Goal: Information Seeking & Learning: Understand process/instructions

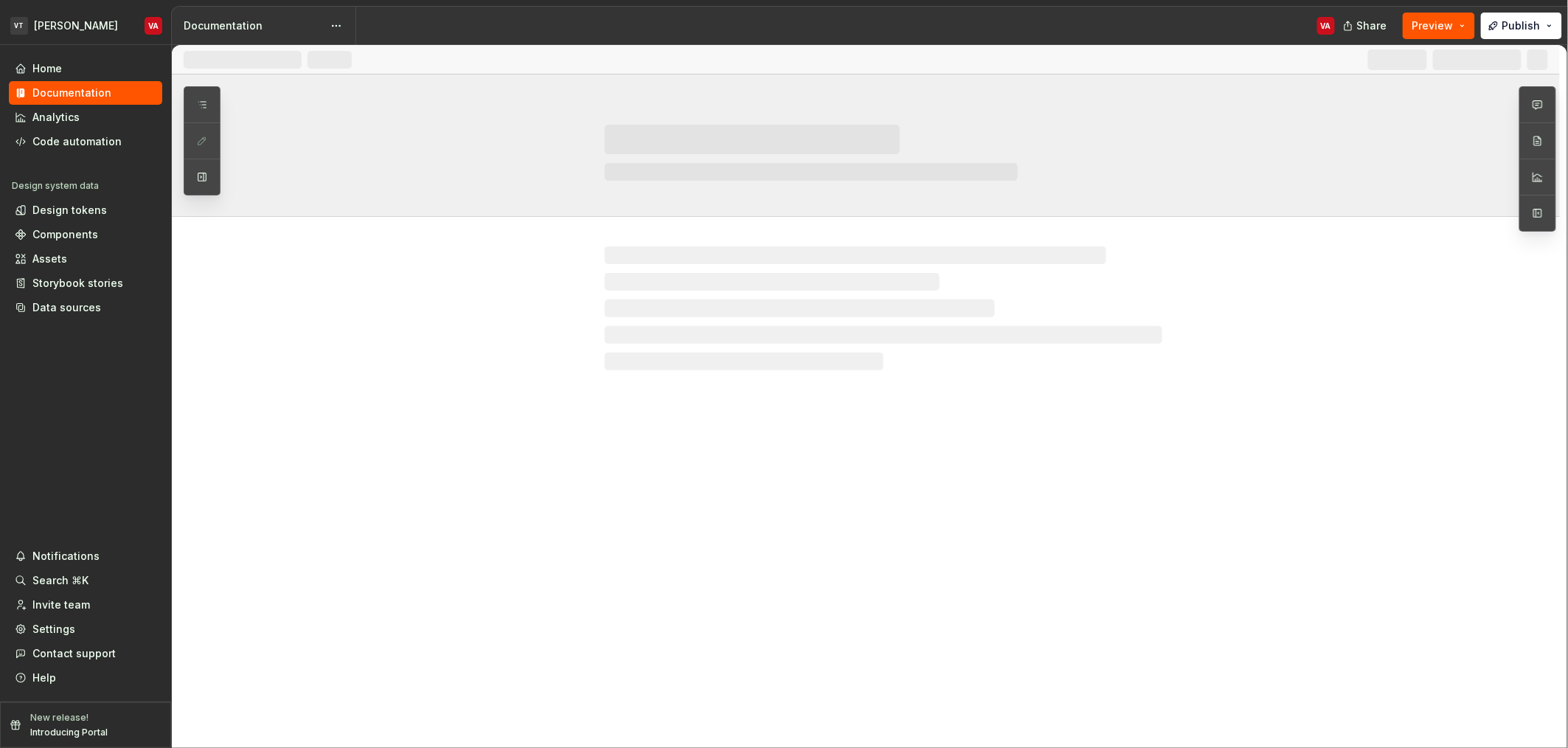
click at [595, 21] on div "VA" at bounding box center [851, 25] width 990 height 38
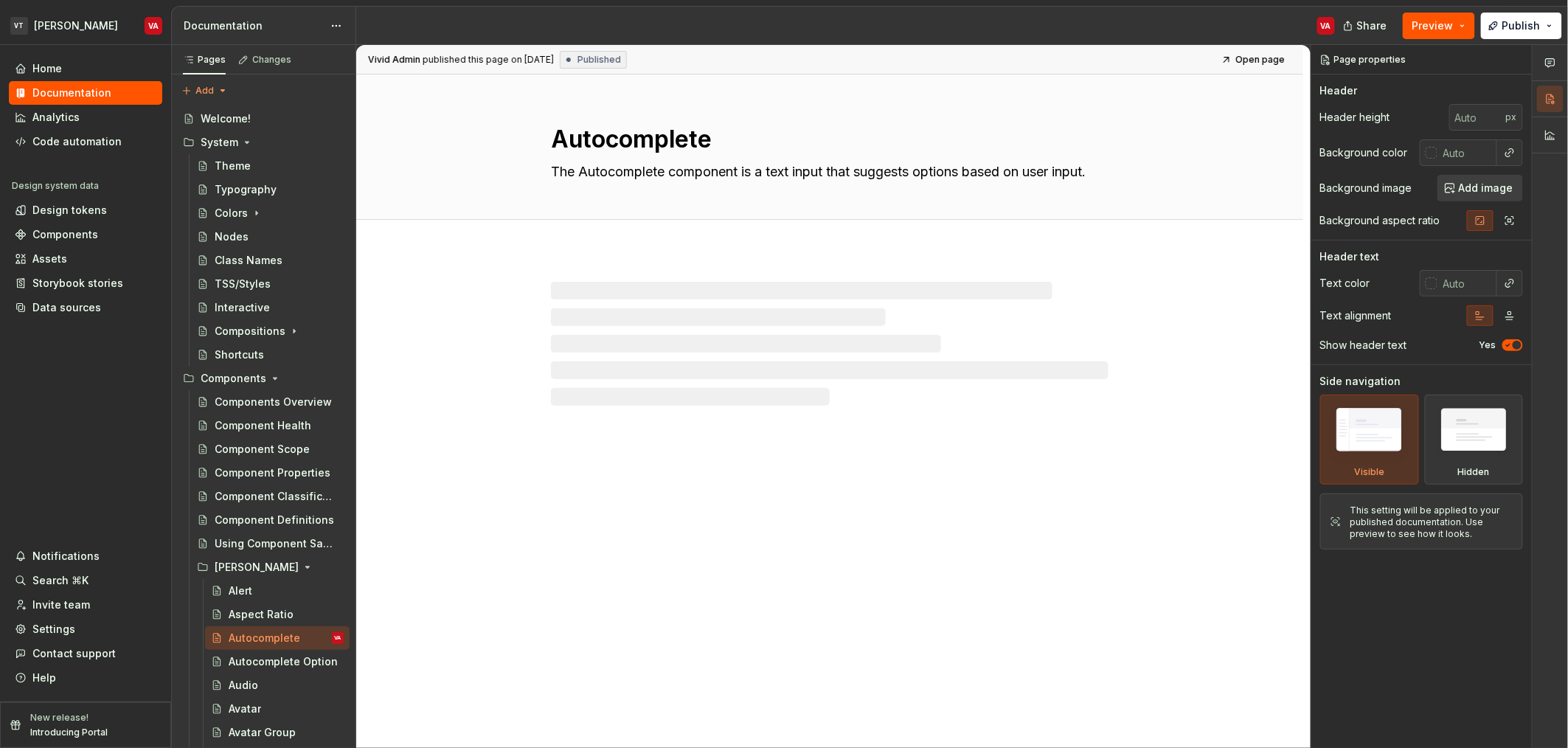
click at [562, 25] on div "VA" at bounding box center [851, 25] width 990 height 38
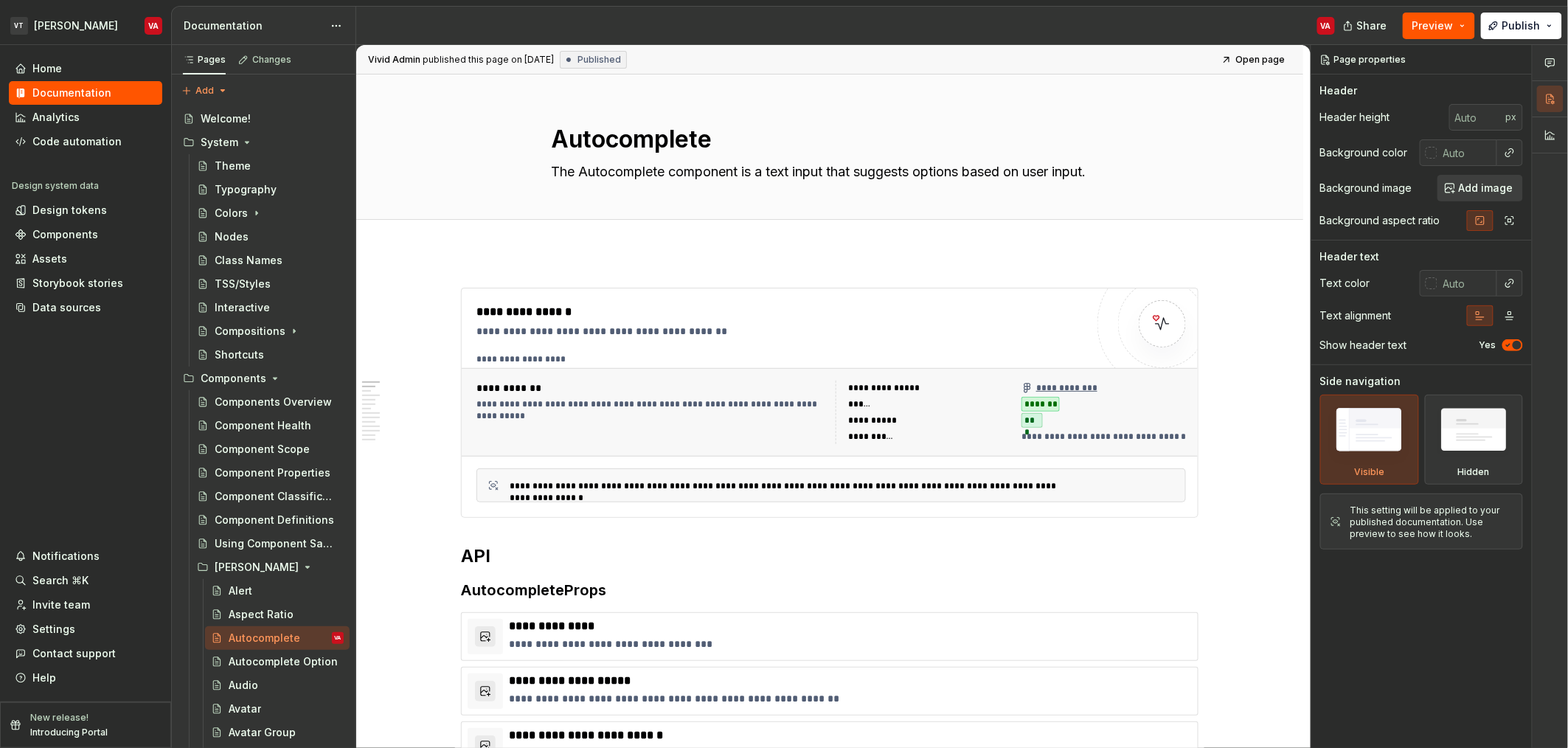
click at [709, 38] on div "VA" at bounding box center [851, 25] width 990 height 38
click at [714, 15] on div "VA" at bounding box center [851, 25] width 990 height 38
click at [687, 20] on div "VA" at bounding box center [851, 25] width 990 height 38
type textarea "*"
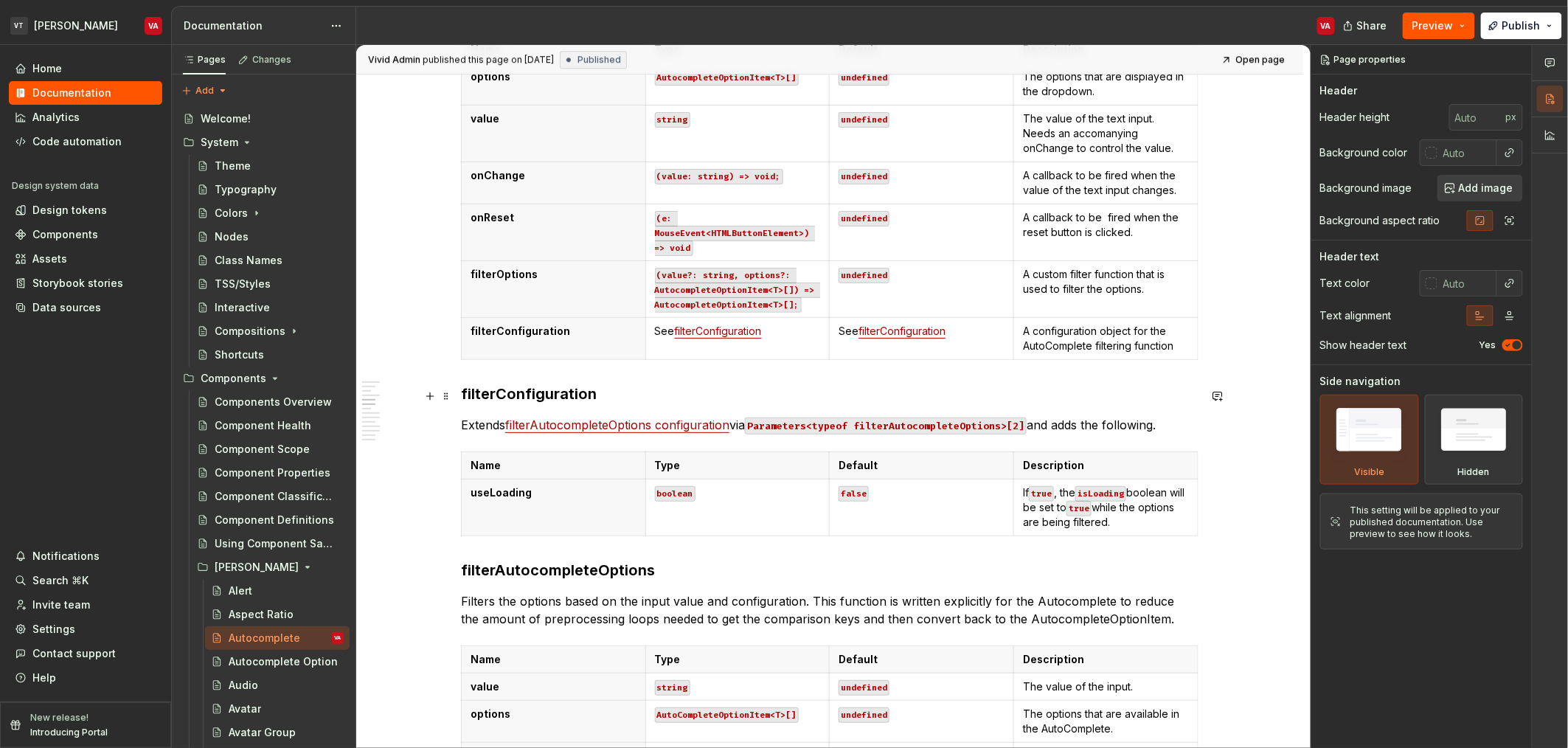
scroll to position [1918, 0]
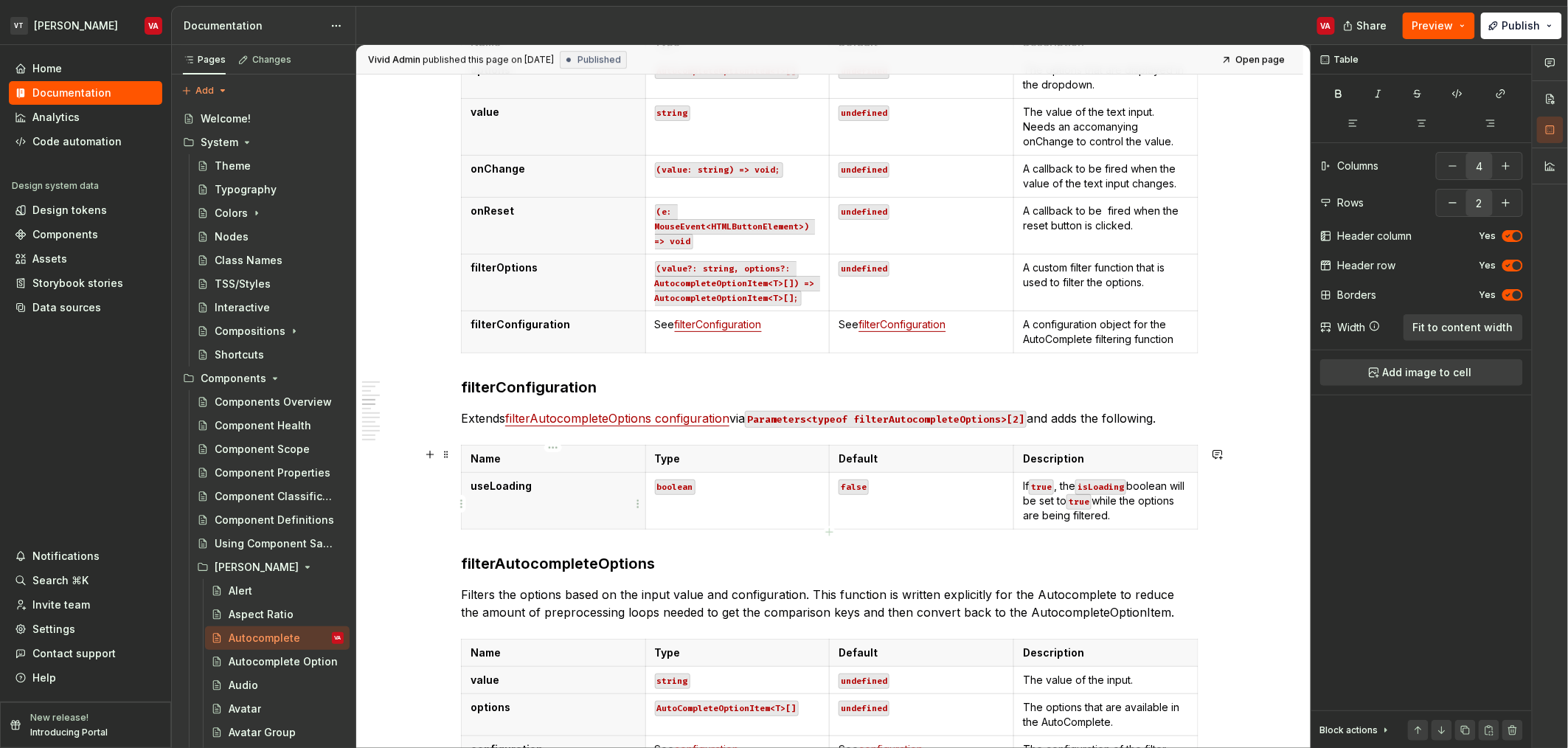
click at [584, 498] on th "useLoading" at bounding box center [553, 500] width 185 height 57
click at [565, 420] on link "filterAutocompleteOptions configuration" at bounding box center [617, 417] width 224 height 14
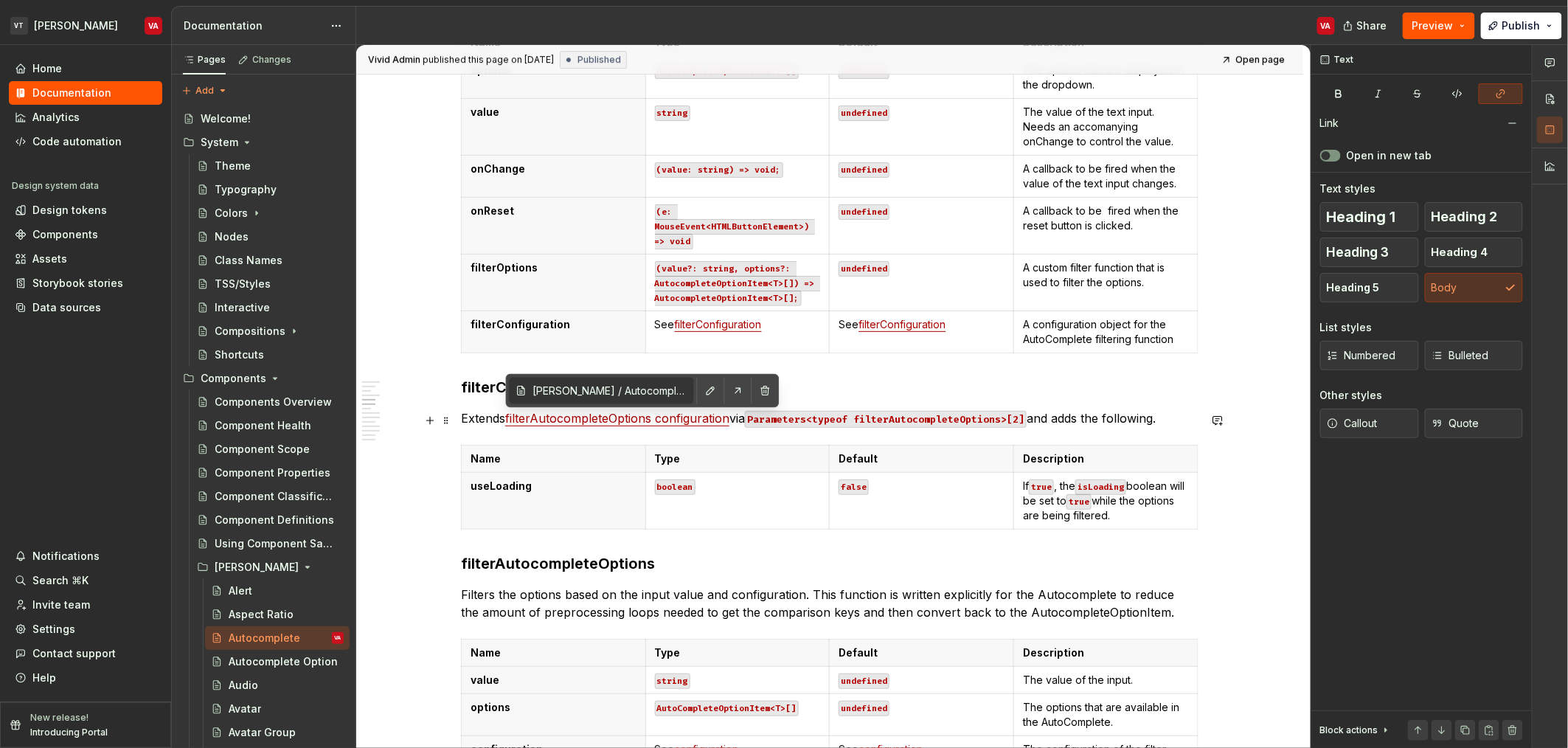
click at [640, 419] on link "filterAutocompleteOptions configuration" at bounding box center [617, 417] width 224 height 14
type input "Minerva / Autocomplete/ configuration"
click at [740, 393] on button "button" at bounding box center [738, 390] width 20 height 20
type textarea "*"
click at [1145, 434] on div "**********" at bounding box center [830, 708] width 738 height 4676
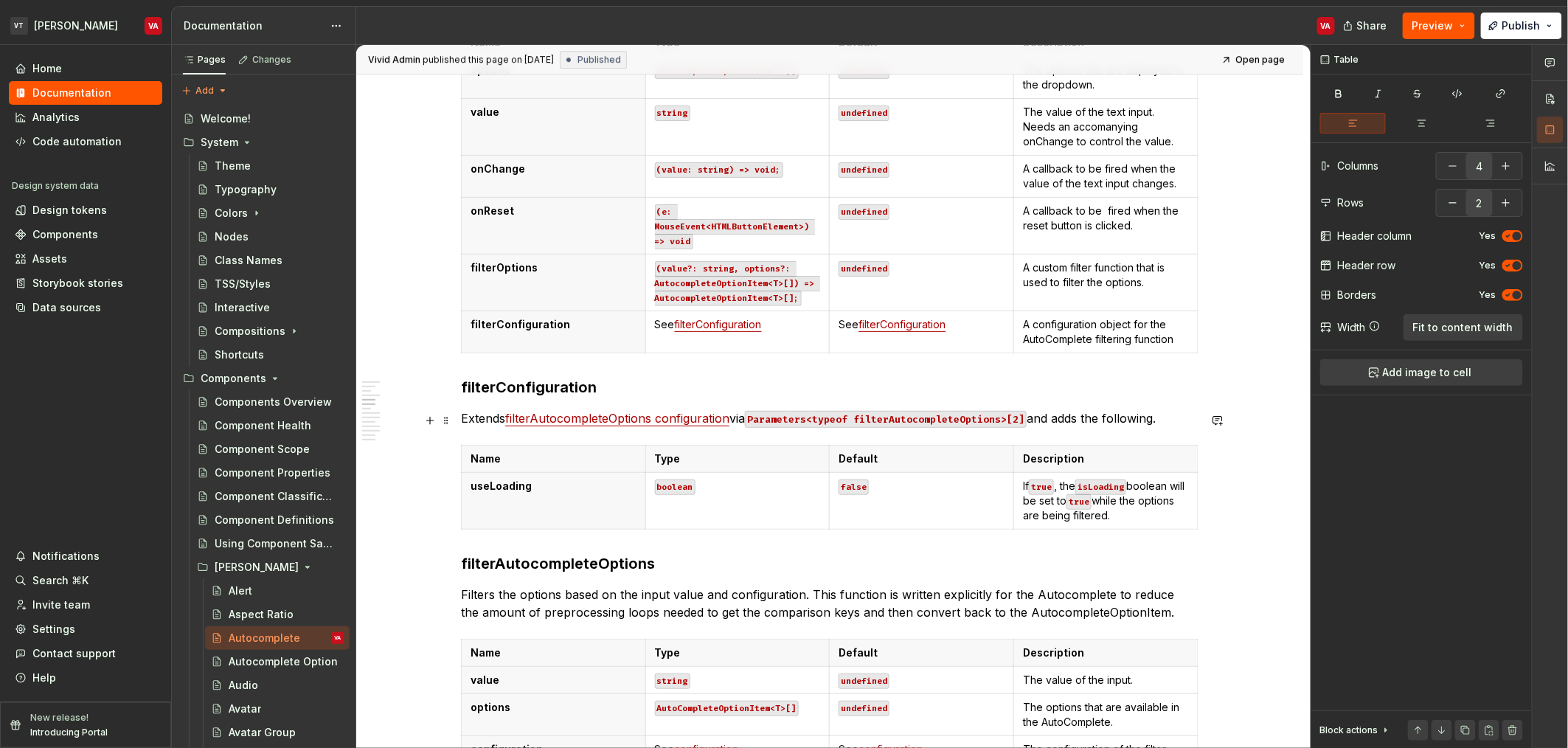
click at [1140, 420] on p "Extends filterAutocompleteOptions configuration via Parameters<typeof filterAut…" at bounding box center [830, 417] width 738 height 18
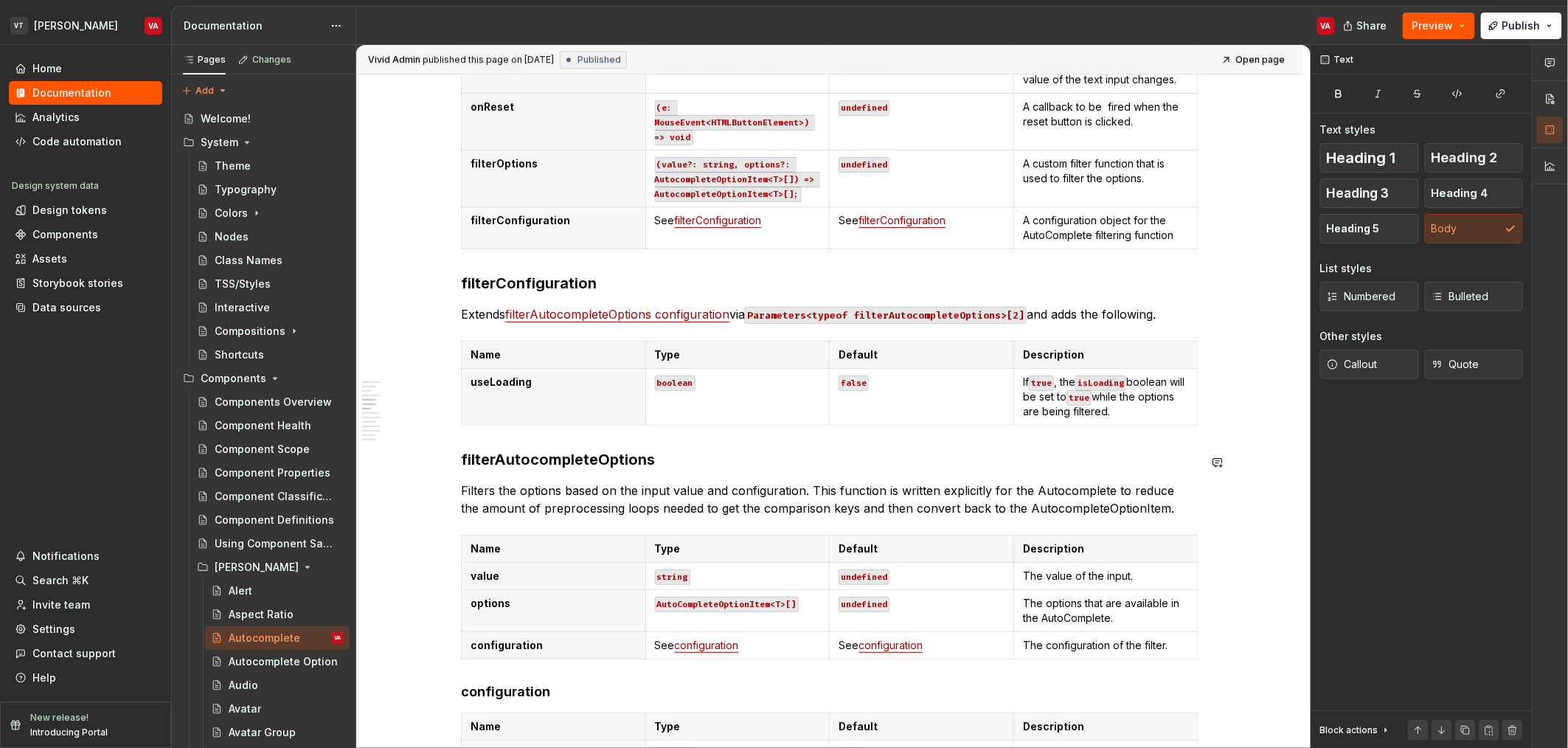
scroll to position [2065, 0]
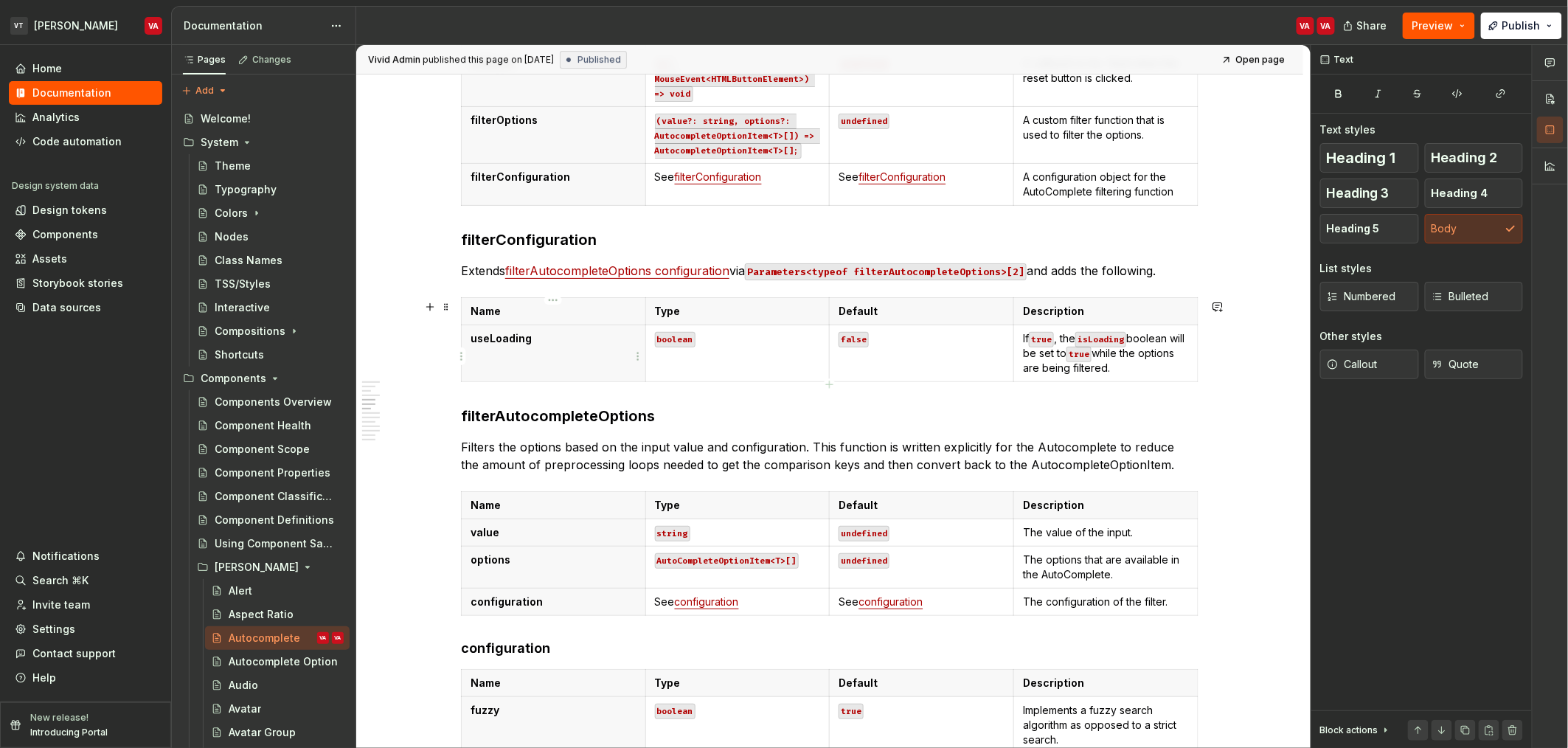
click at [579, 360] on th "useLoading" at bounding box center [553, 352] width 185 height 57
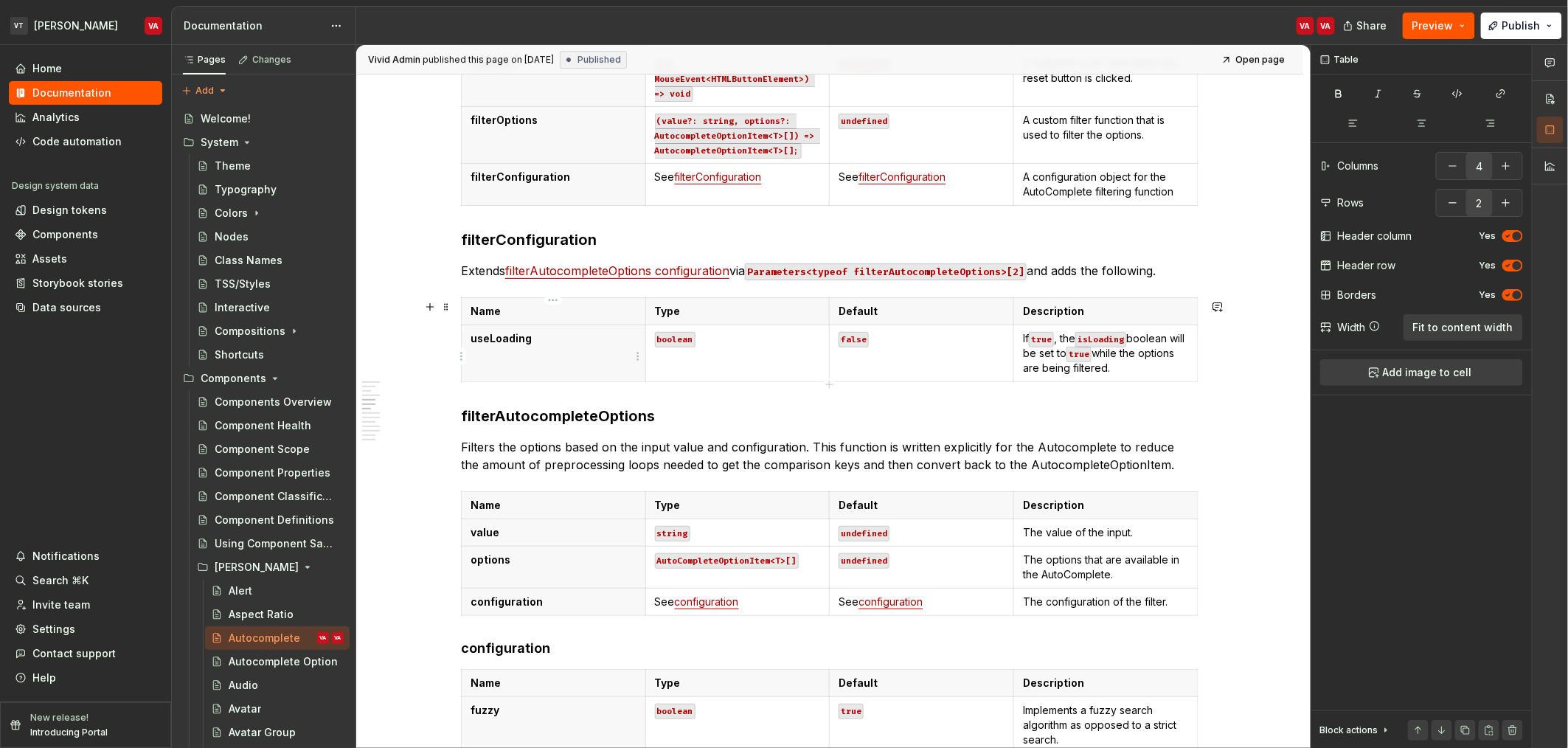
click at [466, 356] on html "VT Minerva VA Home Documentation Analytics Code automation Design system data D…" at bounding box center [784, 374] width 1568 height 748
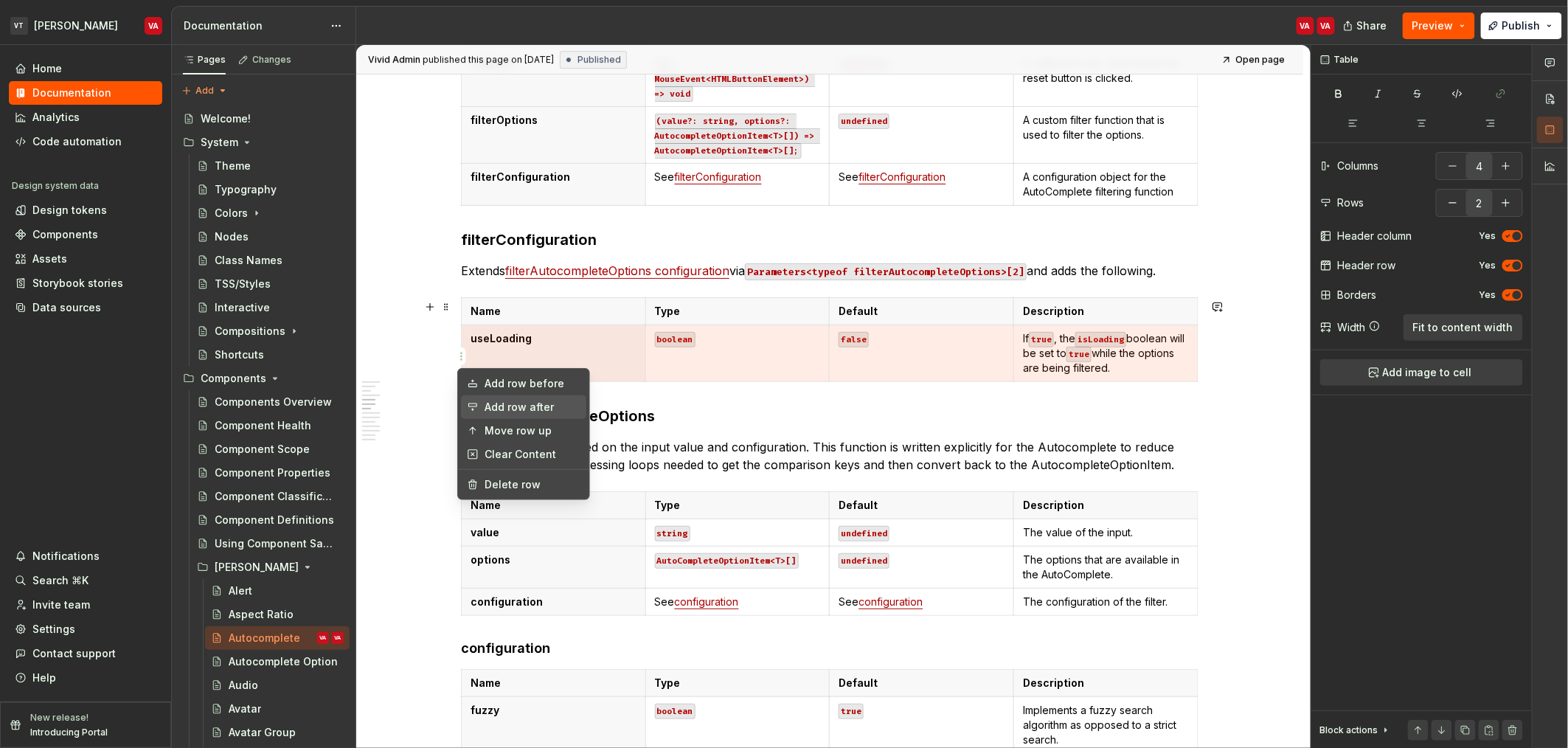
click at [521, 408] on div "Add row after" at bounding box center [533, 406] width 96 height 14
type input "3"
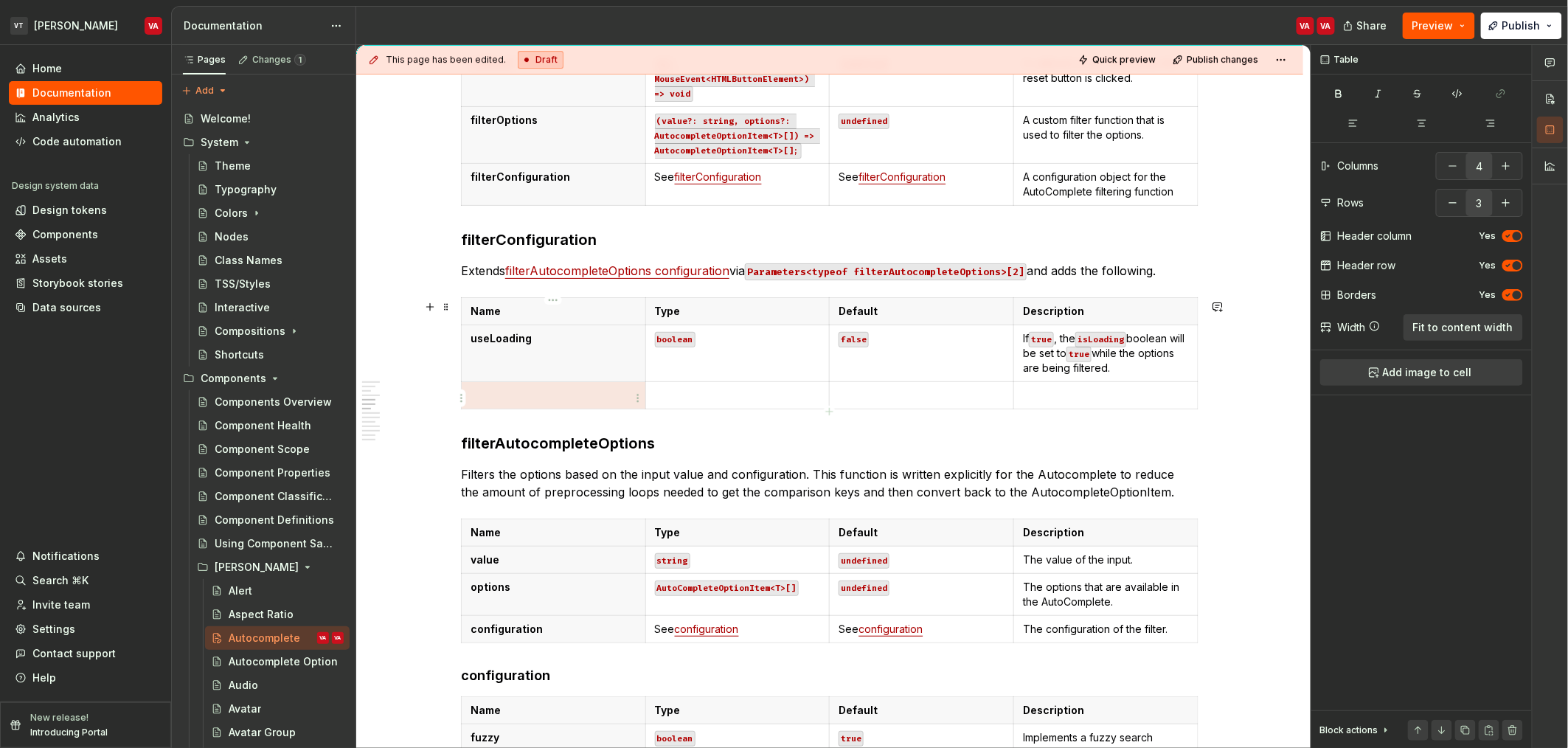
click at [521, 401] on p at bounding box center [553, 395] width 166 height 14
type textarea "*"
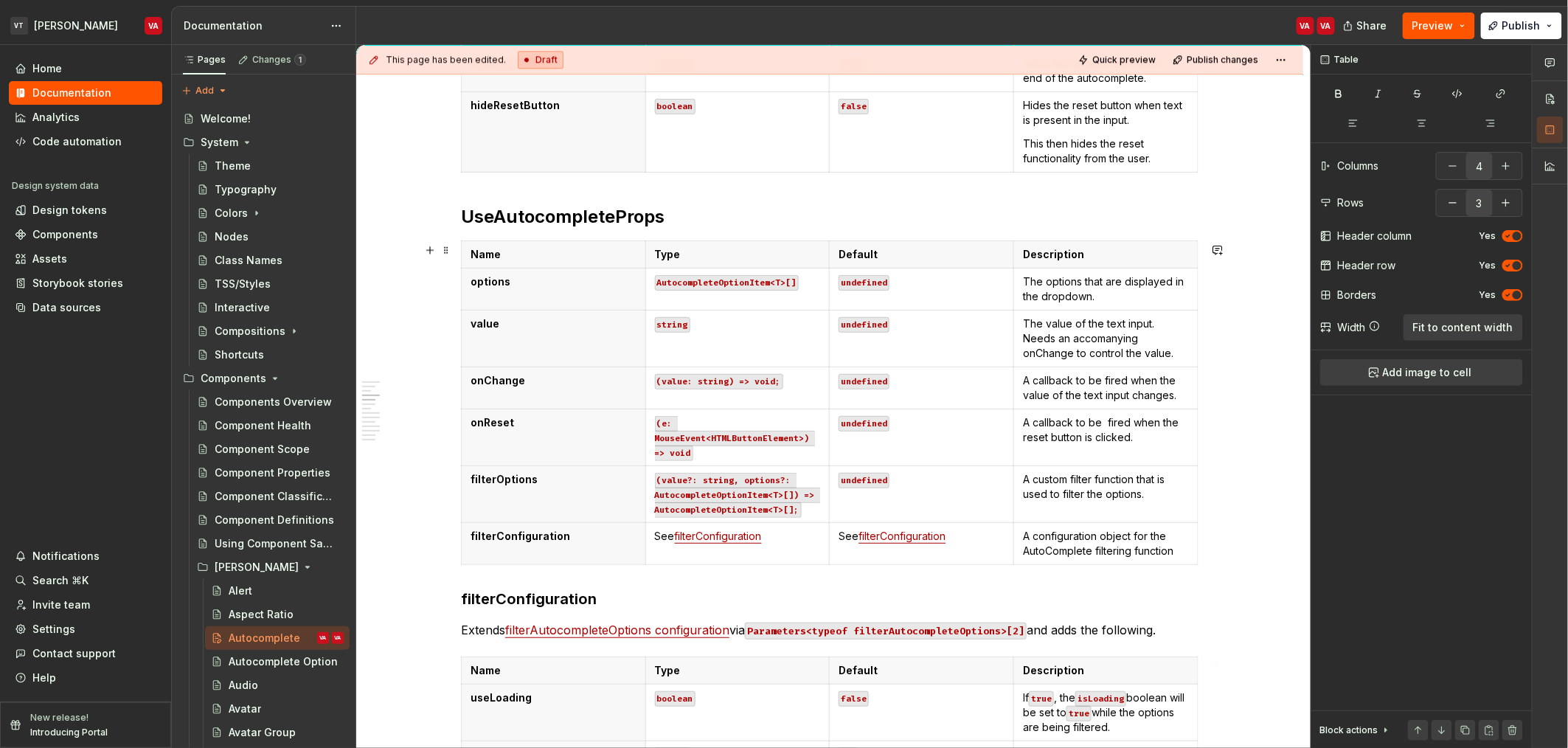
scroll to position [1720, 0]
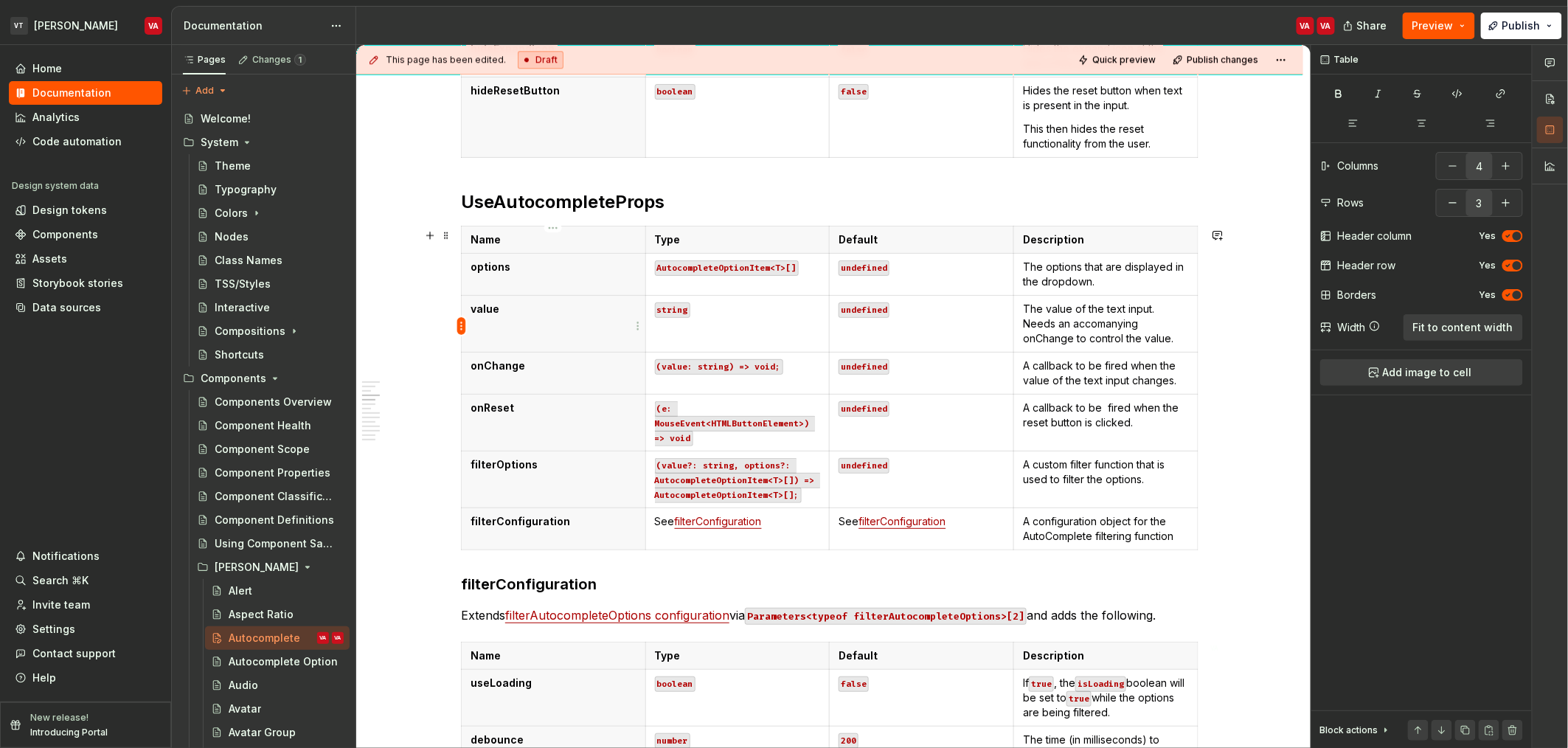
click at [461, 322] on html "VT Minerva VA Home Documentation Analytics Code automation Design system data D…" at bounding box center [784, 374] width 1568 height 748
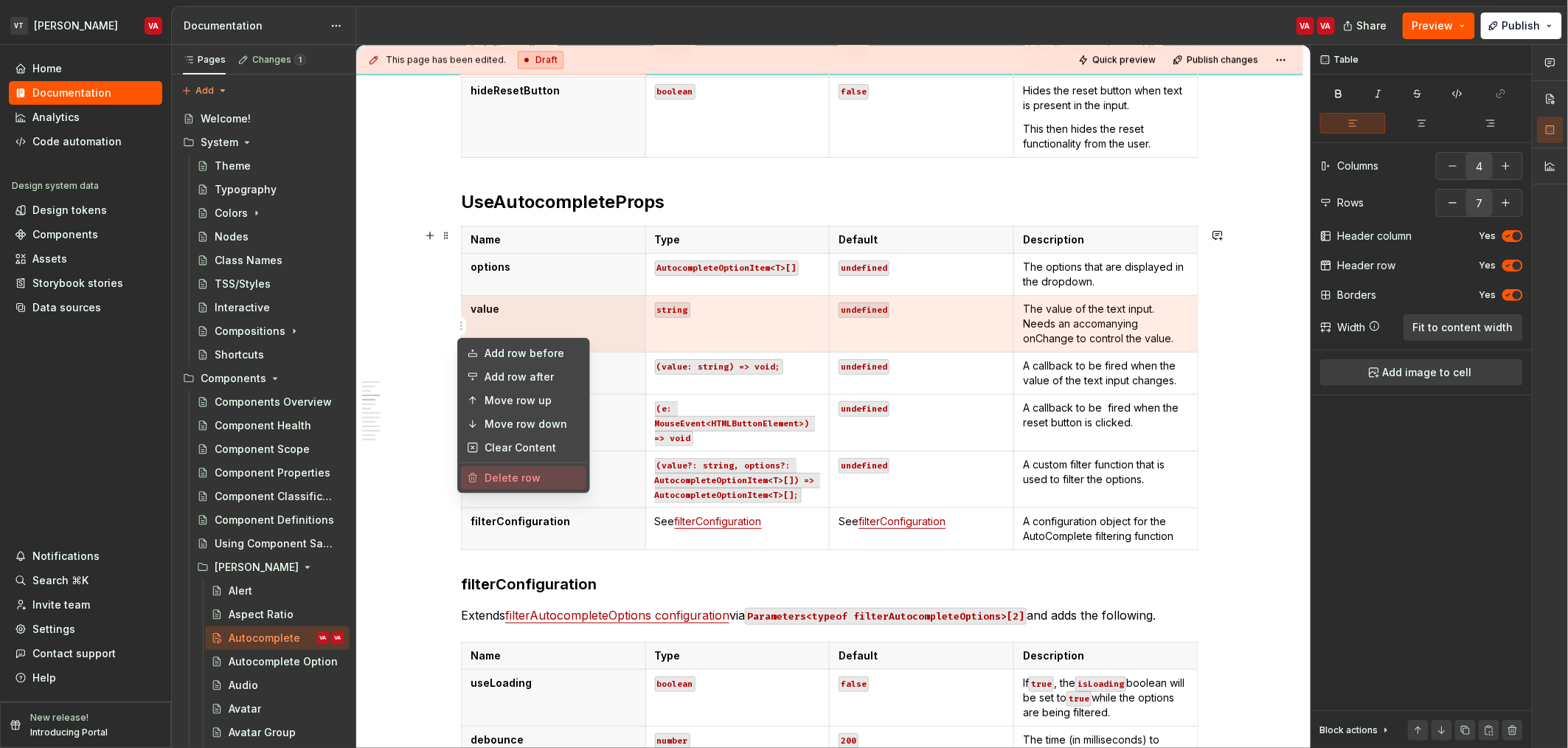
click at [514, 476] on div "Delete row" at bounding box center [533, 477] width 96 height 14
type input "6"
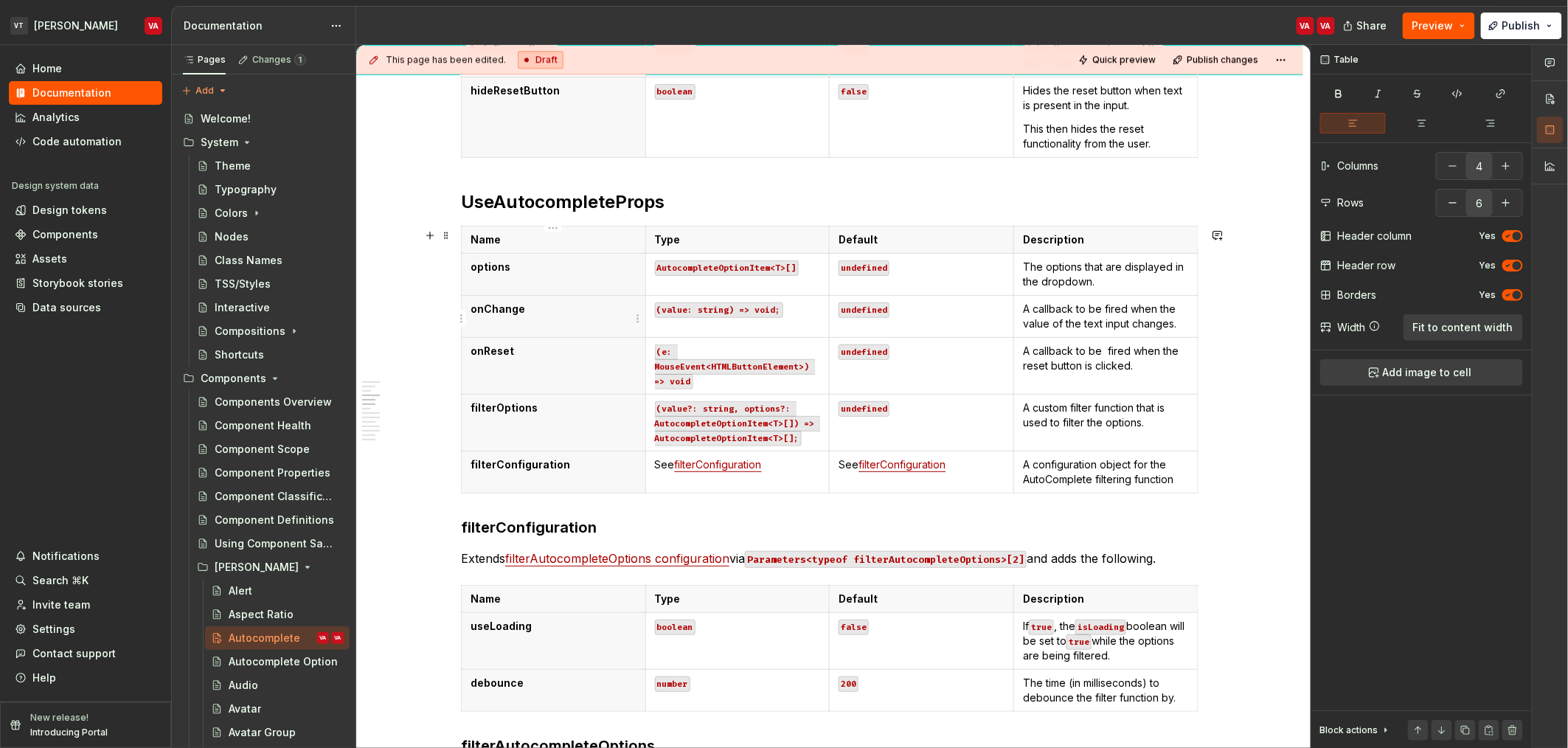
click at [538, 315] on p "onChange" at bounding box center [553, 309] width 166 height 14
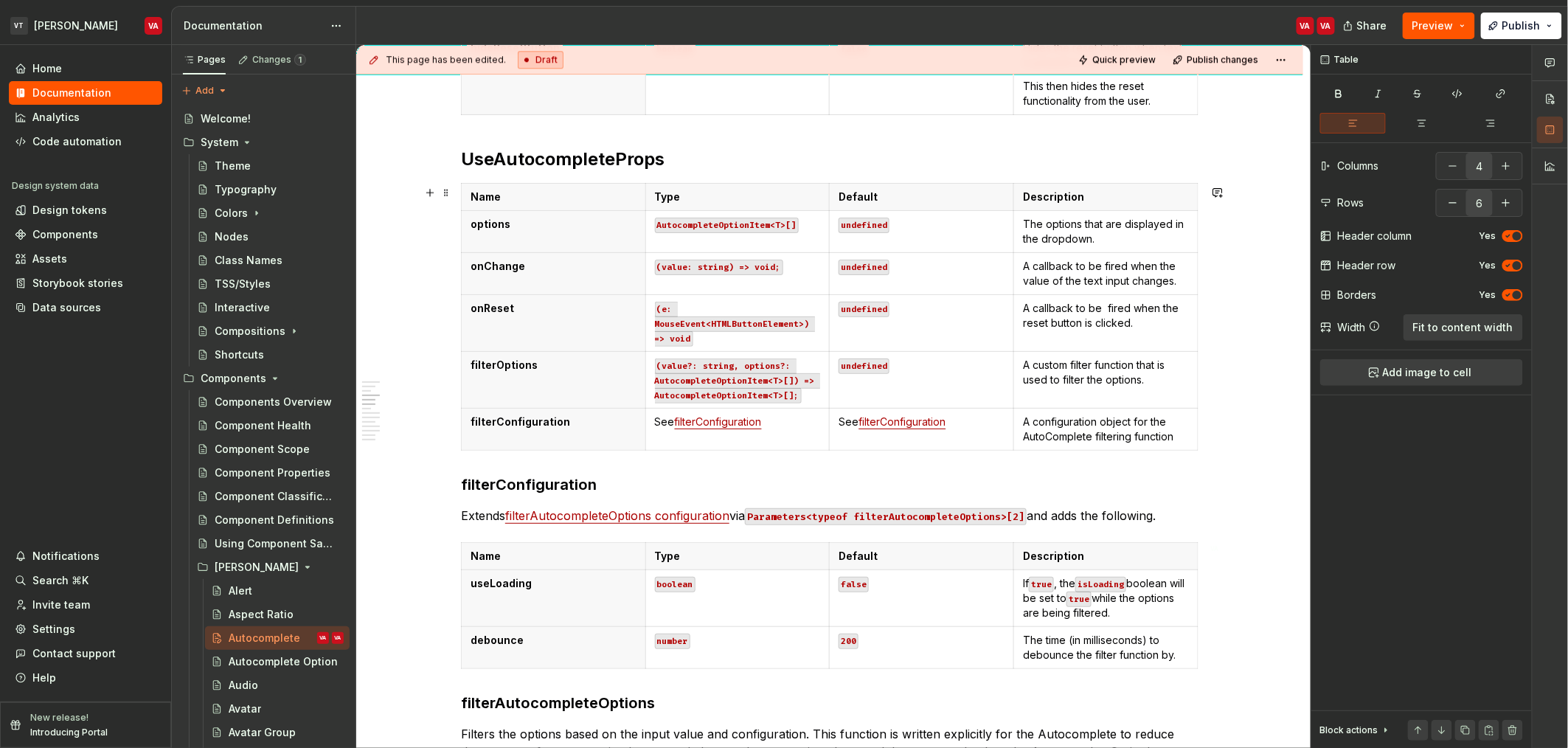
scroll to position [1770, 0]
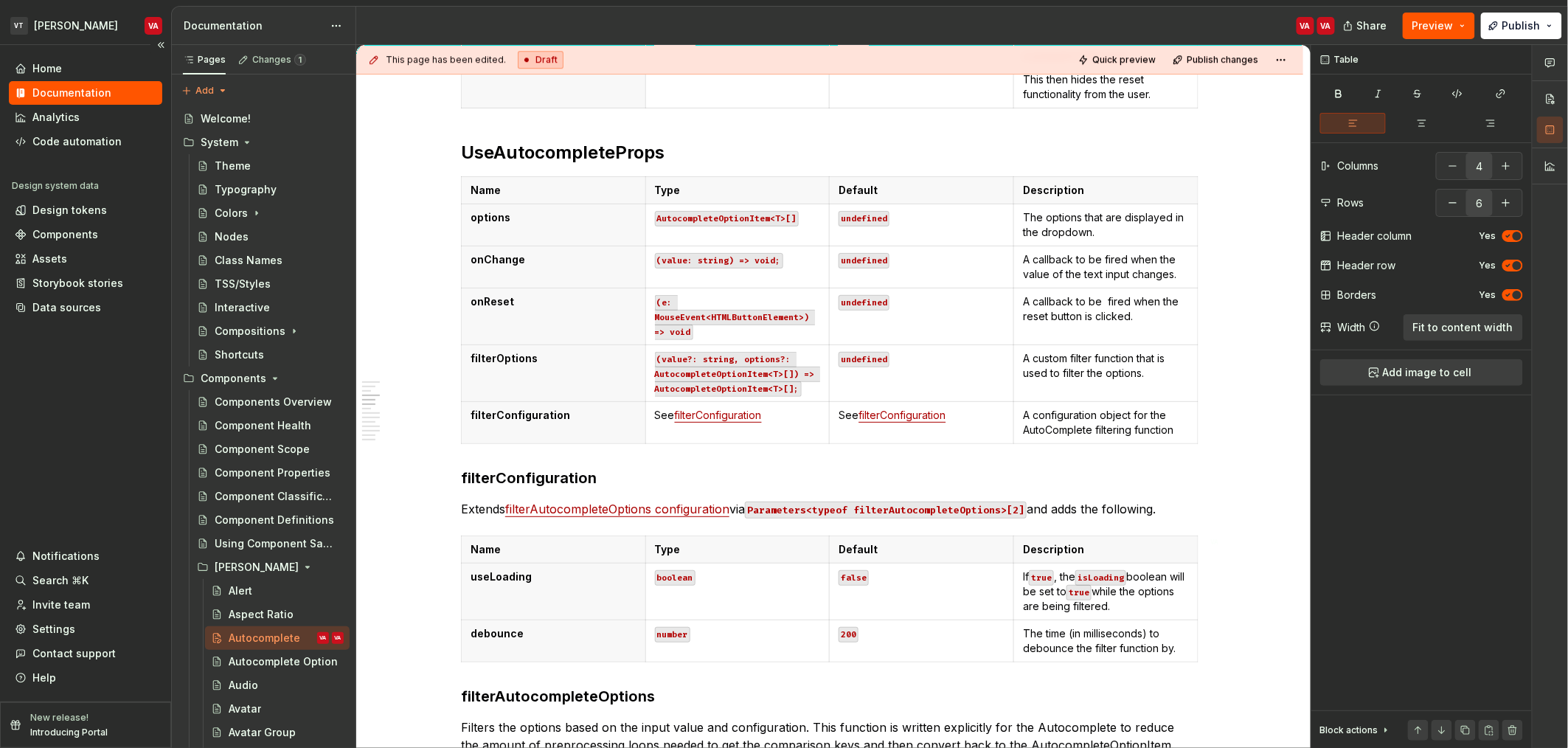
type textarea "*"
click at [542, 376] on th "filterOptions" at bounding box center [553, 372] width 185 height 57
click at [562, 320] on th "onReset" at bounding box center [553, 315] width 185 height 57
click at [558, 263] on p "onChange" at bounding box center [553, 259] width 166 height 14
click at [461, 267] on html "VT Minerva VA Home Documentation Analytics Code automation Design system data D…" at bounding box center [784, 374] width 1568 height 748
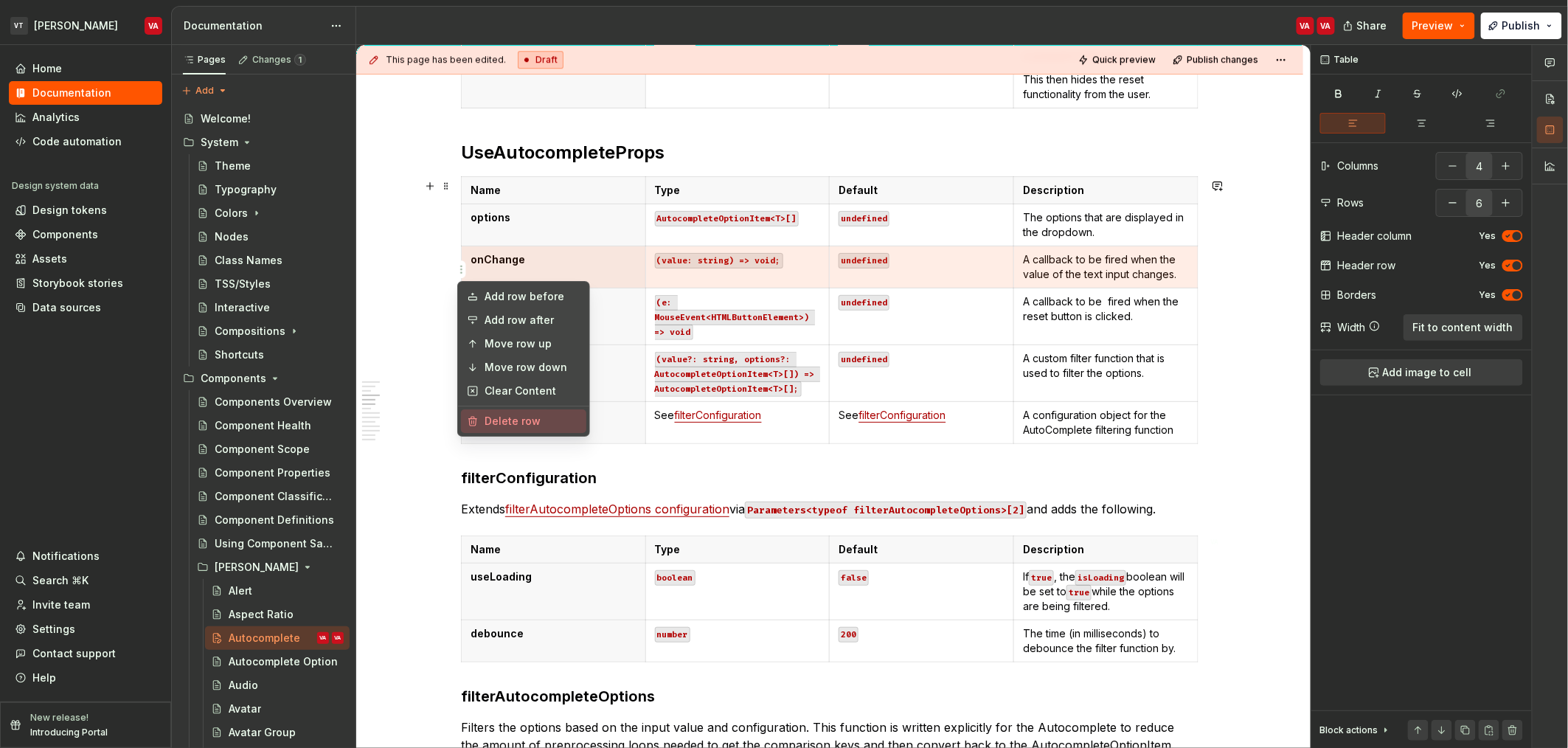
click at [493, 424] on div "Delete row" at bounding box center [533, 421] width 96 height 14
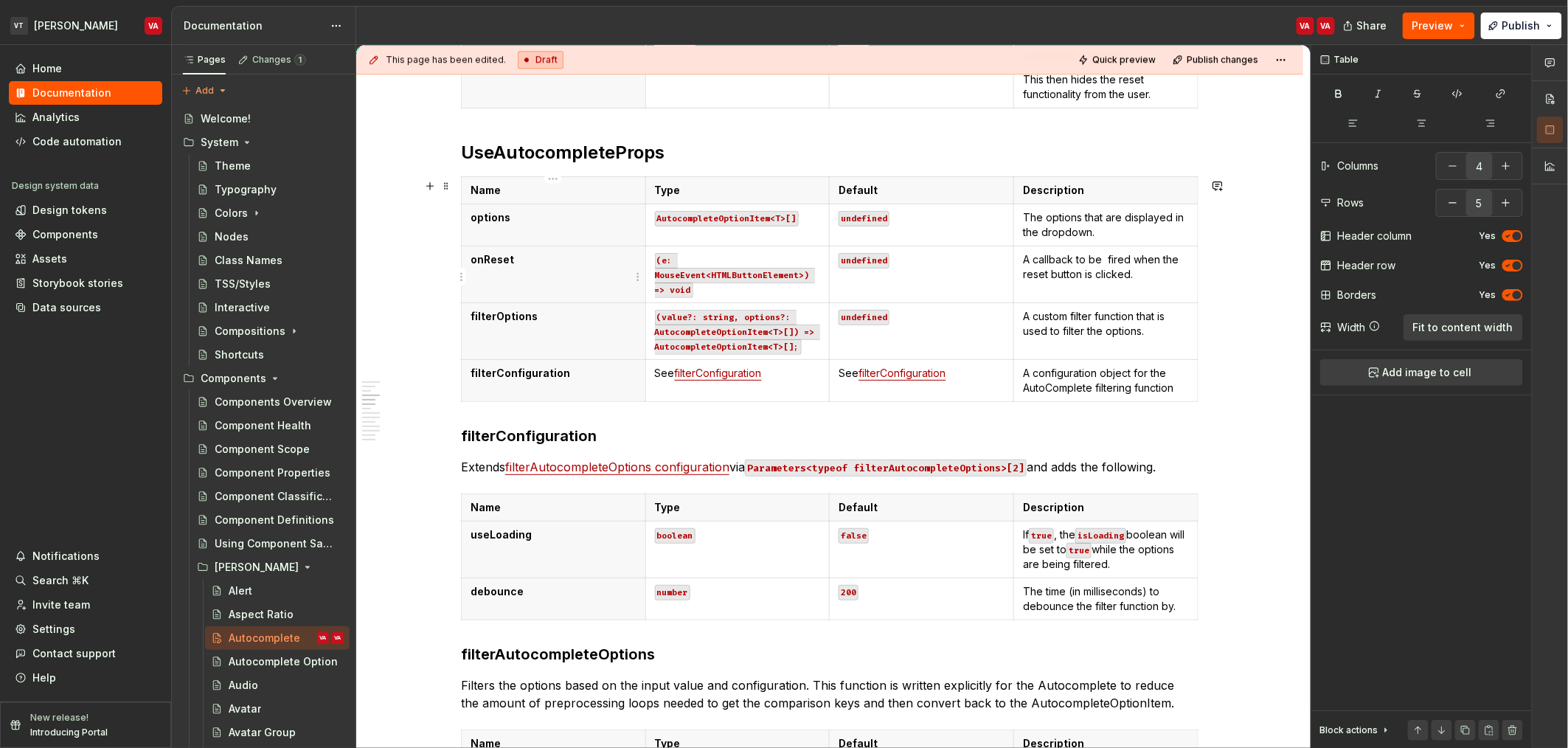
click at [531, 266] on p "onReset" at bounding box center [553, 259] width 166 height 14
click at [457, 277] on html "VT Minerva VA Home Documentation Analytics Code automation Design system data D…" at bounding box center [784, 374] width 1568 height 748
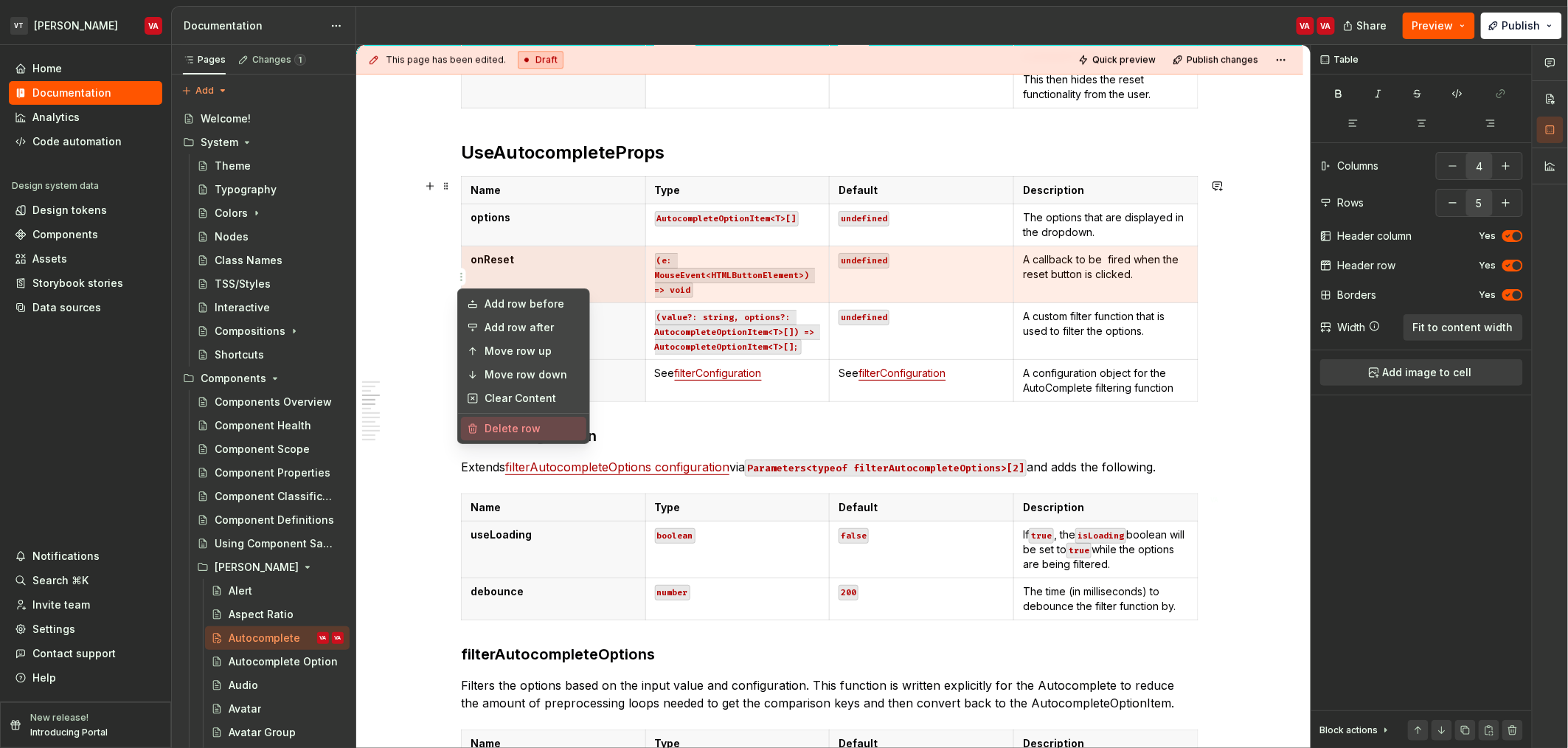
click at [529, 425] on div "Delete row" at bounding box center [533, 428] width 96 height 14
type input "4"
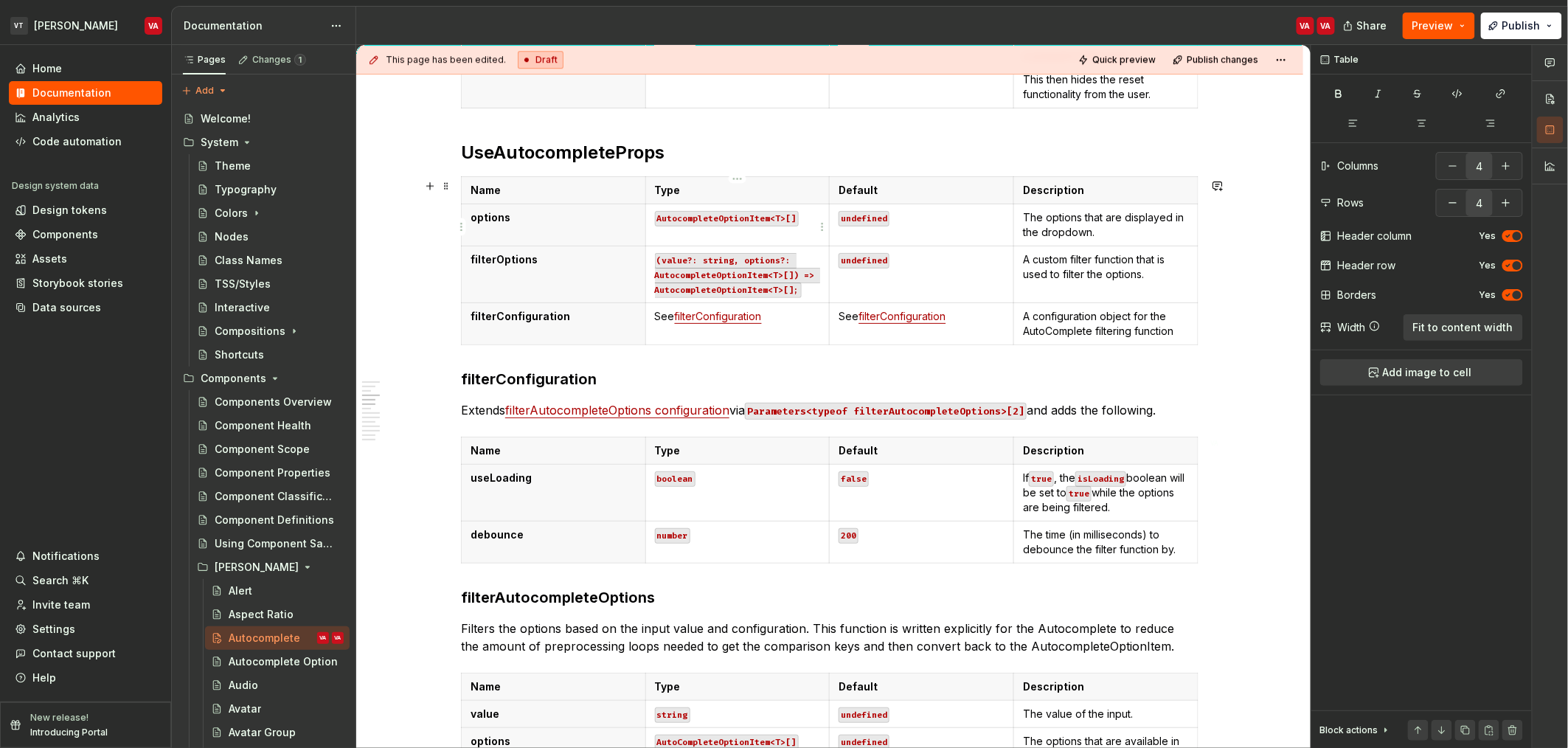
click at [748, 216] on code "AutocompleteOptionItem<T>[]" at bounding box center [727, 218] width 144 height 15
click at [741, 281] on code "(value?: string, options?: AutocompleteOptionItem<T>[]) => AutocompleteOptionIt…" at bounding box center [738, 275] width 165 height 45
click at [892, 267] on p "undefined" at bounding box center [921, 259] width 166 height 14
click at [1079, 270] on p "A custom filter function that is used to filter the options." at bounding box center [1106, 266] width 166 height 30
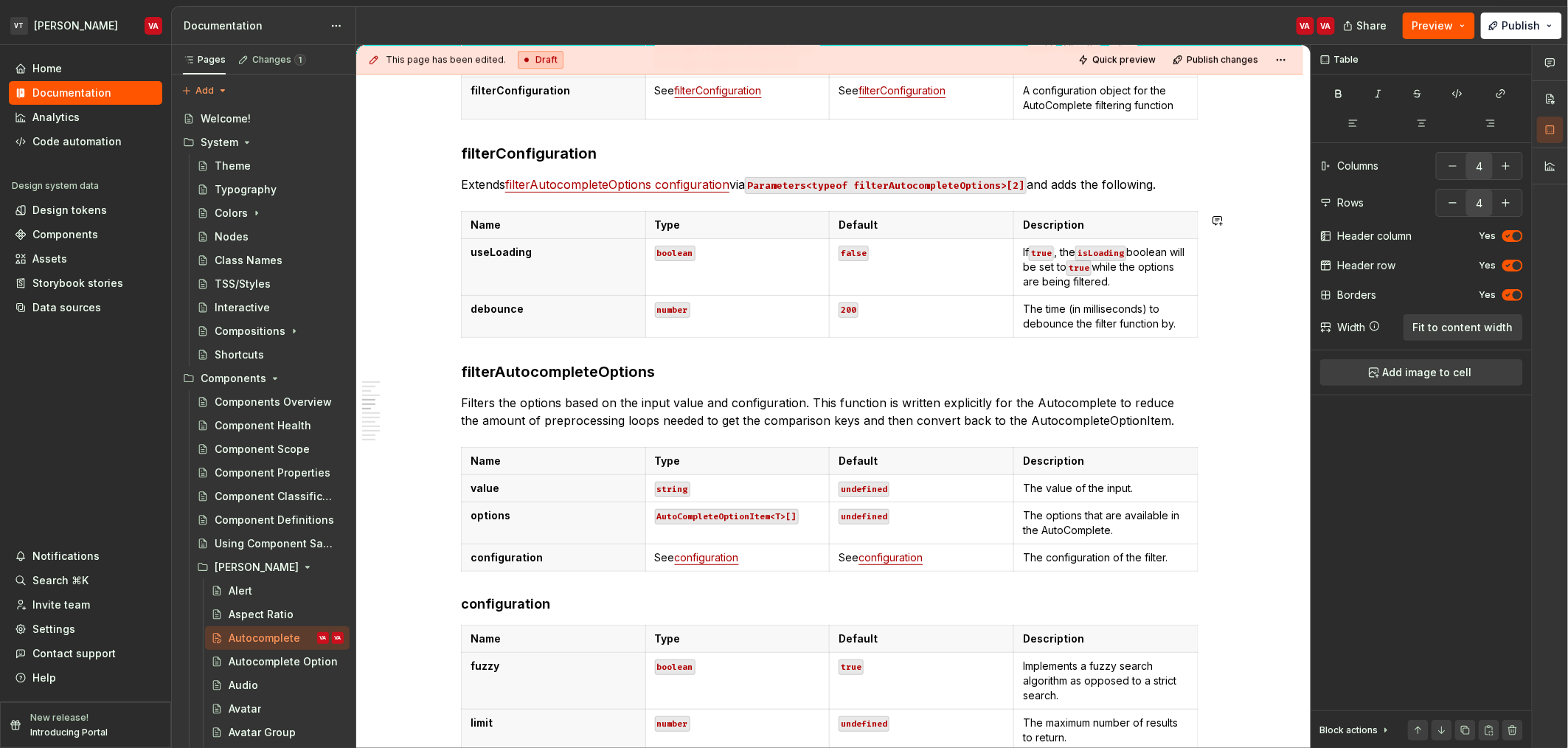
scroll to position [2065, 0]
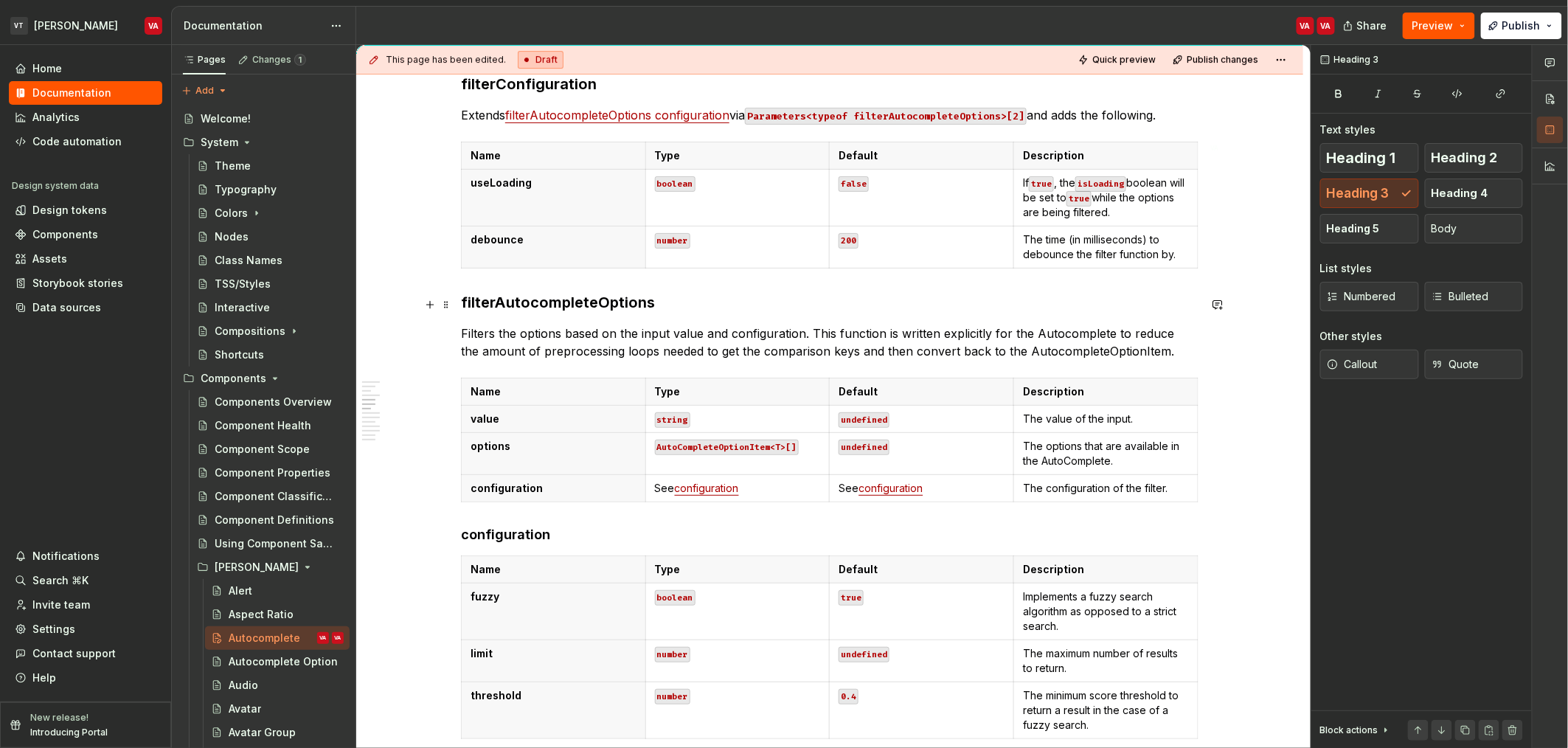
click at [561, 309] on h3 "filterAutocompleteOptions" at bounding box center [830, 302] width 738 height 20
click at [578, 311] on h3 "filterAutocompleteOptions" at bounding box center [830, 302] width 738 height 20
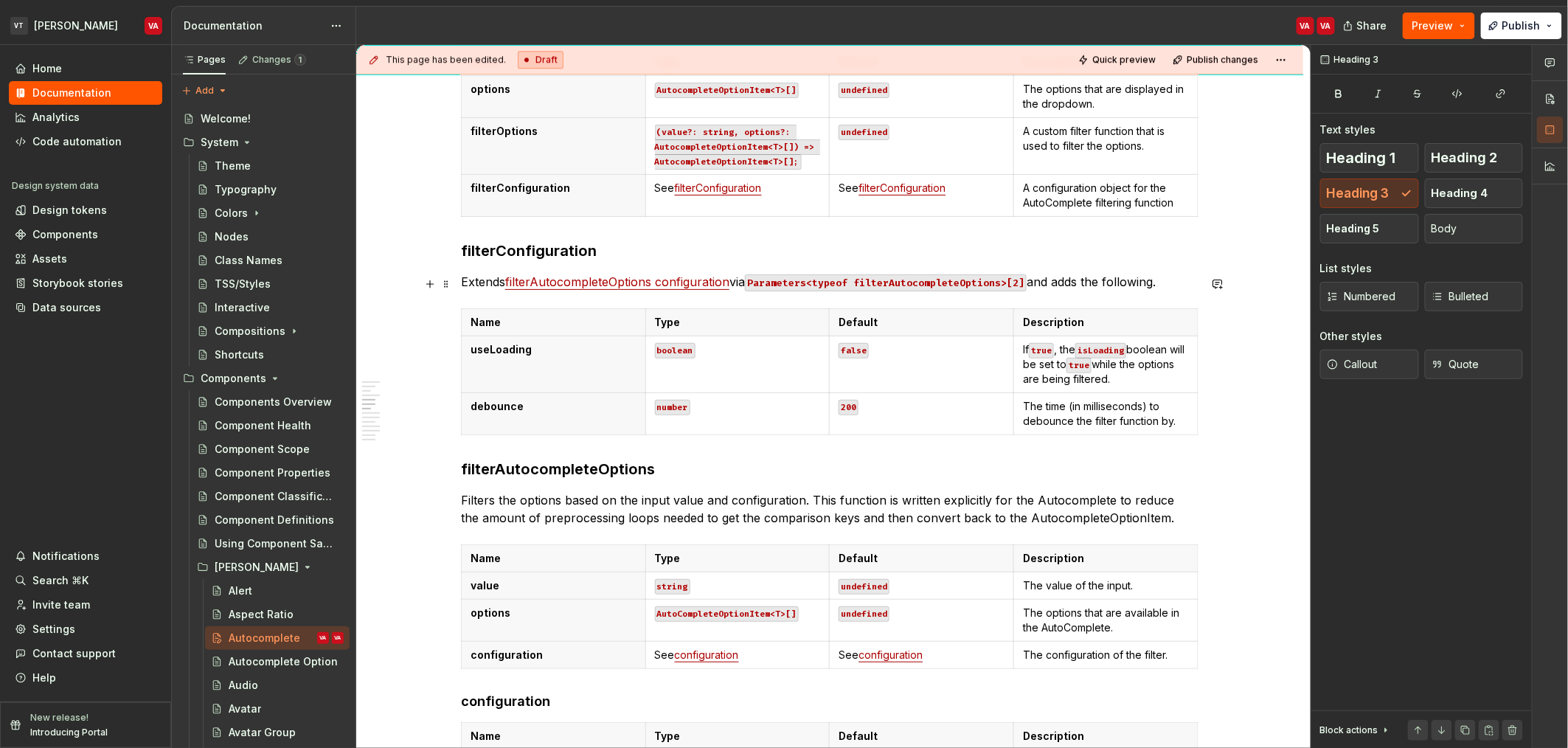
scroll to position [1955, 0]
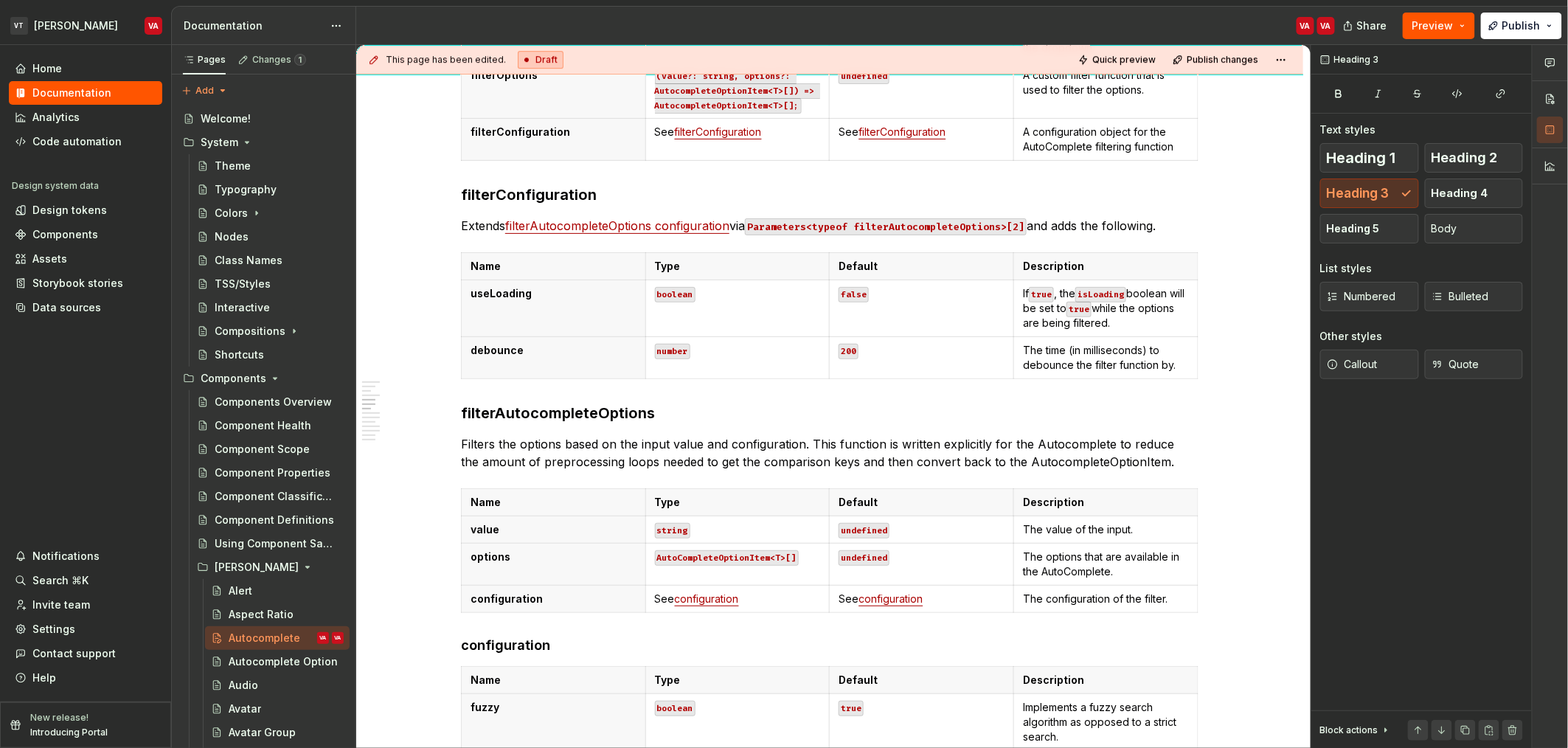
type textarea "*"
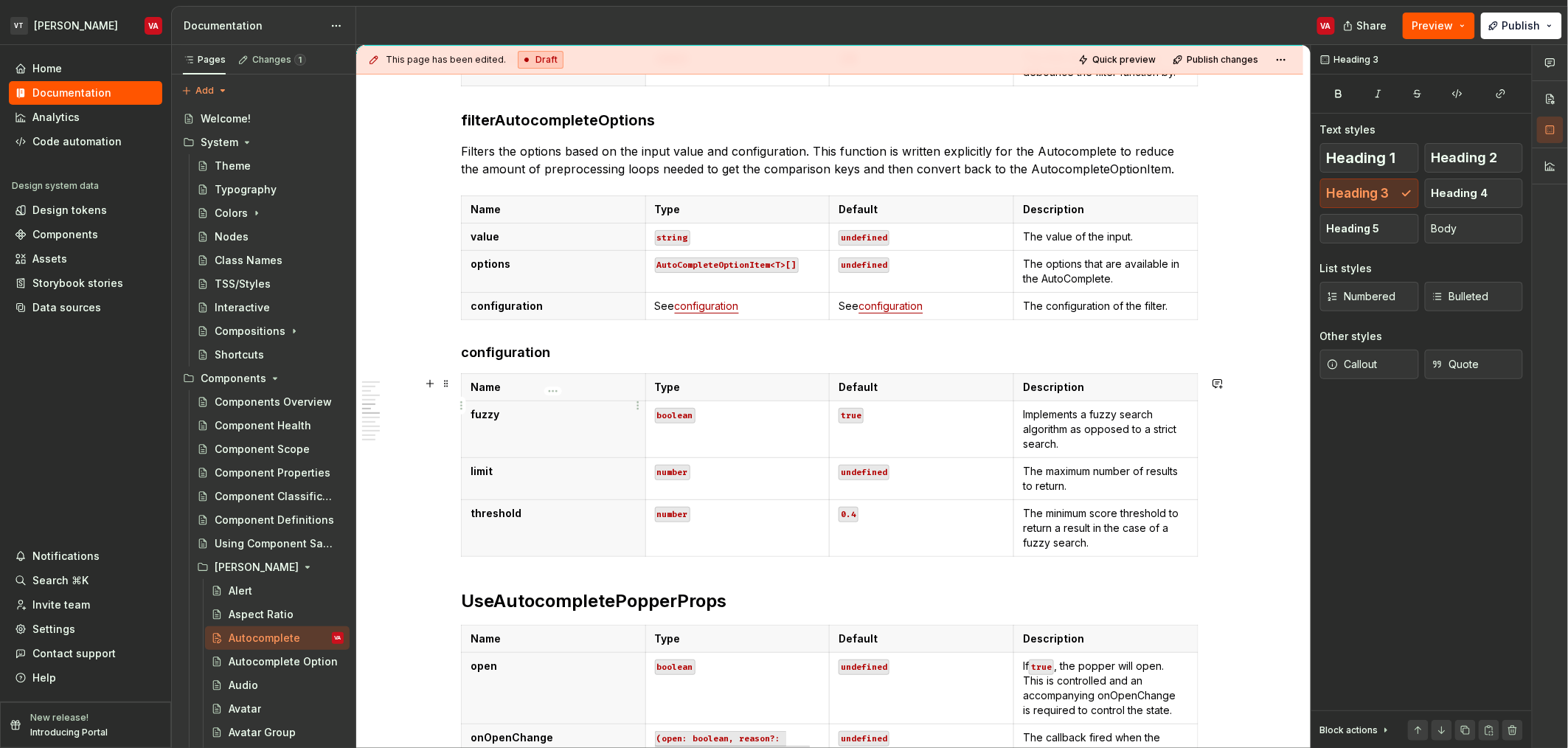
scroll to position [2249, 0]
click at [508, 359] on h4 "configuration" at bounding box center [830, 350] width 738 height 18
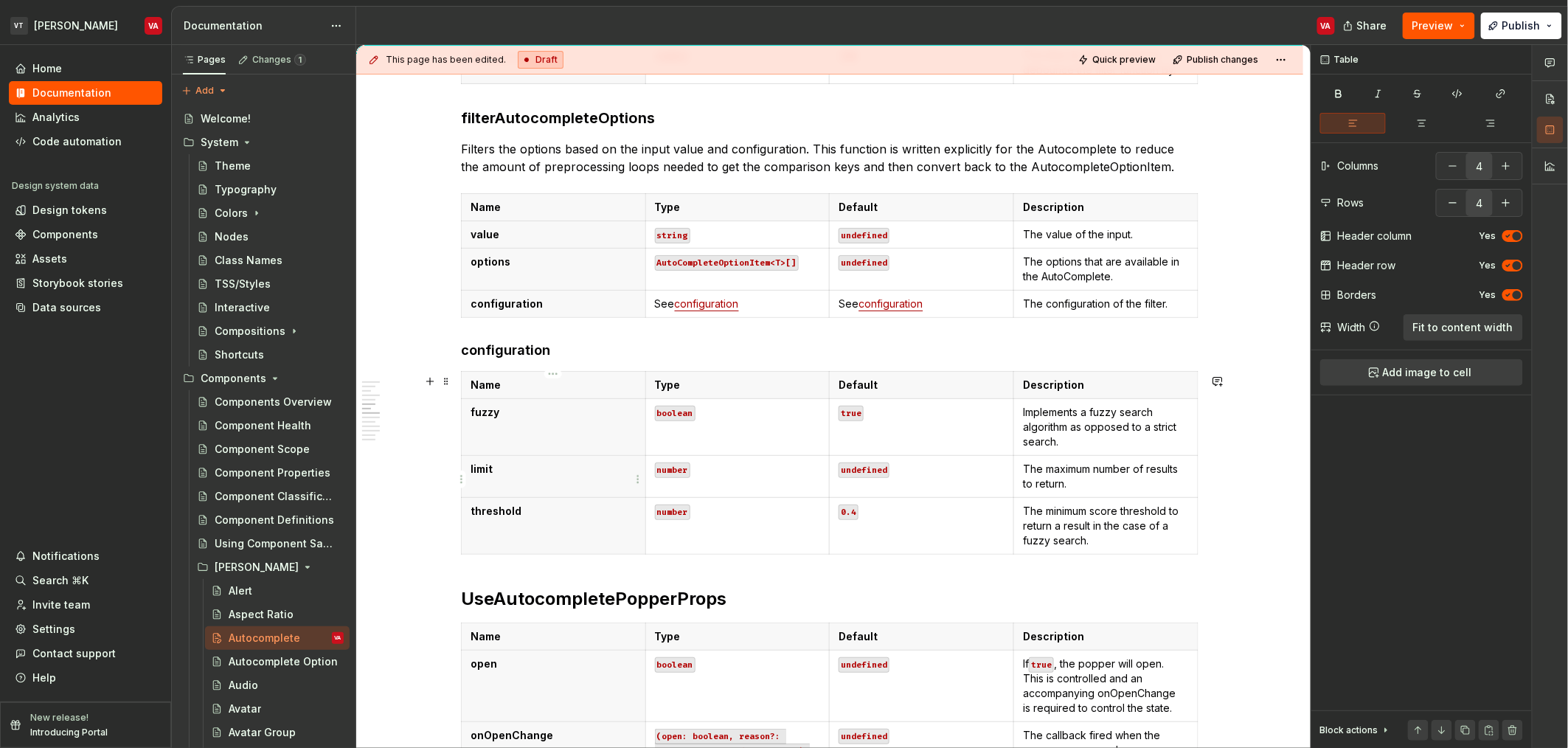
click at [513, 473] on p "limit" at bounding box center [553, 468] width 166 height 14
click at [555, 510] on p "threshold" at bounding box center [553, 510] width 166 height 14
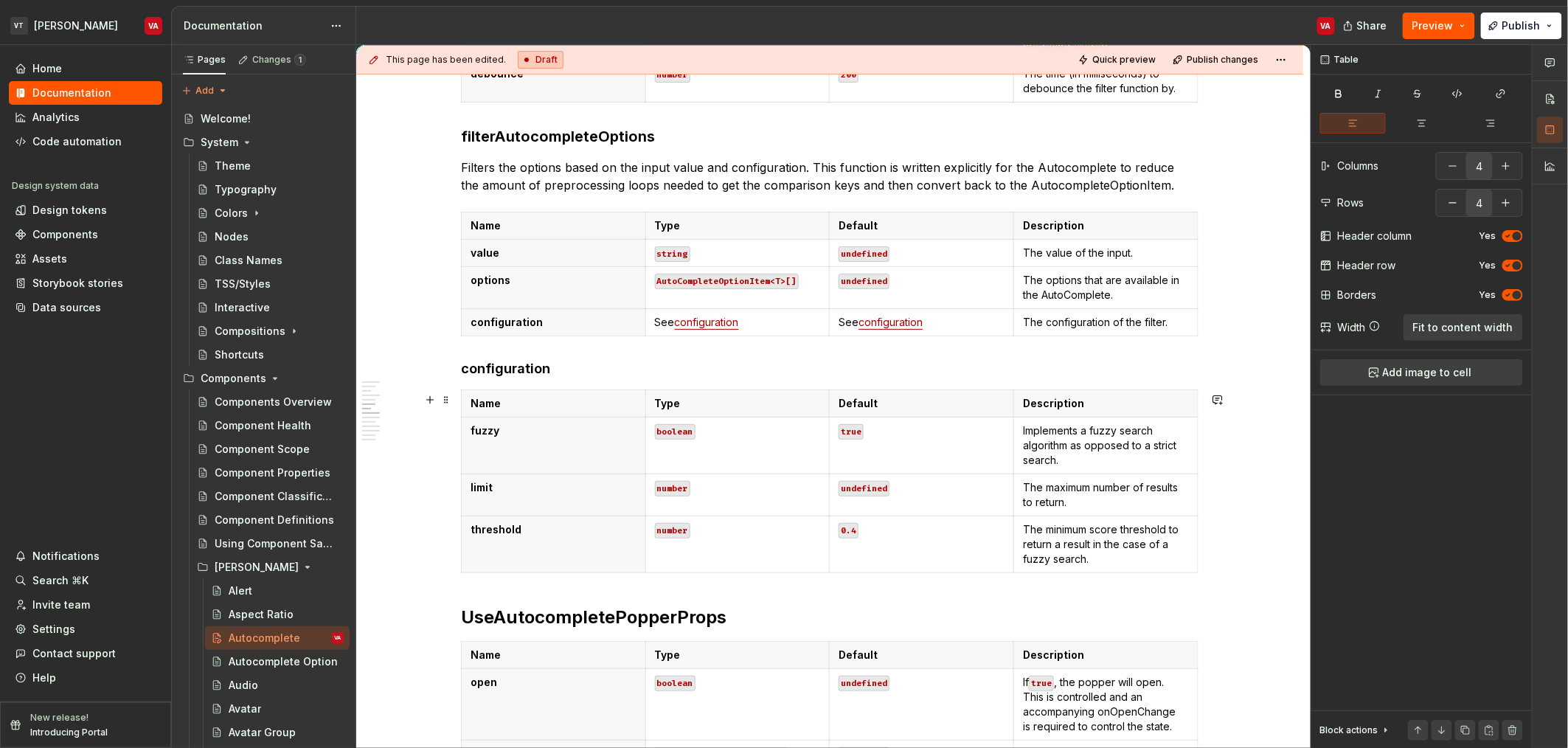
scroll to position [2236, 0]
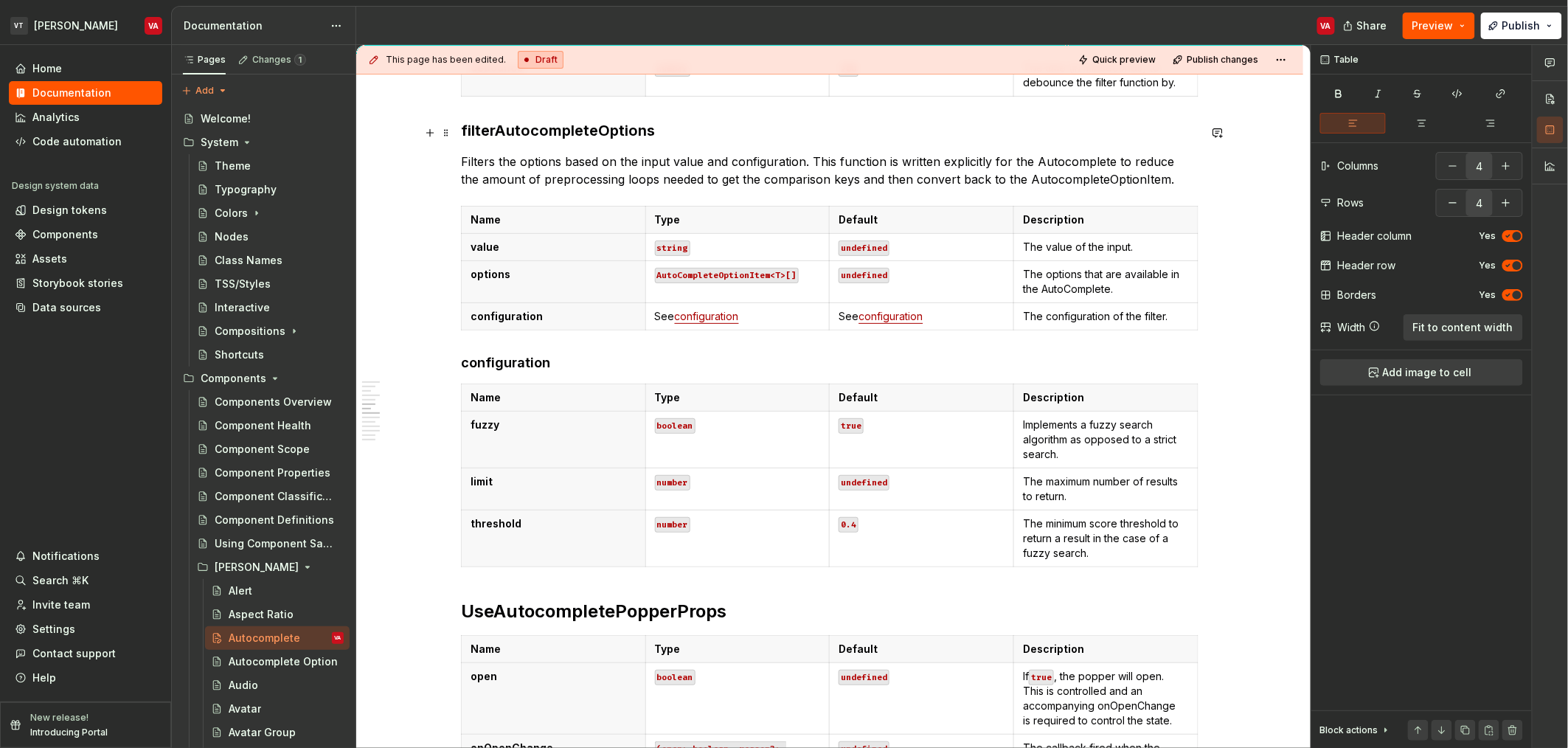
click at [586, 129] on h3 "filterAutocompleteOptions" at bounding box center [830, 131] width 738 height 20
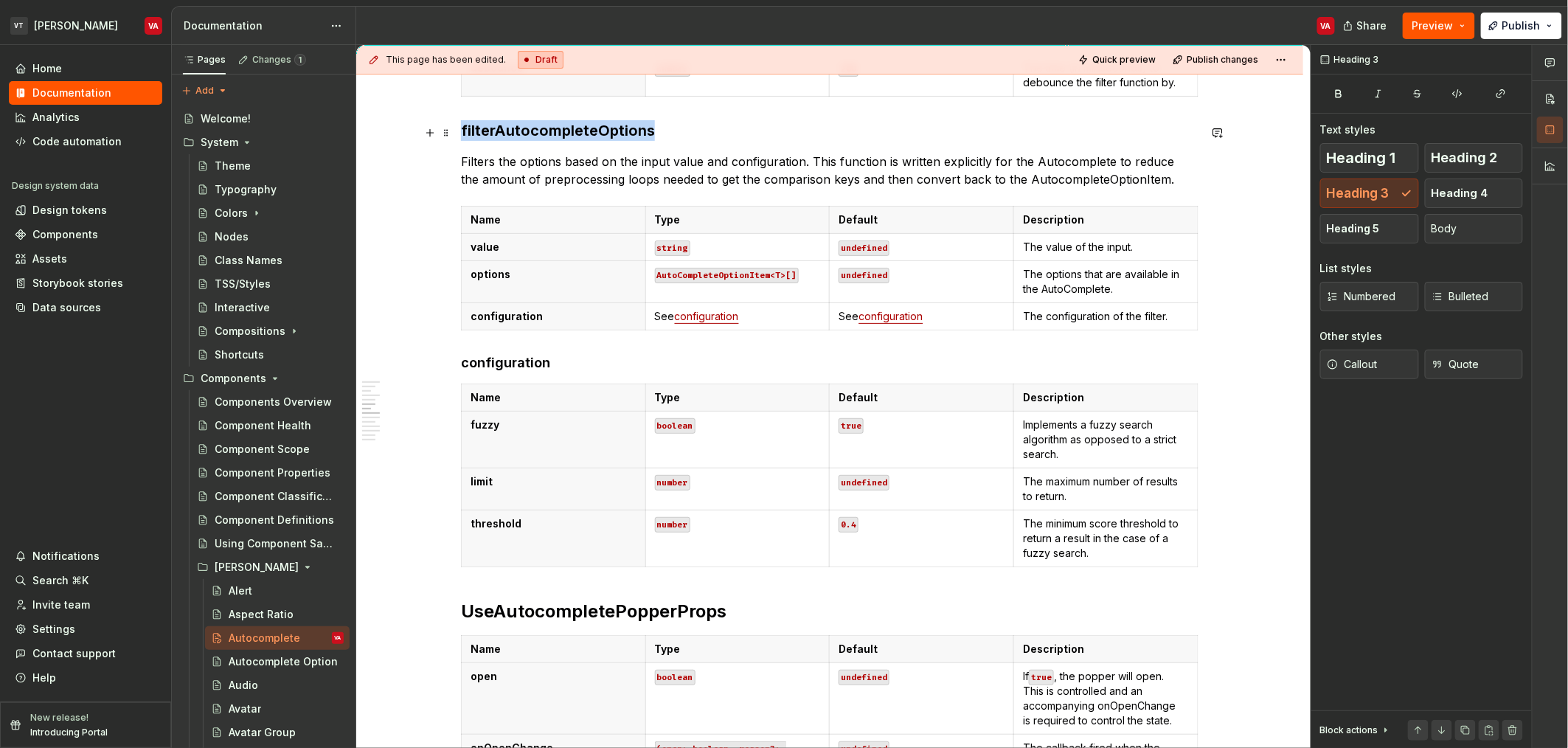
click at [586, 129] on h3 "filterAutocompleteOptions" at bounding box center [830, 131] width 738 height 20
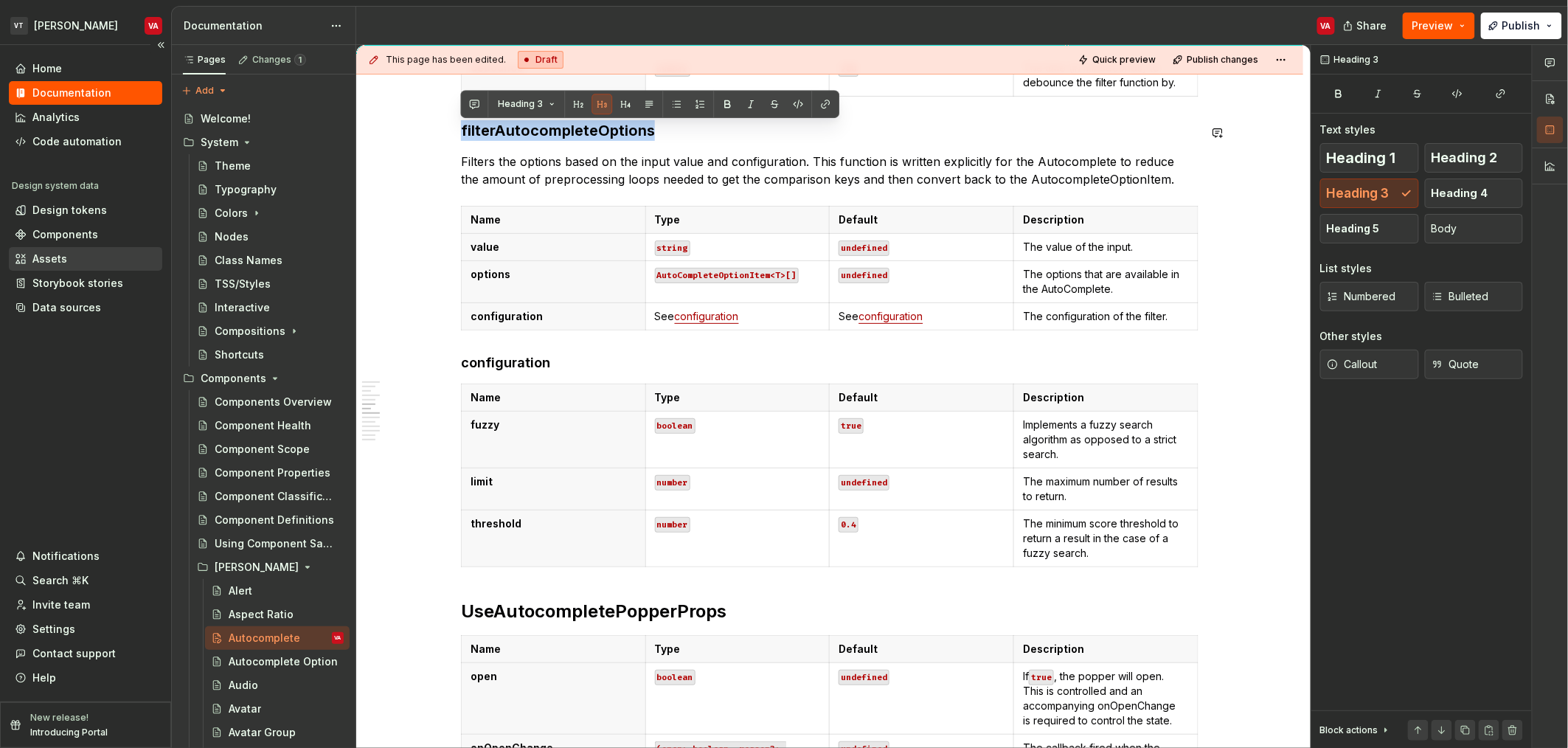
copy h3 "filterAutocompleteOptions"
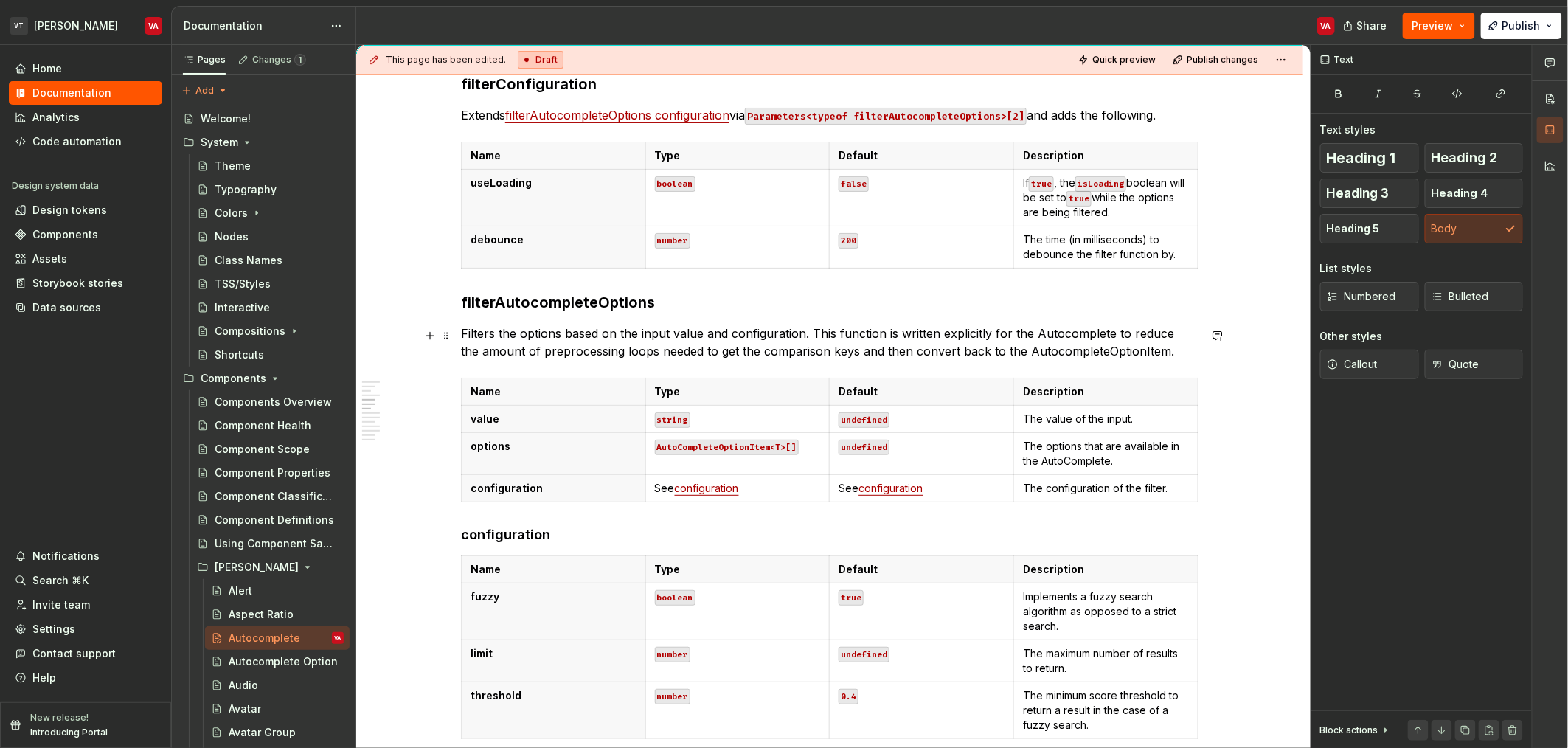
click at [606, 347] on p "Filters the options based on the input value and configuration. This function i…" at bounding box center [830, 342] width 738 height 35
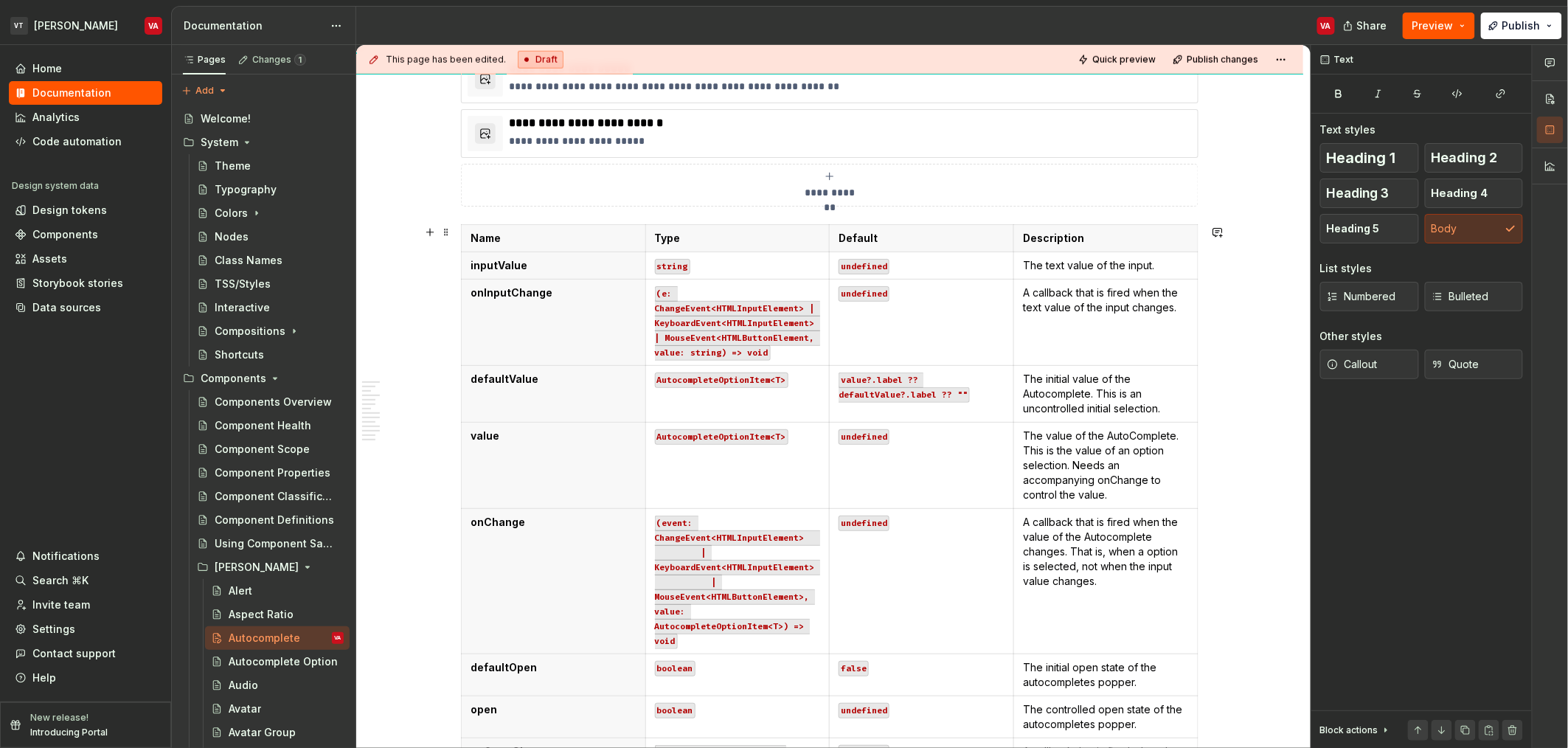
scroll to position [627, 0]
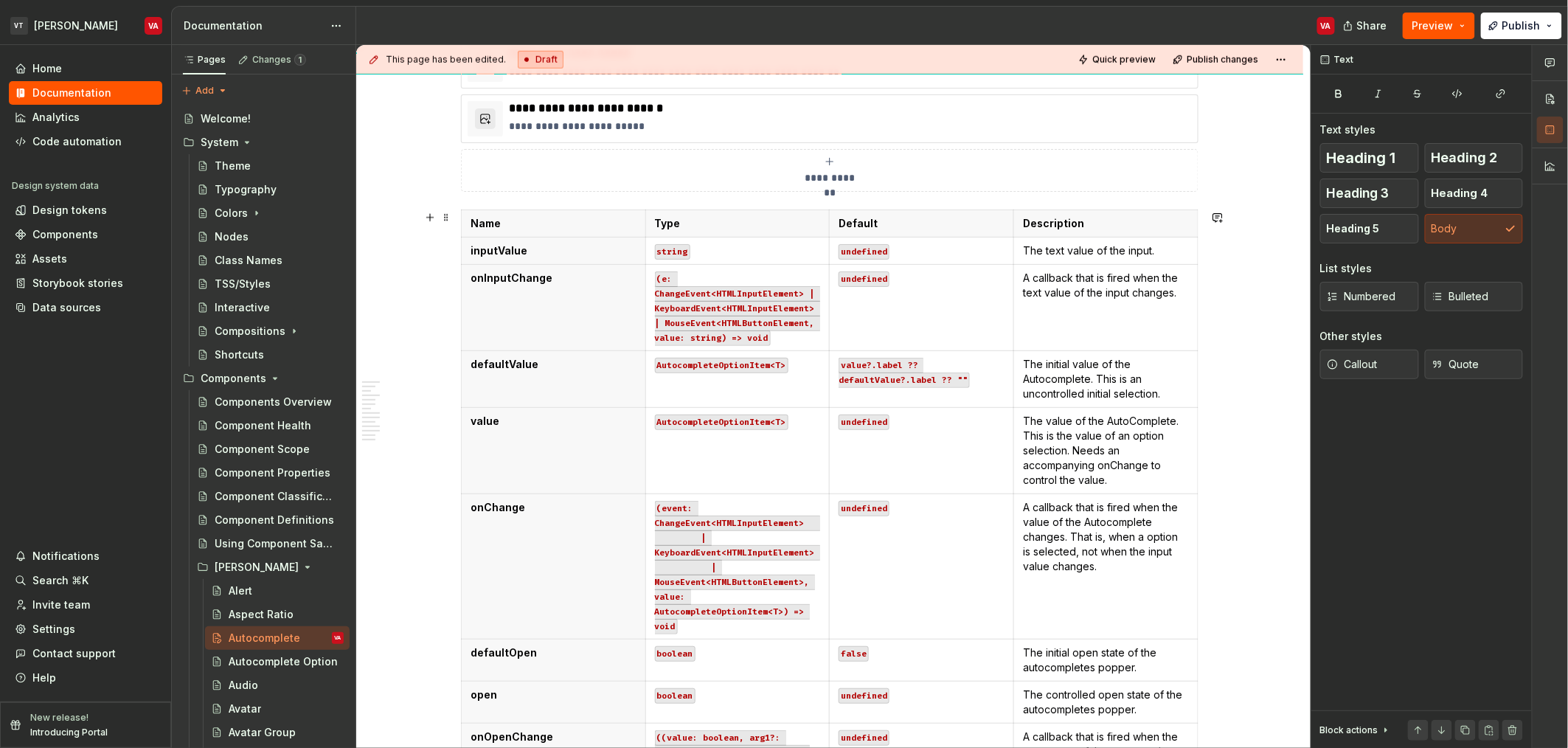
click at [574, 251] on p "inputValue" at bounding box center [553, 250] width 166 height 14
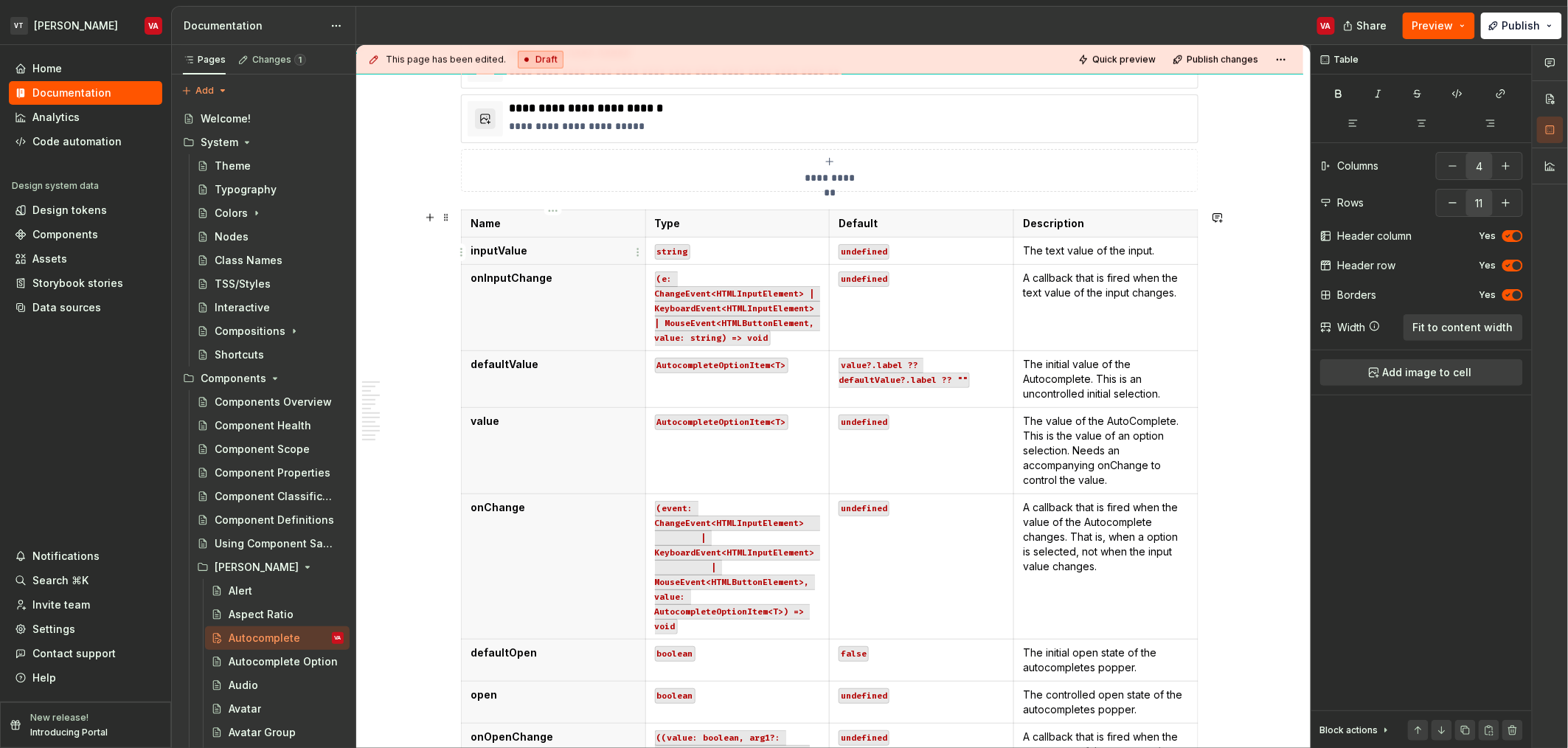
click at [464, 250] on html "VT Minerva VA Home Documentation Analytics Code automation Design system data D…" at bounding box center [784, 374] width 1568 height 748
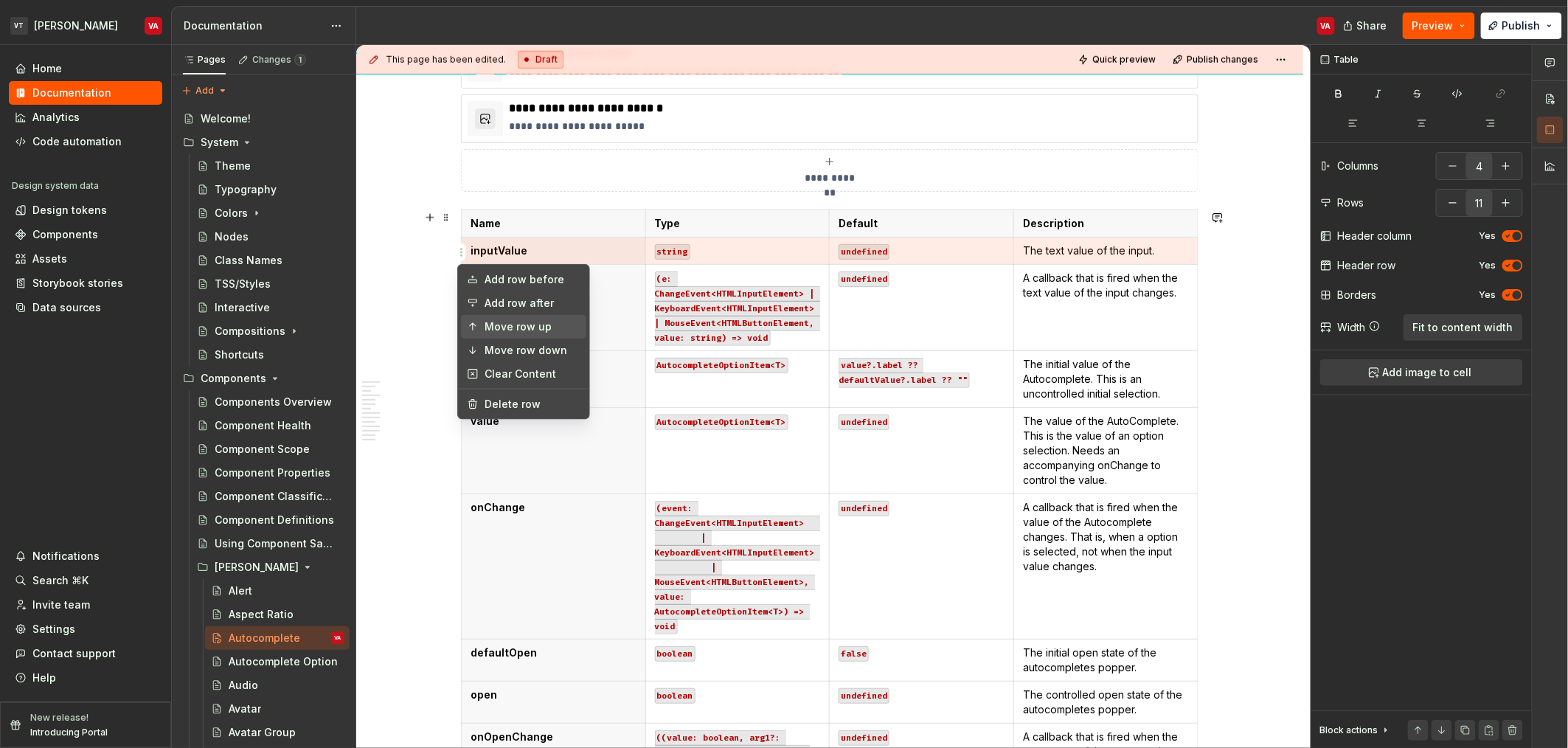
click at [526, 332] on div "Move row up" at bounding box center [533, 326] width 96 height 14
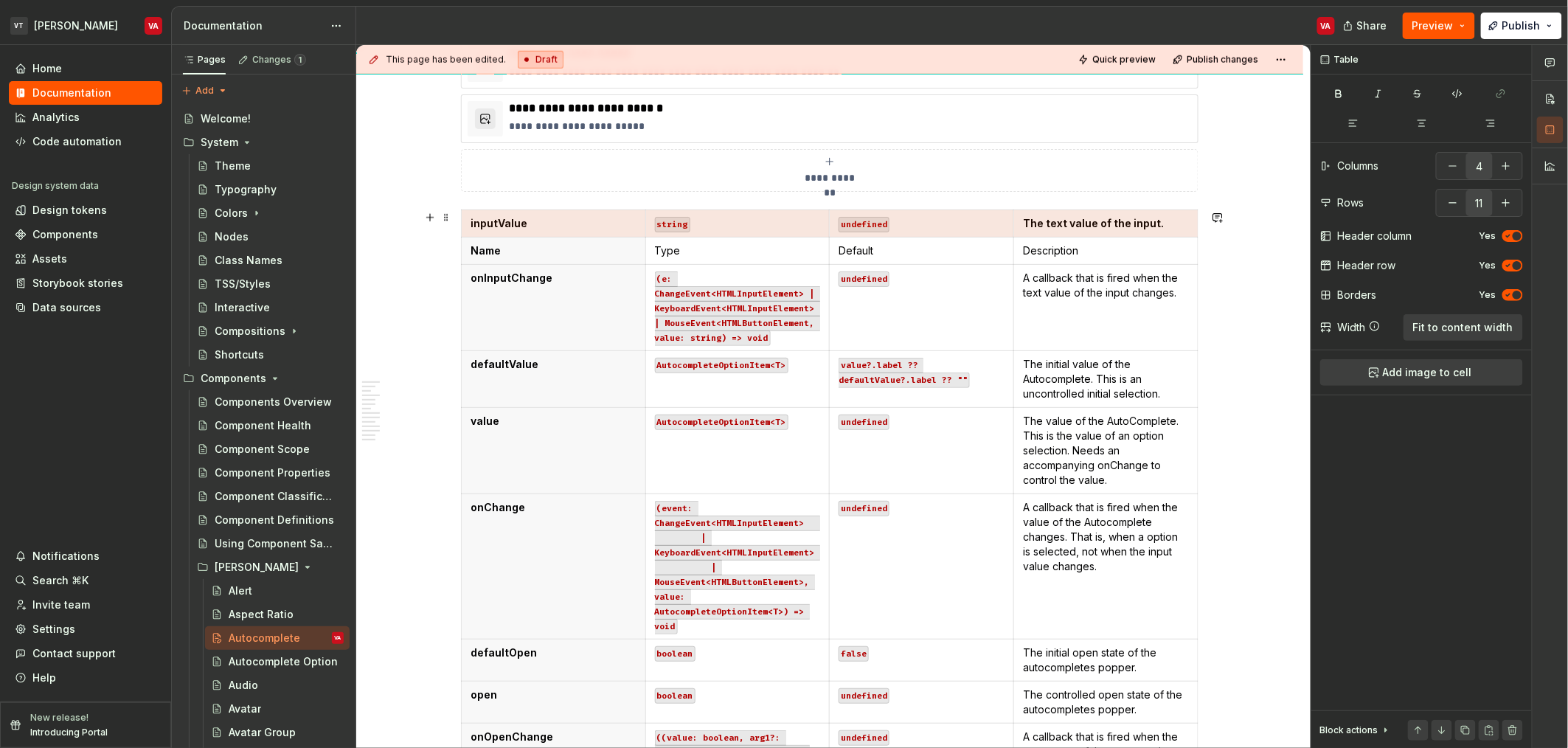
click at [461, 223] on th "inputValue" at bounding box center [553, 223] width 185 height 27
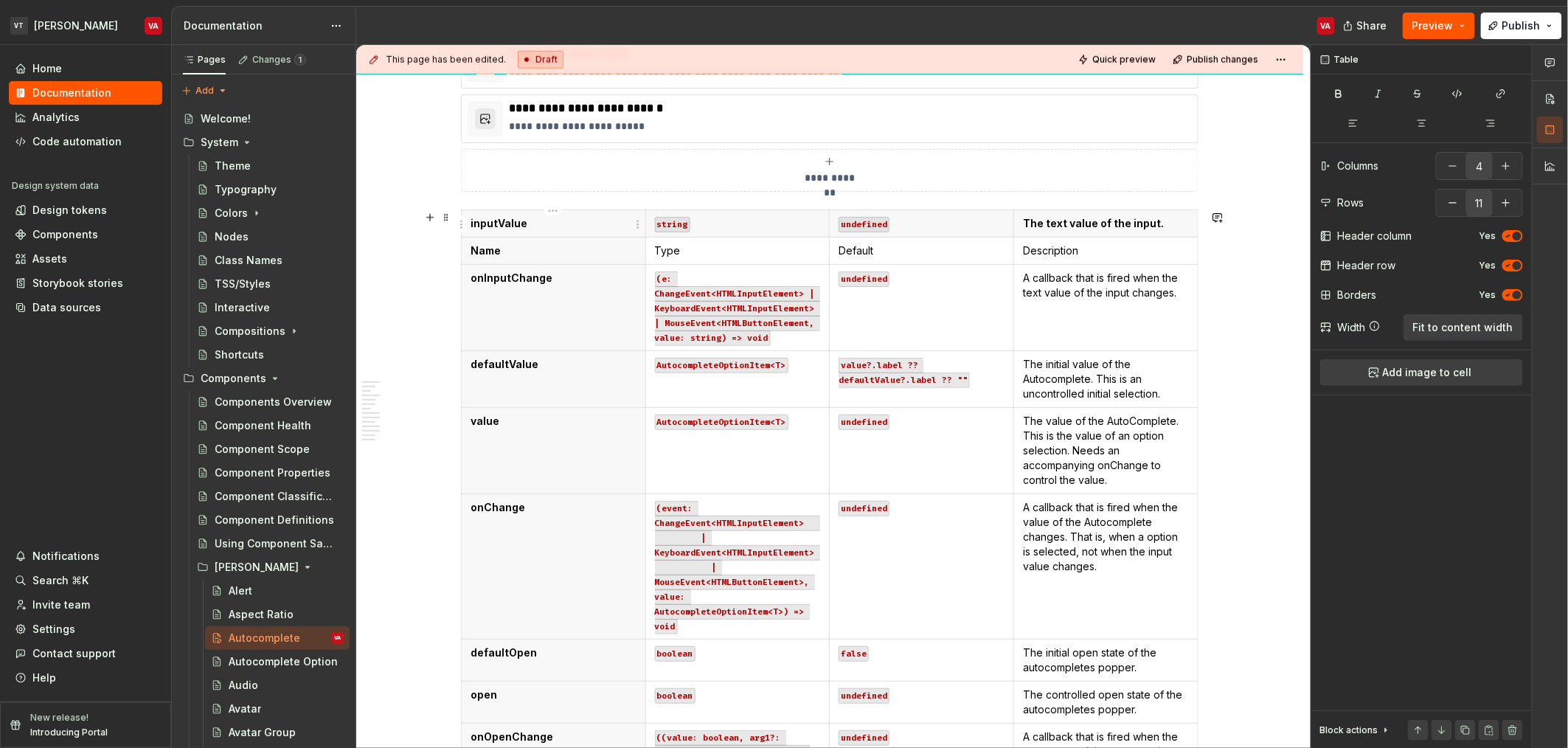
click at [462, 223] on html "VT Minerva VA Home Documentation Analytics Code automation Design system data D…" at bounding box center [784, 374] width 1568 height 748
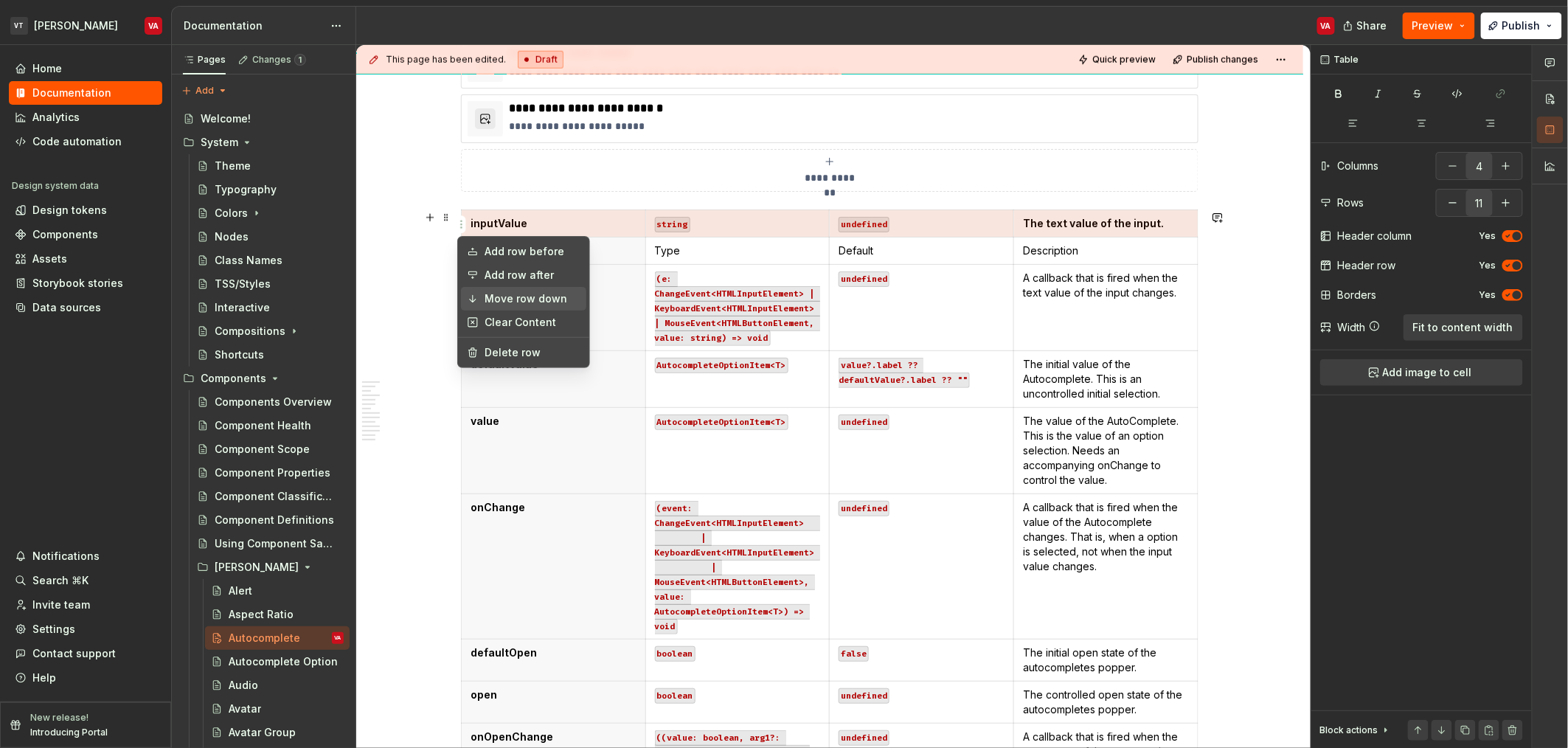
click at [546, 299] on div "Move row down" at bounding box center [533, 298] width 96 height 14
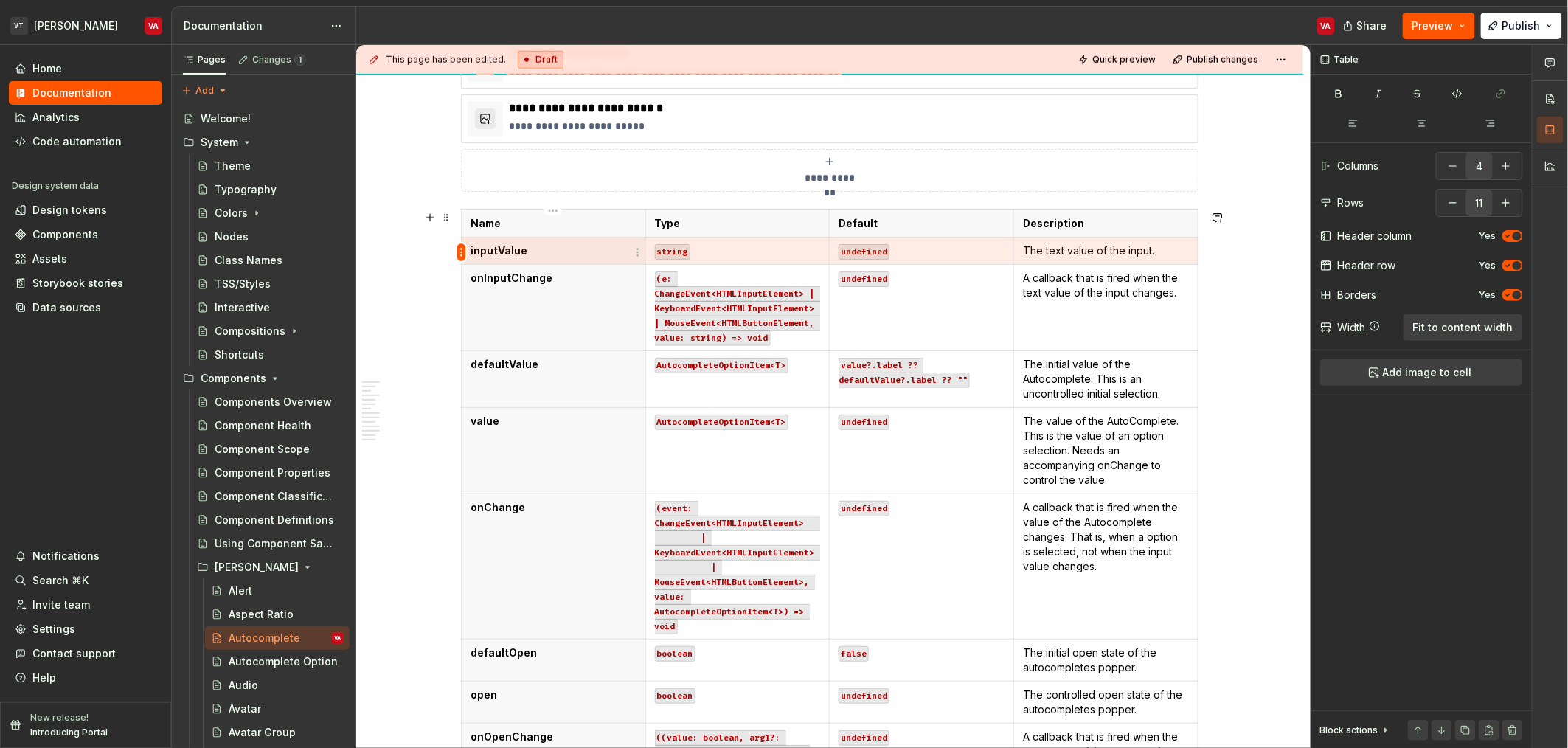
click at [461, 251] on html "VT Minerva VA Home Documentation Analytics Code automation Design system data D…" at bounding box center [784, 374] width 1568 height 748
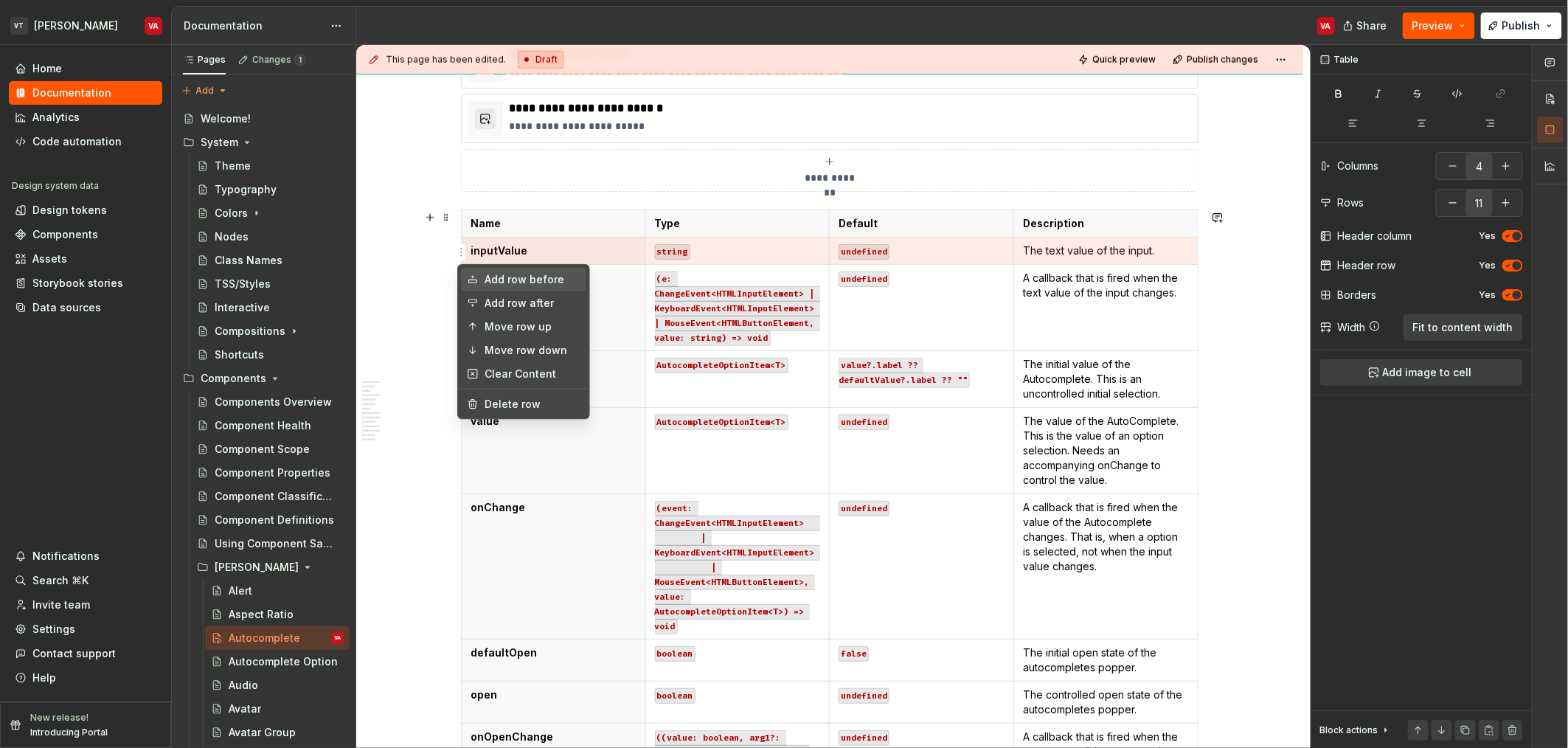
click at [537, 283] on div "Add row before" at bounding box center [533, 279] width 96 height 14
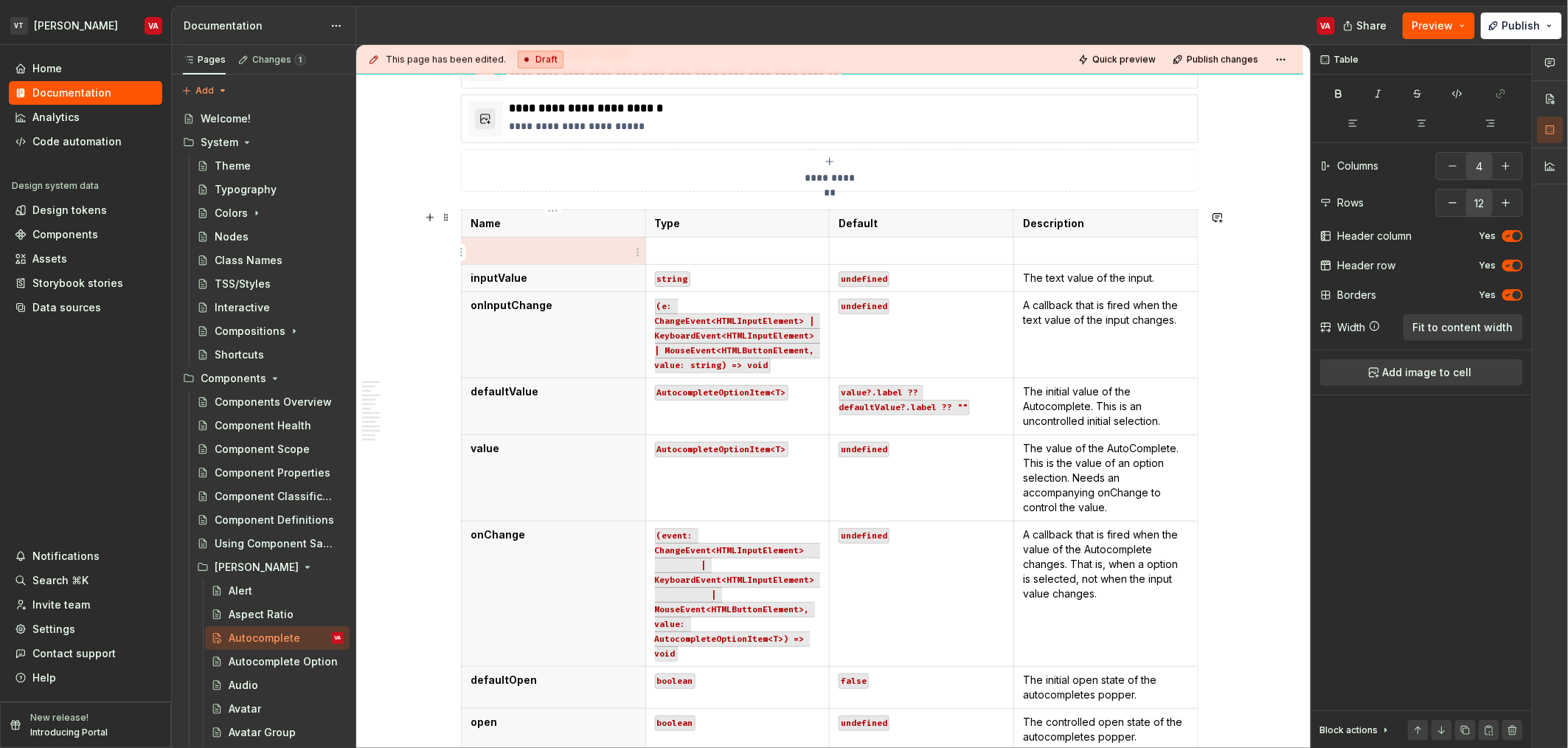
click at [537, 255] on p at bounding box center [553, 250] width 166 height 14
click at [764, 258] on p at bounding box center [738, 250] width 166 height 14
click at [853, 252] on code "””" at bounding box center [845, 251] width 14 height 15
click at [844, 257] on code "””" at bounding box center [845, 251] width 14 height 15
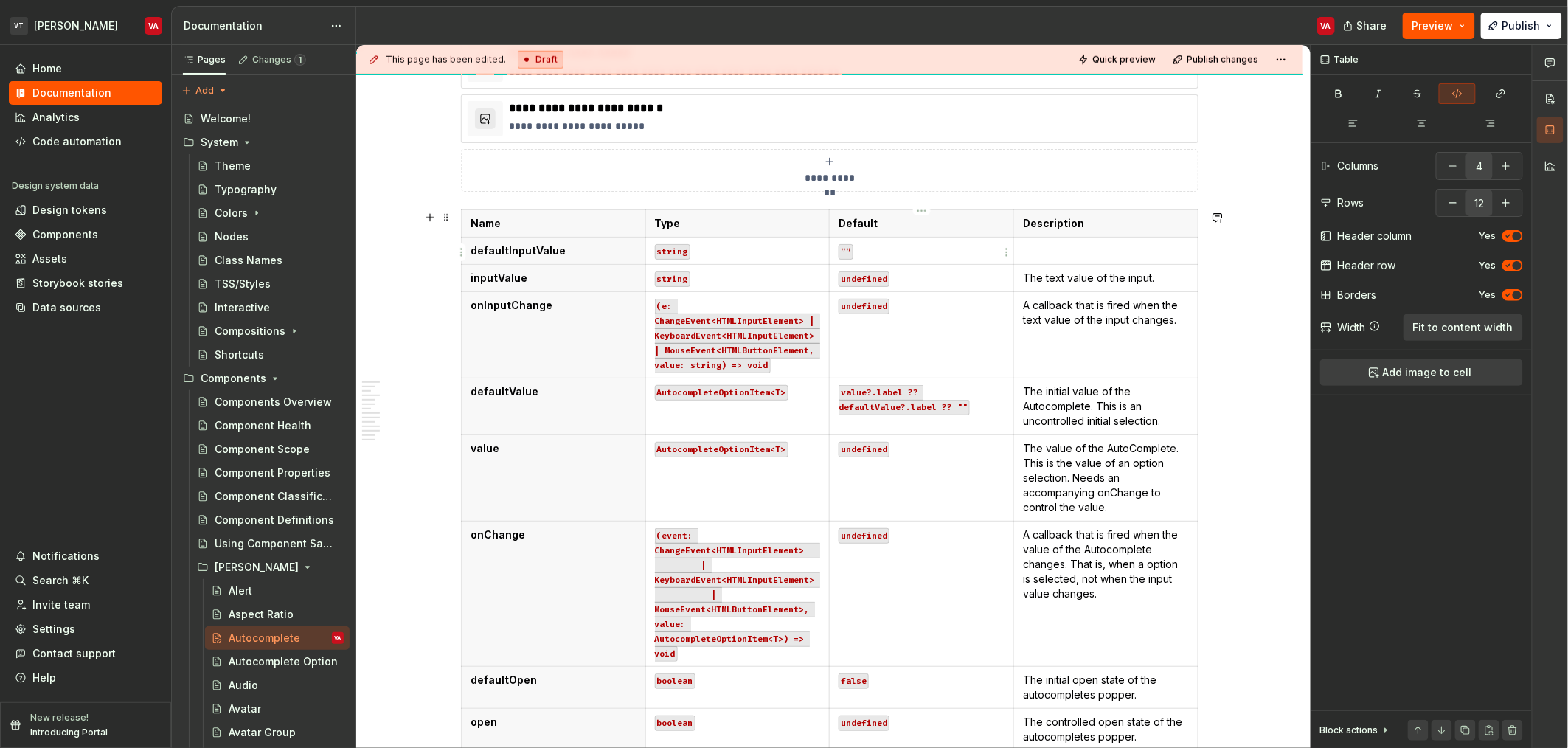
click at [844, 257] on code "””" at bounding box center [845, 251] width 14 height 15
click at [1050, 250] on p at bounding box center [1106, 250] width 166 height 14
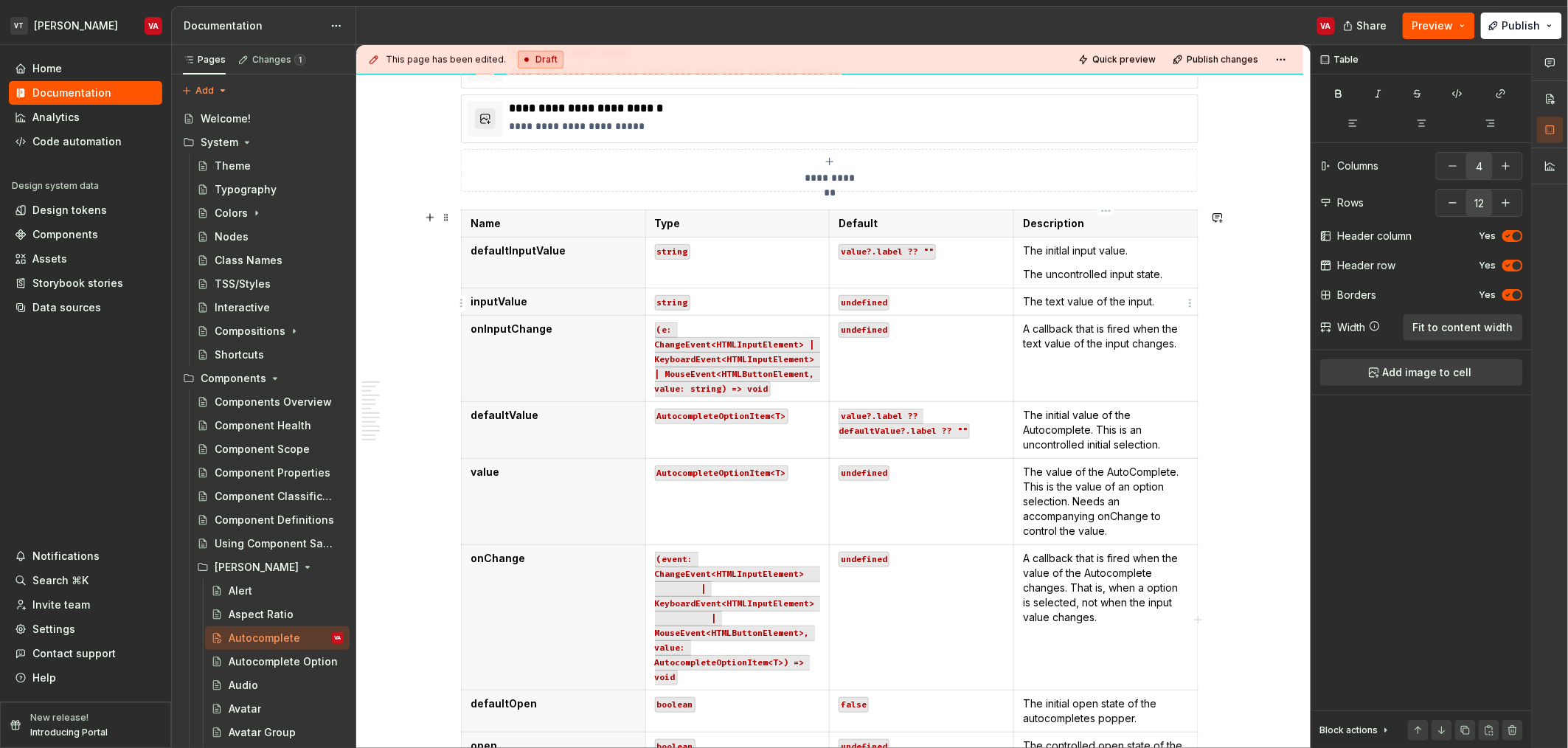
click at [1174, 298] on p "The text value of the input." at bounding box center [1106, 301] width 166 height 14
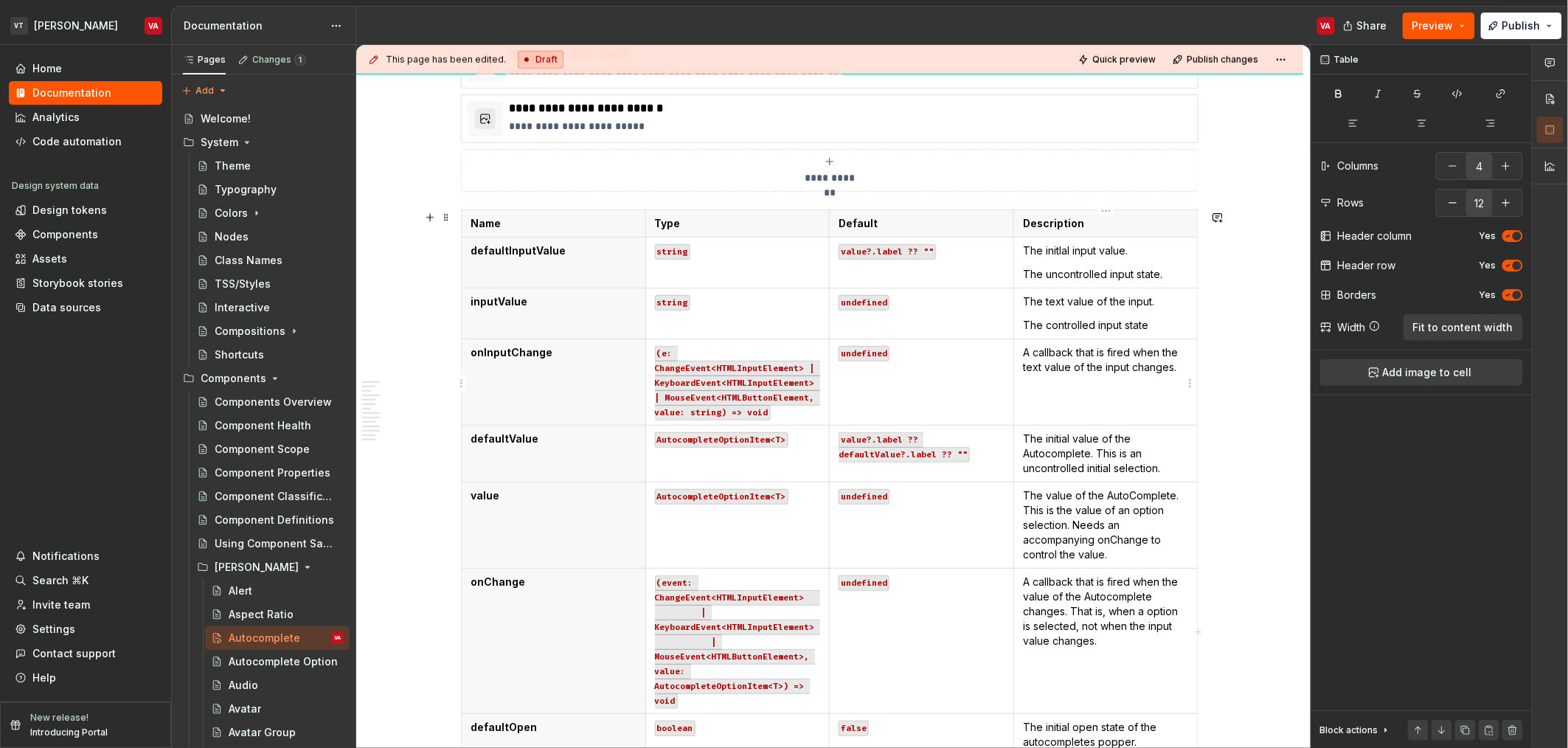
click at [1067, 397] on td "A callback that is fired when the text value of the input changes." at bounding box center [1106, 381] width 185 height 86
click at [752, 384] on code "(e: ChangeEvent<HTMLInputElement> | KeyboardEvent<HTMLInputElement> | MouseEven…" at bounding box center [738, 383] width 165 height 74
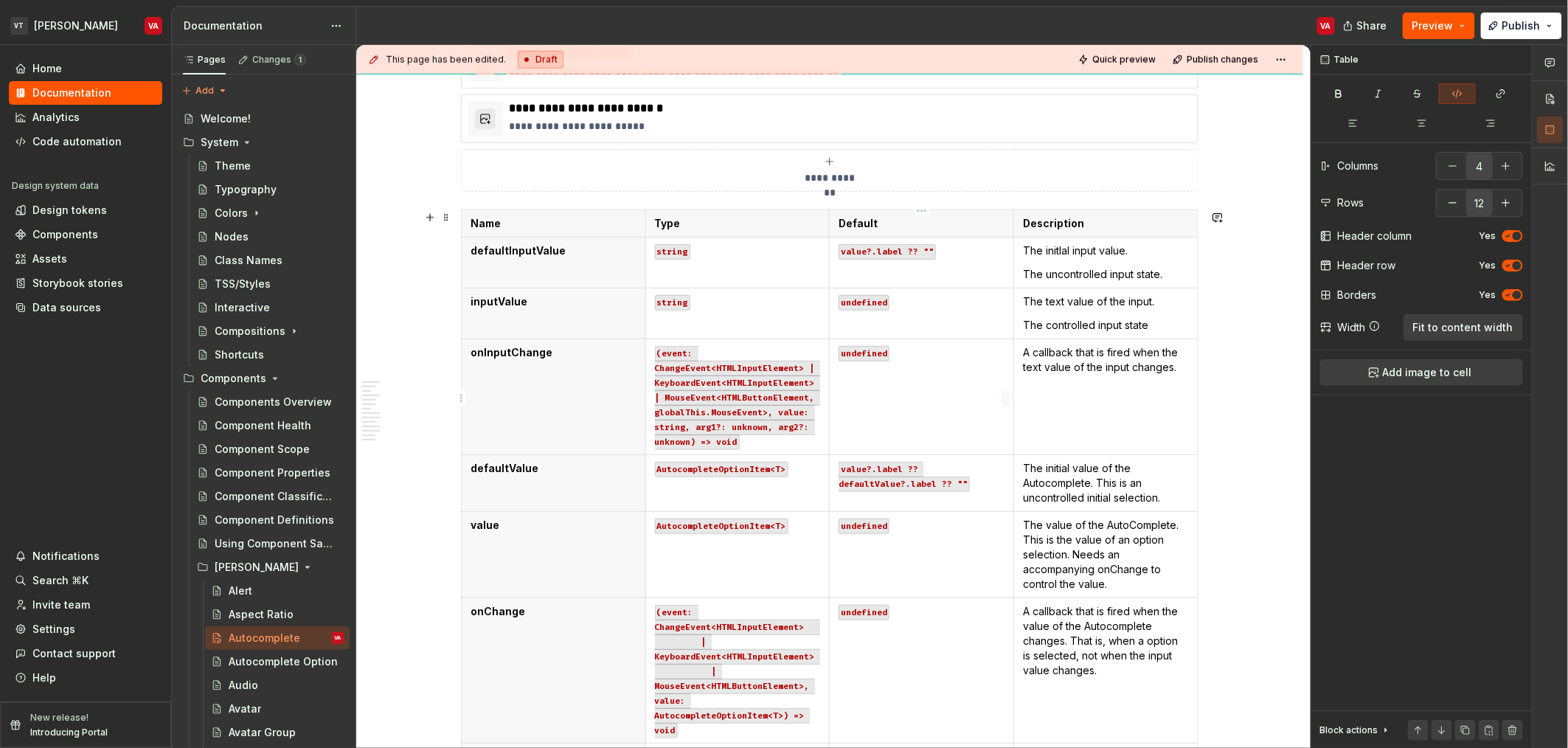
click at [1008, 391] on html "VT Minerva VA Home Documentation Analytics Code automation Design system data D…" at bounding box center [784, 374] width 1568 height 748
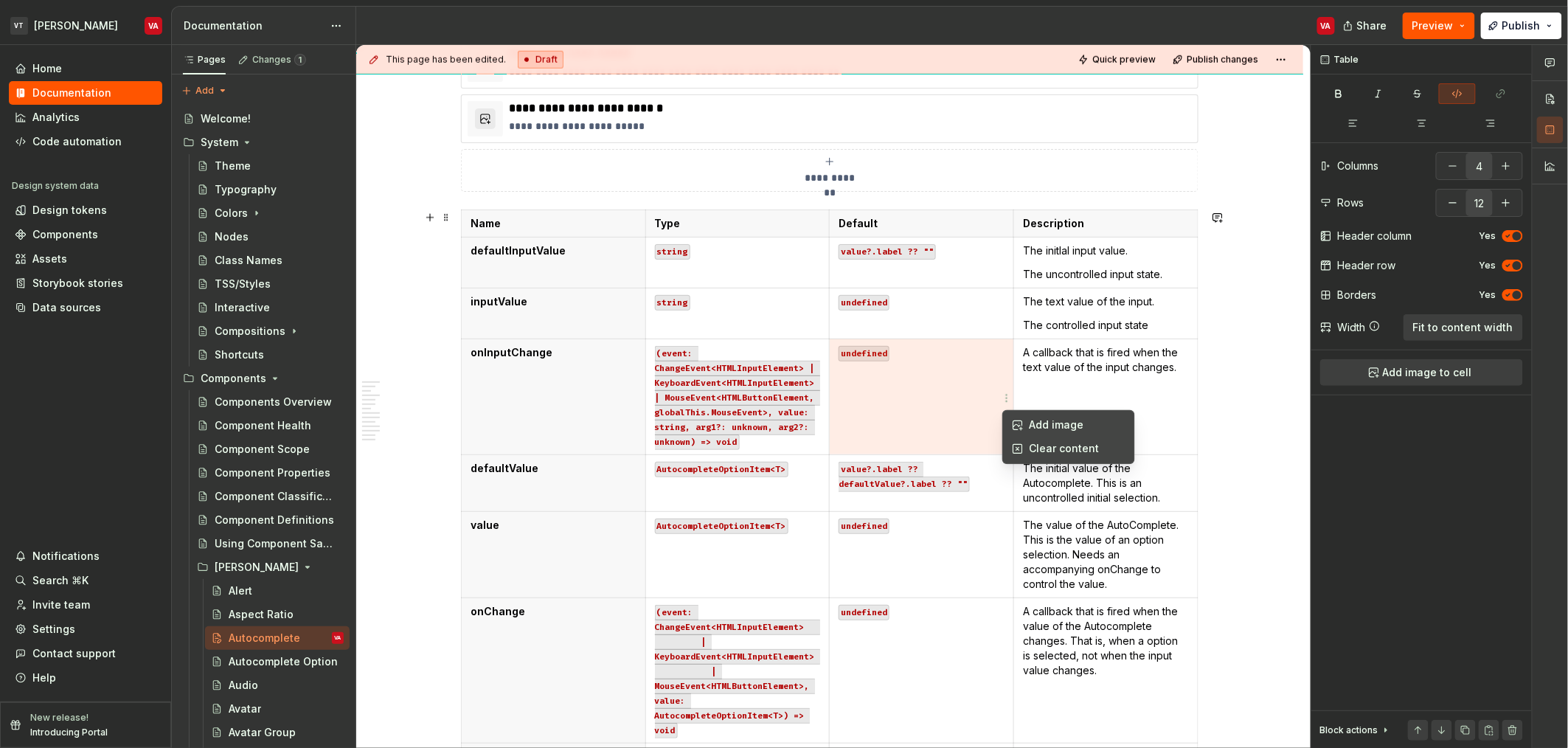
click at [1061, 380] on html "VT Minerva VA Home Documentation Analytics Code automation Design system data D…" at bounding box center [784, 374] width 1568 height 748
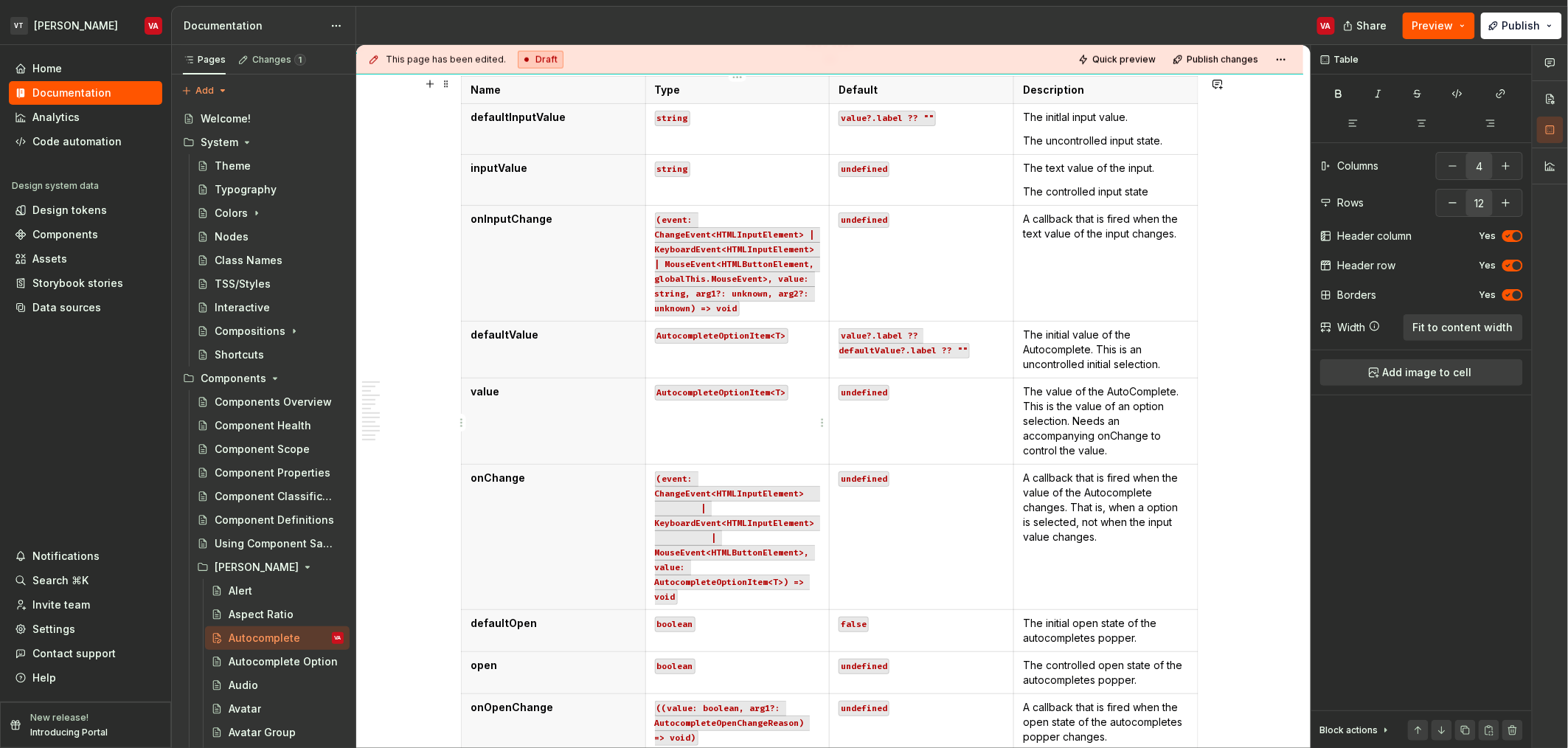
scroll to position [761, 0]
click at [718, 530] on code "(event: ChangeEvent<HTMLInputElement> | KeyboardEvent<HTMLInputElement> | Mouse…" at bounding box center [738, 536] width 165 height 133
drag, startPoint x: 690, startPoint y: 305, endPoint x: 697, endPoint y: 291, distance: 15.7
click at [697, 291] on code "(event: ChangeEvent<HTMLInputElement> | KeyboardEvent<HTMLInputElement> | Mouse…" at bounding box center [738, 262] width 165 height 104
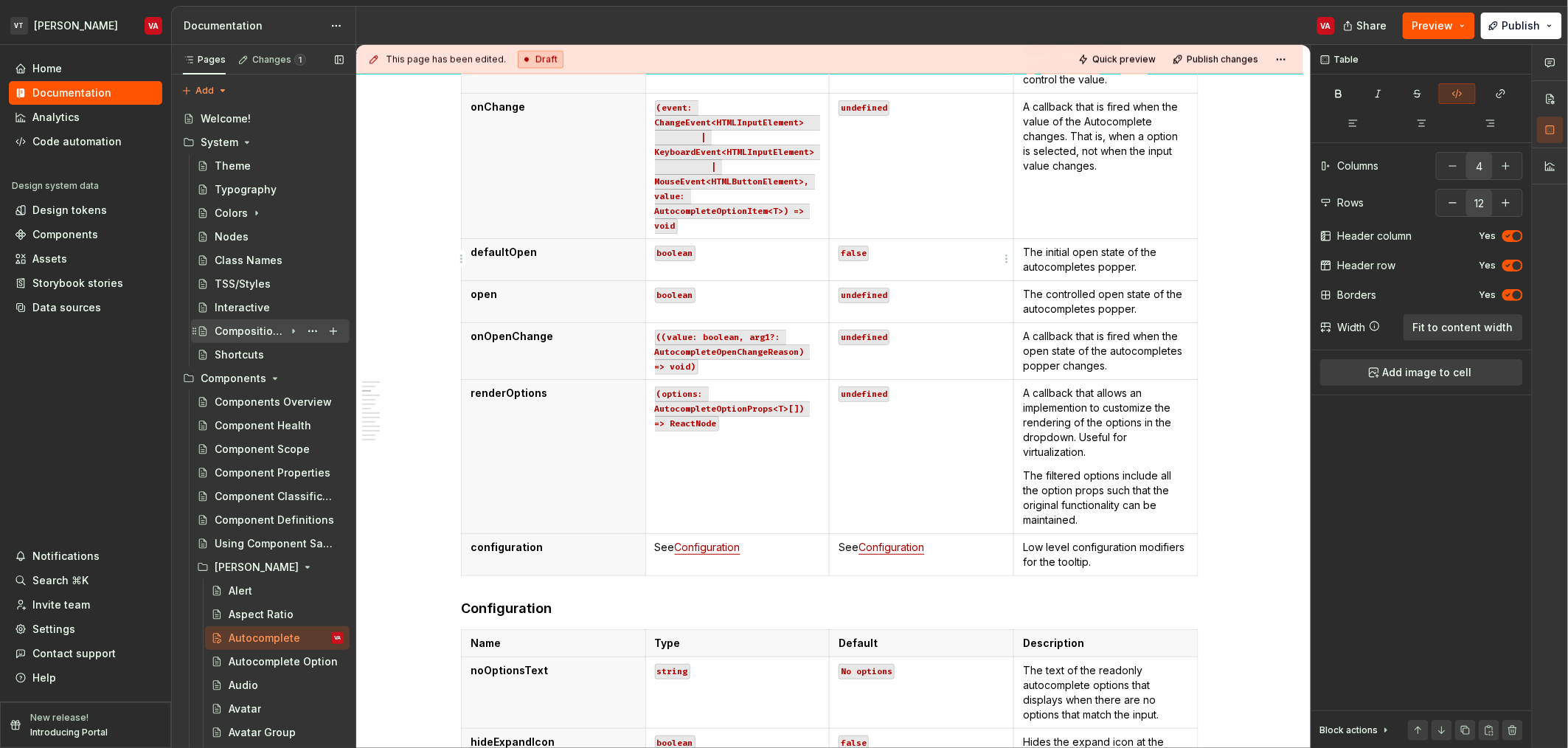
scroll to position [1118, 0]
click at [538, 299] on p "open" at bounding box center [553, 292] width 166 height 14
click at [554, 331] on p "onOpenChange" at bounding box center [553, 334] width 166 height 14
click at [562, 555] on th "configuration" at bounding box center [553, 553] width 185 height 42
click at [463, 552] on html "VT Minerva VA Home Documentation Analytics Code automation Design system data D…" at bounding box center [784, 374] width 1568 height 748
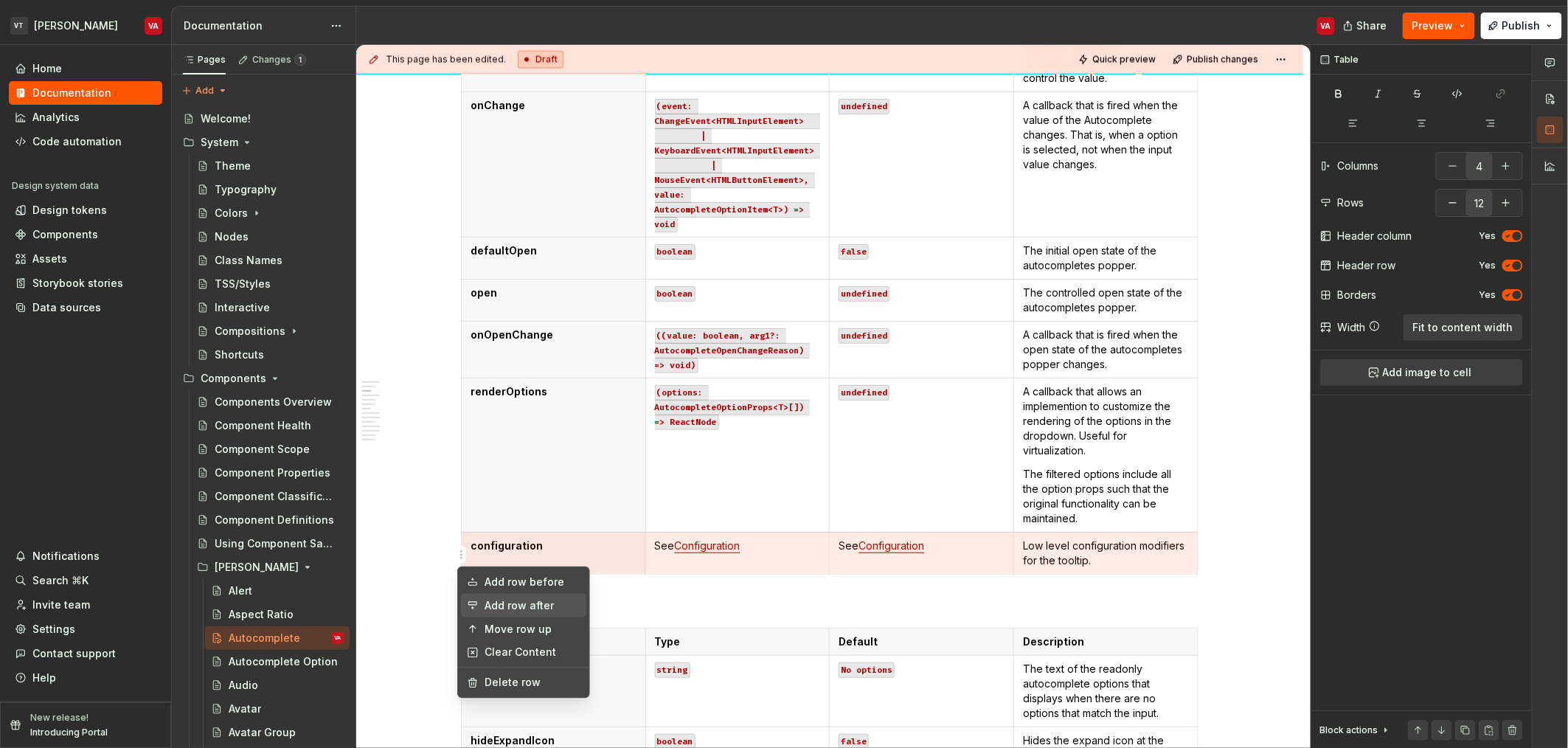
click at [520, 608] on div "Add row after" at bounding box center [533, 605] width 96 height 14
type input "13"
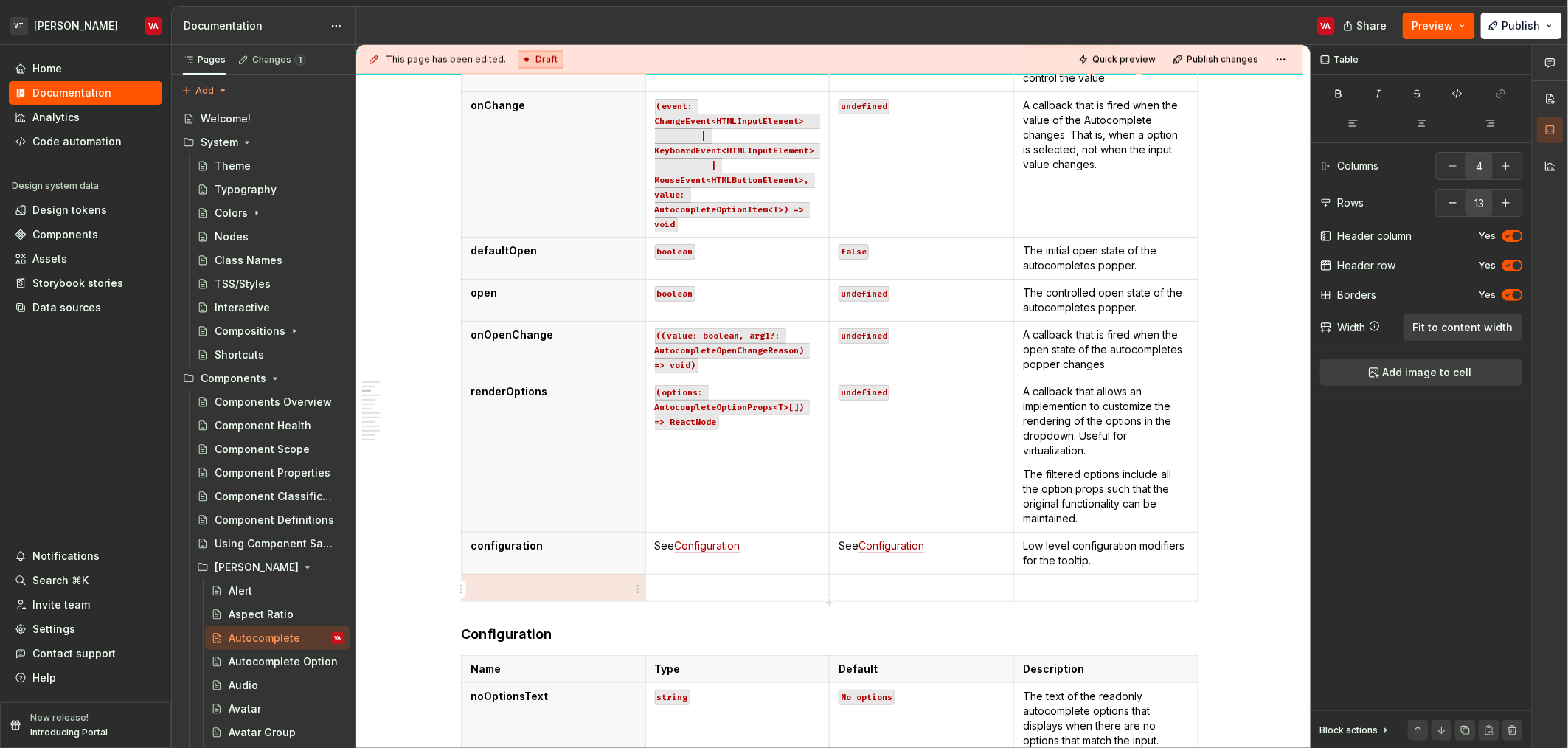
click at [537, 589] on p at bounding box center [553, 587] width 166 height 14
click at [730, 586] on p at bounding box center [738, 587] width 166 height 14
click at [691, 589] on p at bounding box center [738, 587] width 166 height 14
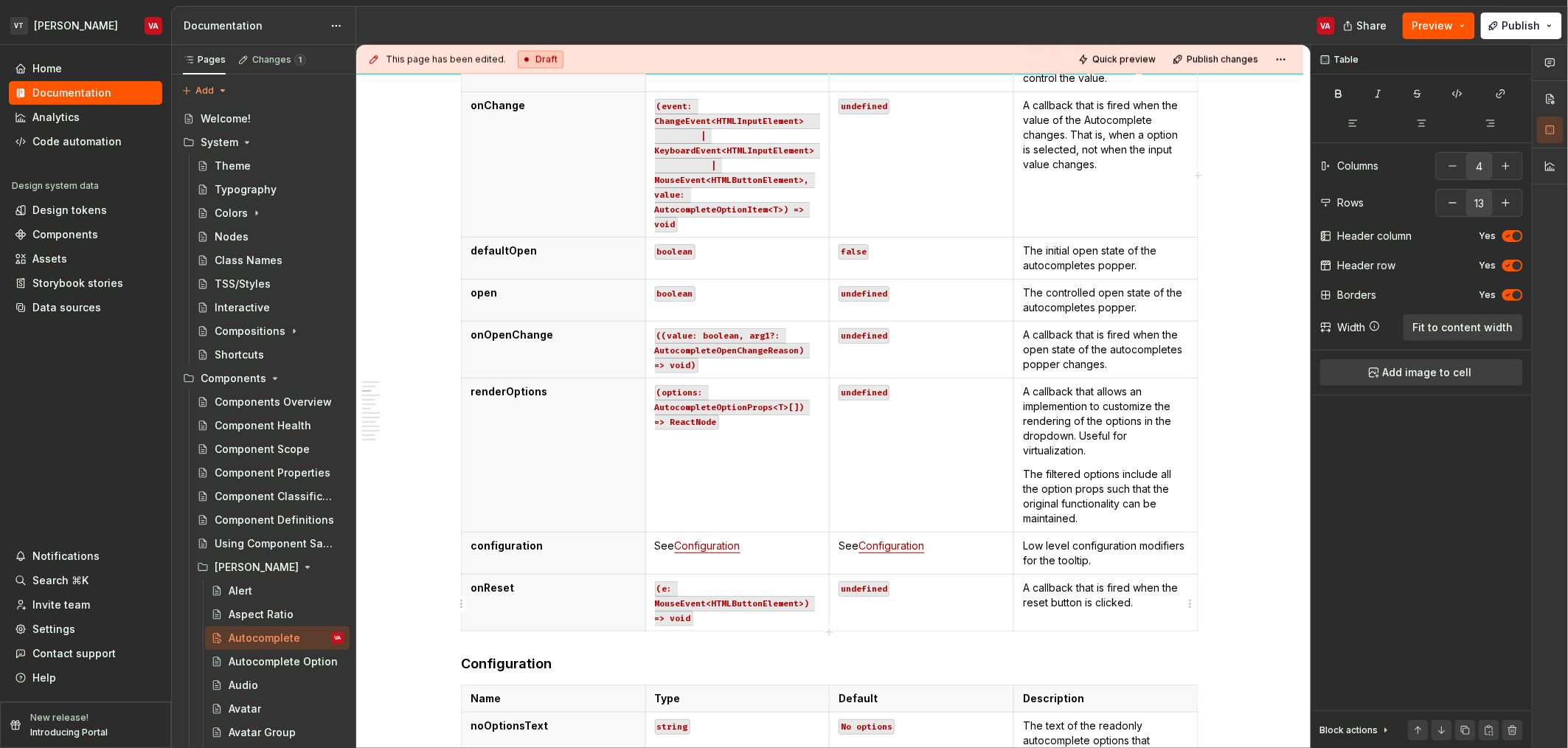
click at [1120, 585] on p "A callback that is fired when the reset button is clicked." at bounding box center [1106, 595] width 166 height 30
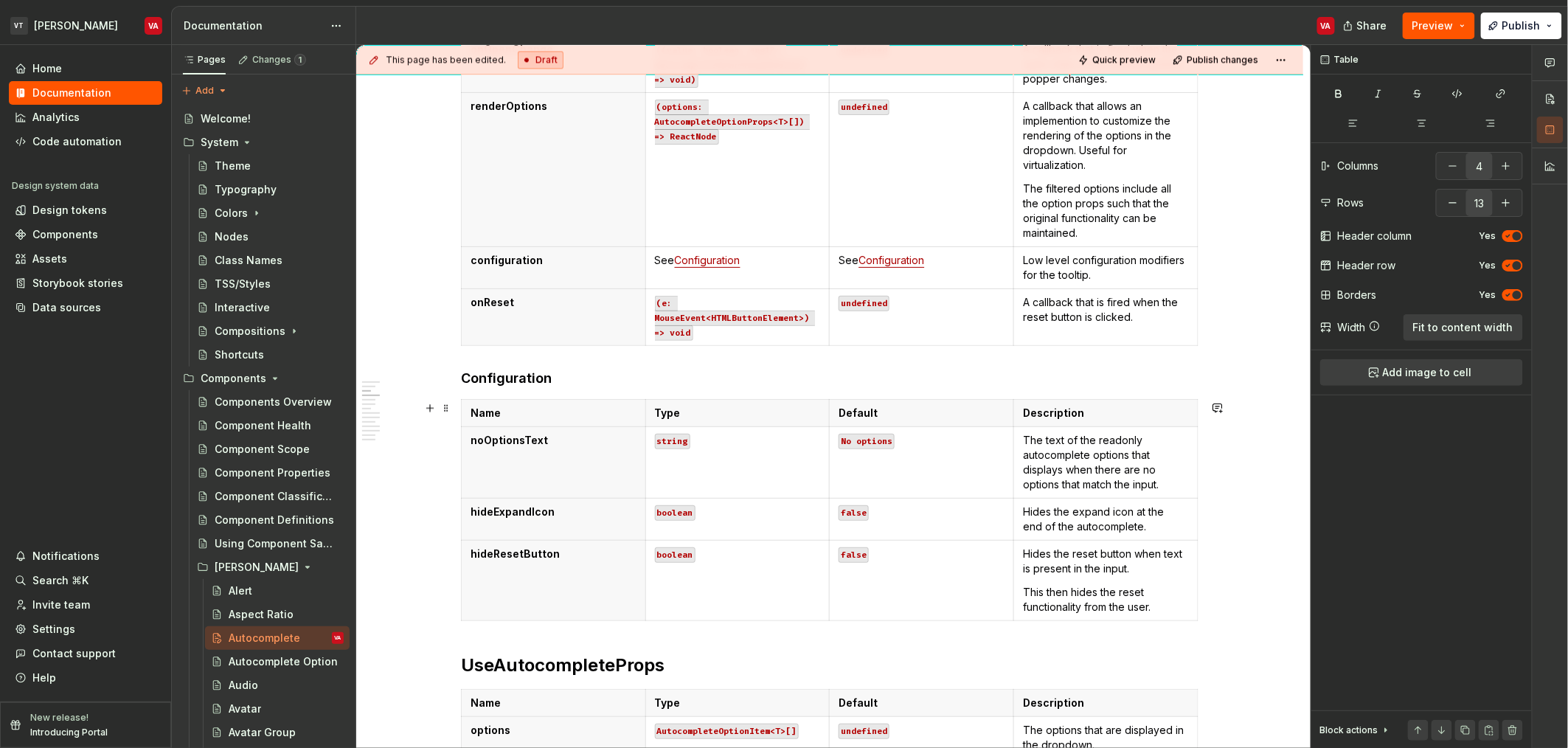
scroll to position [1364, 0]
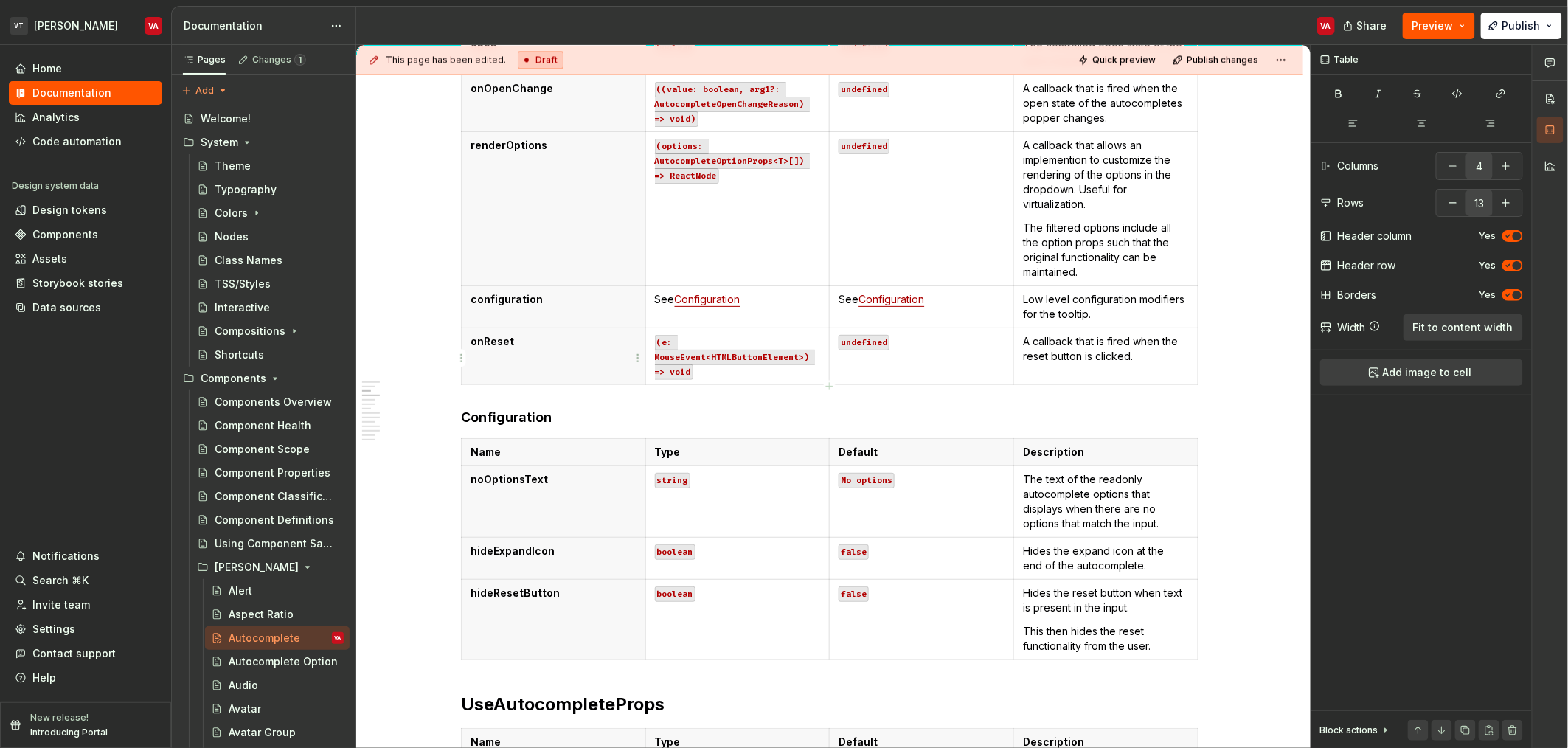
click at [601, 367] on th "onReset" at bounding box center [553, 355] width 185 height 57
click at [457, 352] on html "VT Minerva VA Home Documentation Analytics Code automation Design system data D…" at bounding box center [784, 374] width 1568 height 748
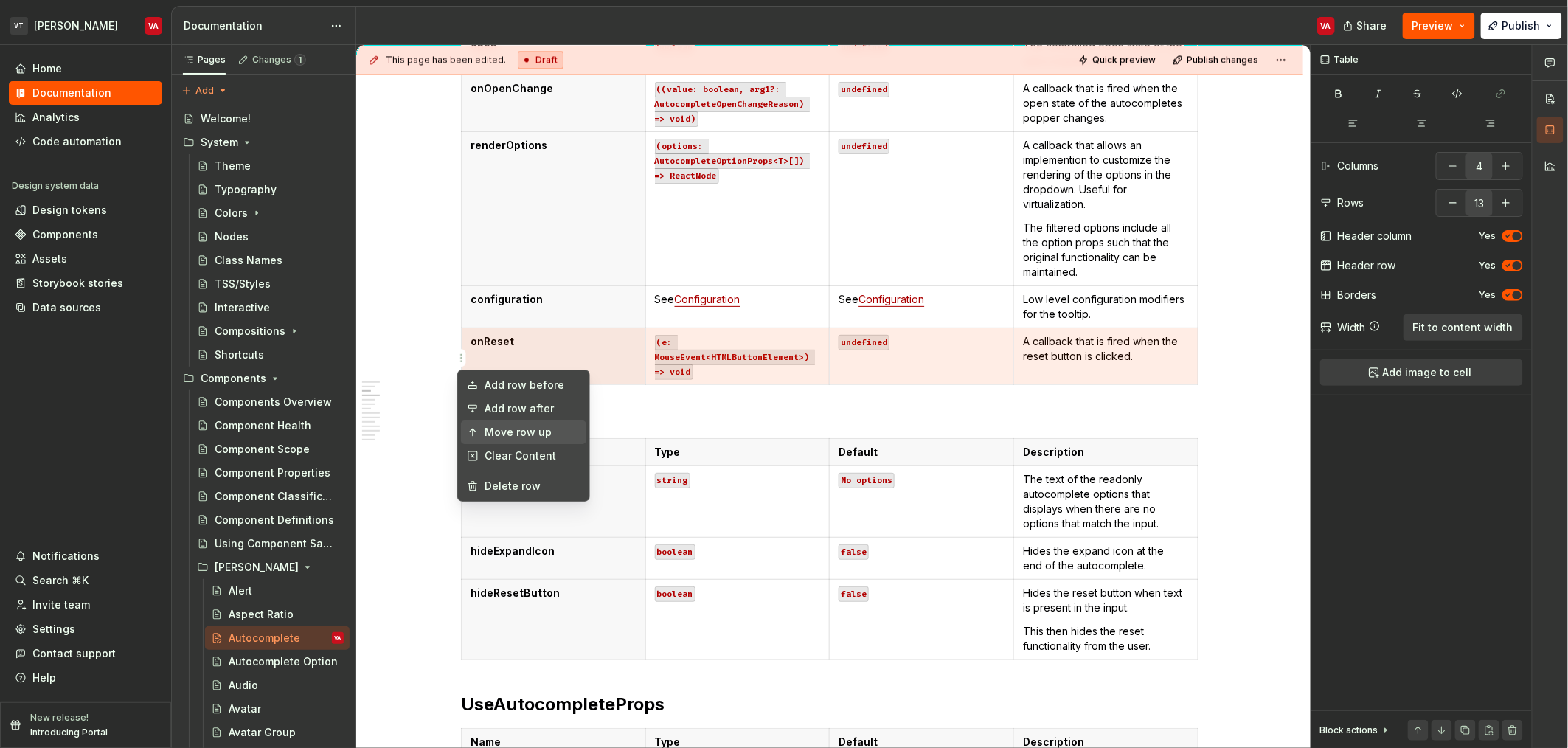
click at [515, 433] on div "Move row up" at bounding box center [533, 432] width 96 height 14
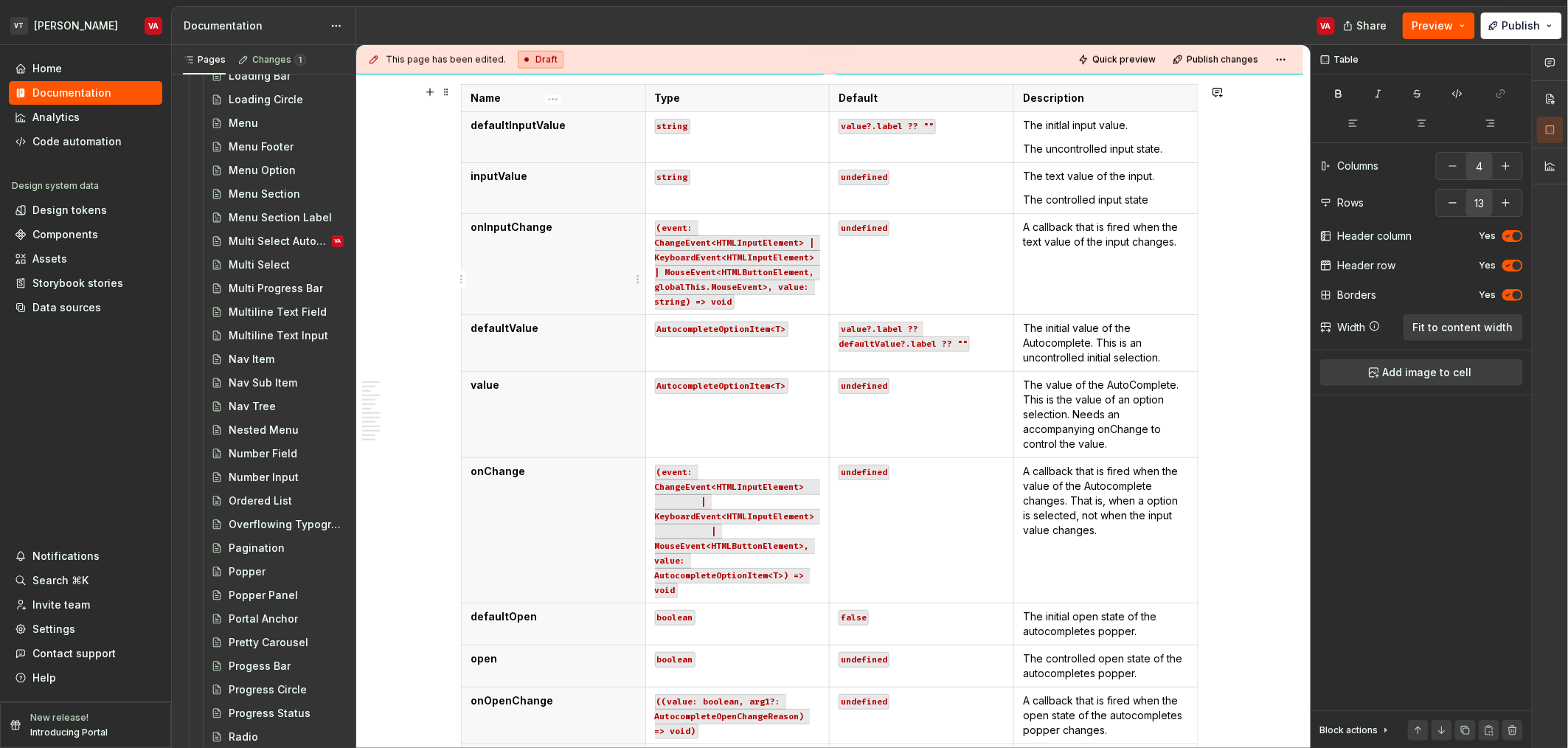
scroll to position [725, 0]
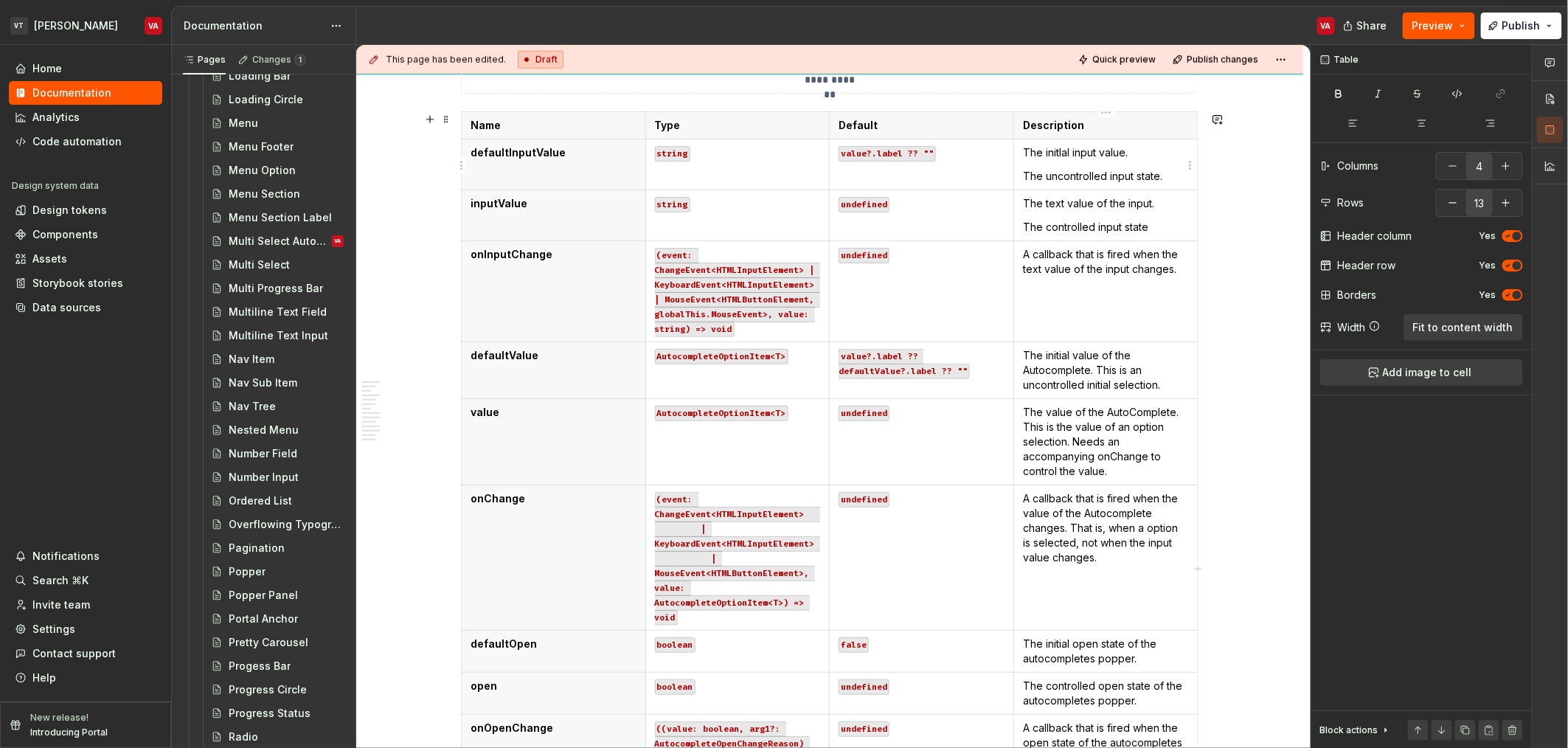
click at [1091, 165] on td "The initlal input value. The uncontrolled input state." at bounding box center [1106, 164] width 185 height 51
copy p "The uncontrolled input state."
click at [1162, 170] on p "The uncontrolled input state." at bounding box center [1106, 175] width 166 height 14
click at [1178, 180] on p "The uncontrolled input state." at bounding box center [1106, 175] width 166 height 14
drag, startPoint x: 1075, startPoint y: 153, endPoint x: 1018, endPoint y: 150, distance: 57.1
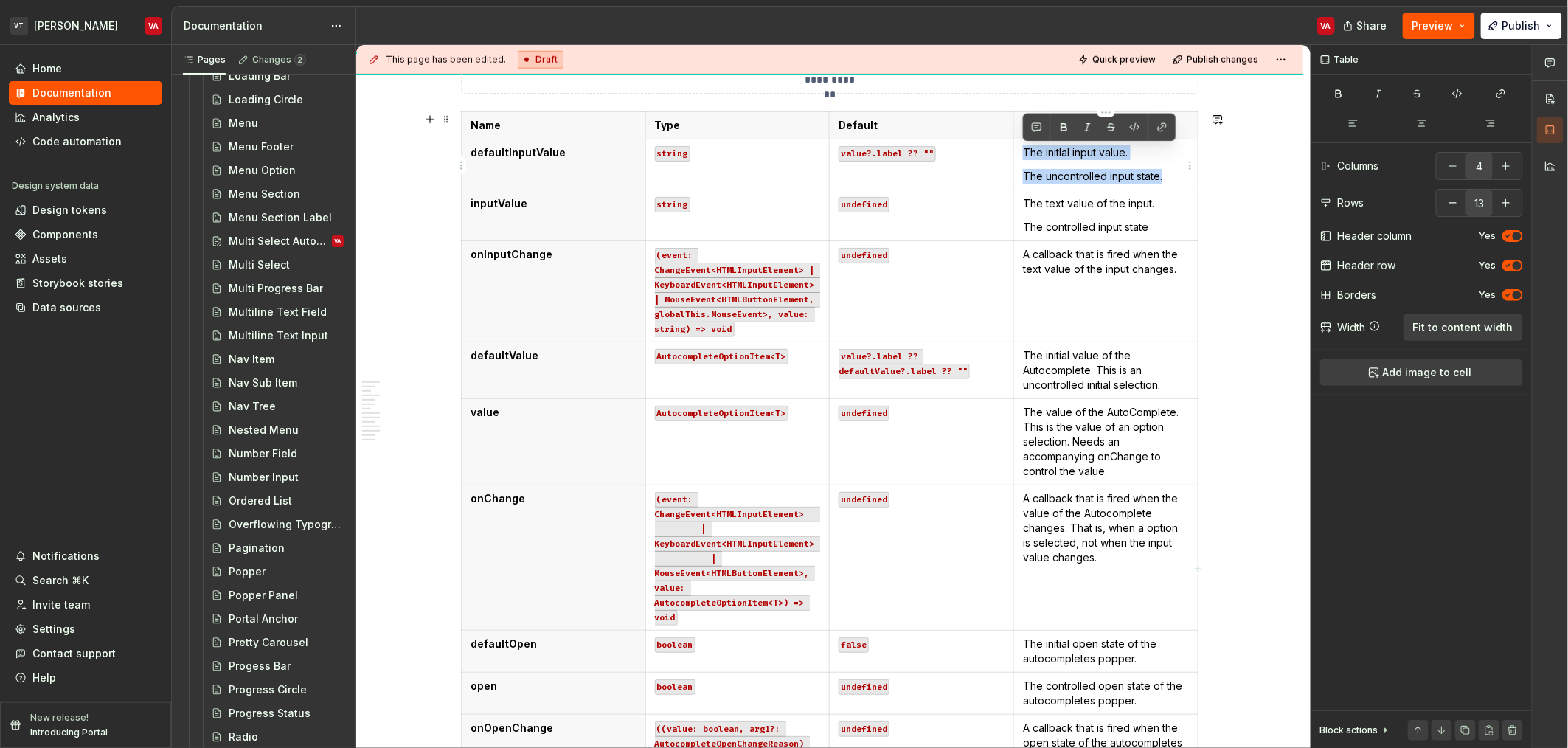
click at [1018, 150] on td "The initlal input value. The uncontrolled input state." at bounding box center [1106, 164] width 185 height 51
copy td "The initlal input value. The uncontrolled input state."
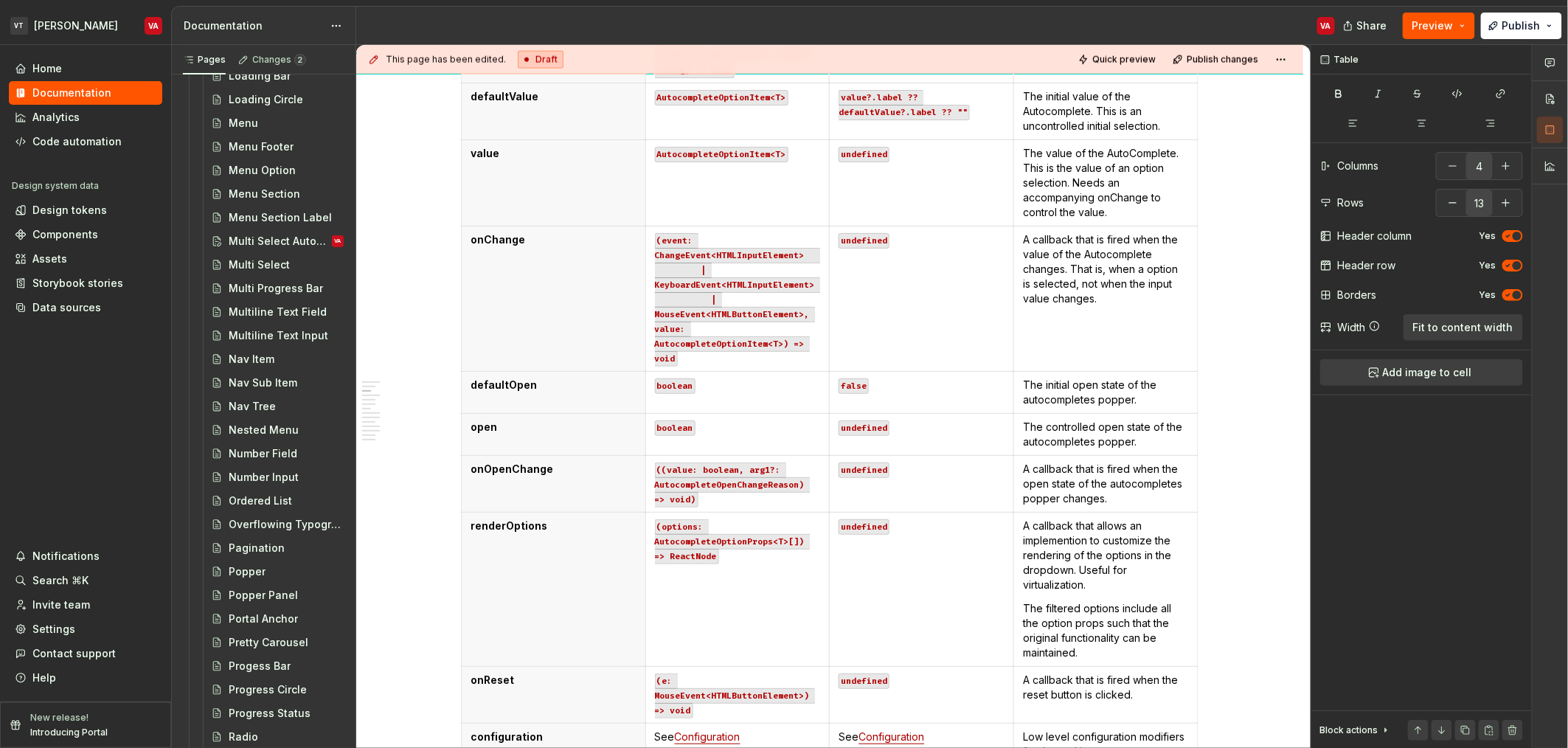
scroll to position [1254, 0]
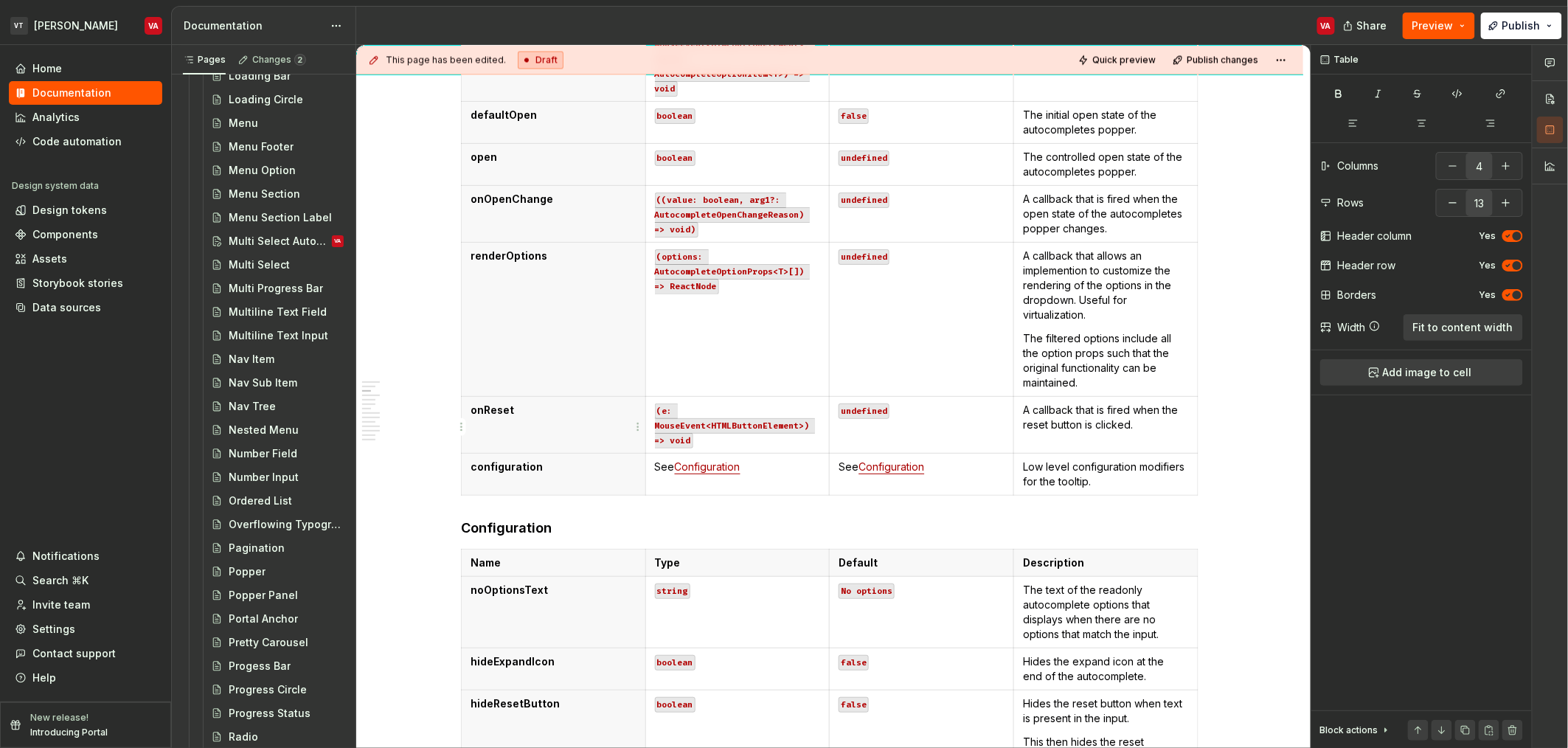
click at [550, 417] on p "onReset" at bounding box center [553, 409] width 166 height 14
copy p "onReset"
click at [696, 417] on p "(e: MouseEvent<HTMLButtonElement>) => void" at bounding box center [738, 424] width 166 height 44
copy p "onReset"
click at [908, 416] on p "undefined" at bounding box center [921, 409] width 166 height 14
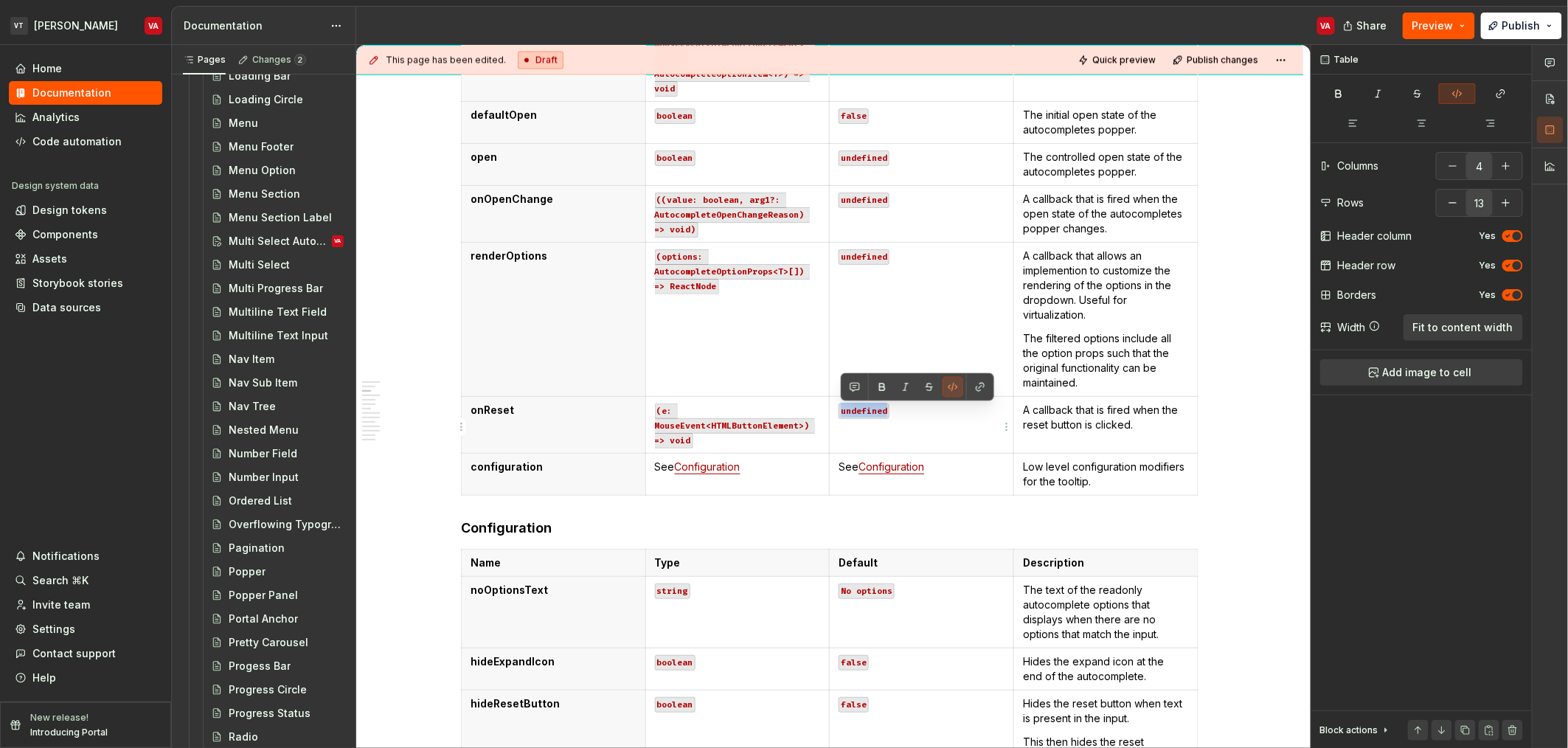
copy code "undefined"
click at [1115, 422] on p "A callback that is fired when the reset button is clicked." at bounding box center [1106, 417] width 166 height 30
copy code "undefined"
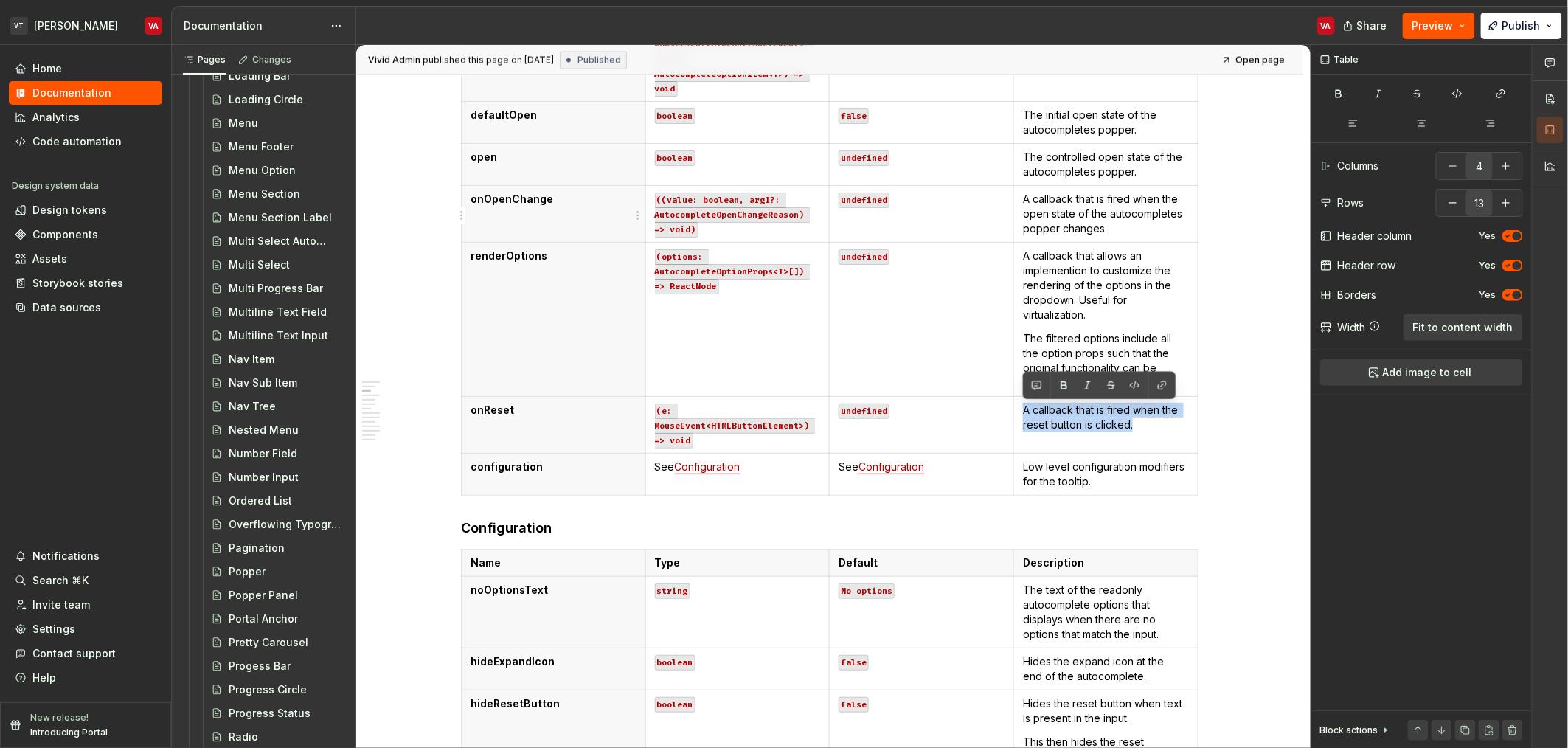
type textarea "*"
click at [859, 270] on td "undefined" at bounding box center [922, 319] width 185 height 154
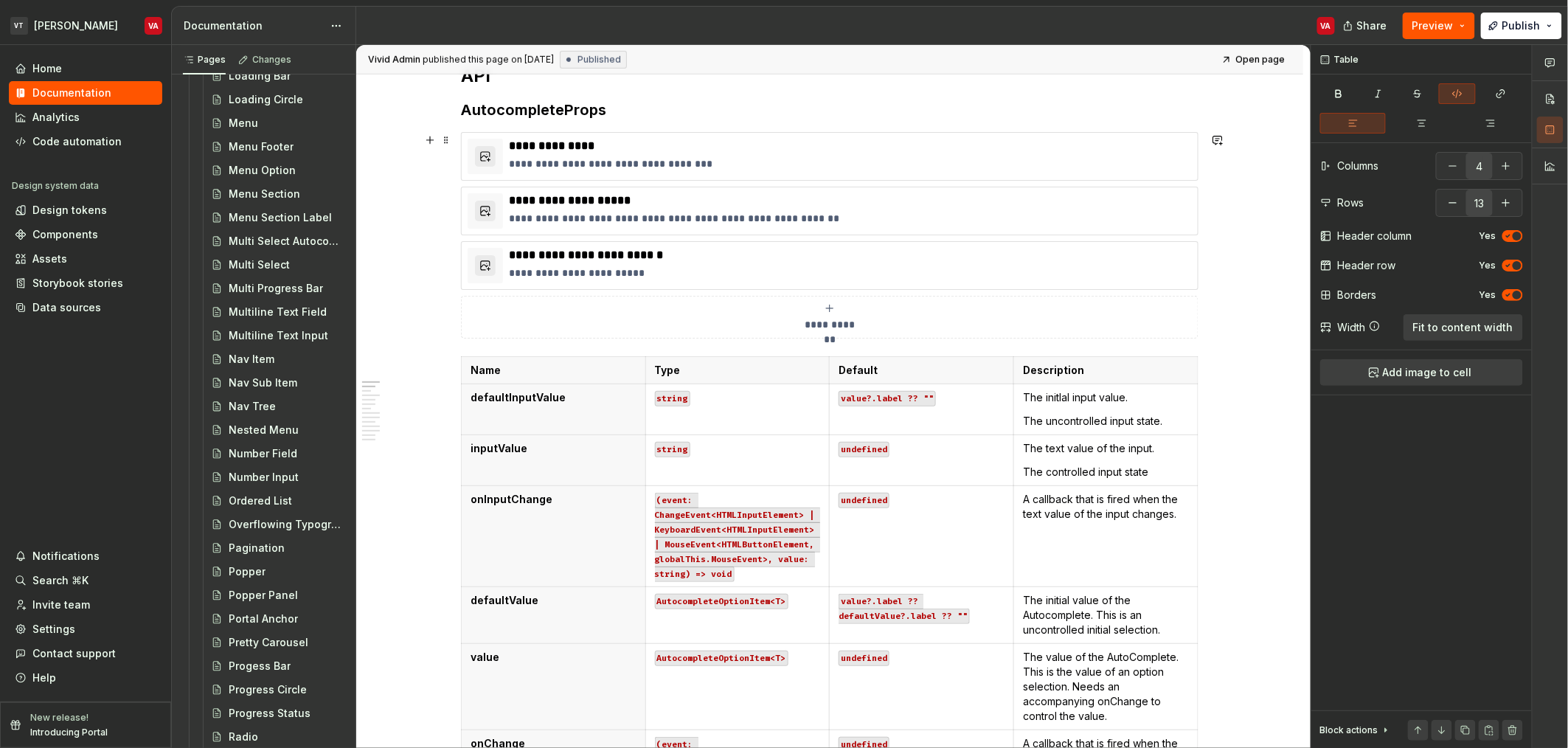
scroll to position [0, 0]
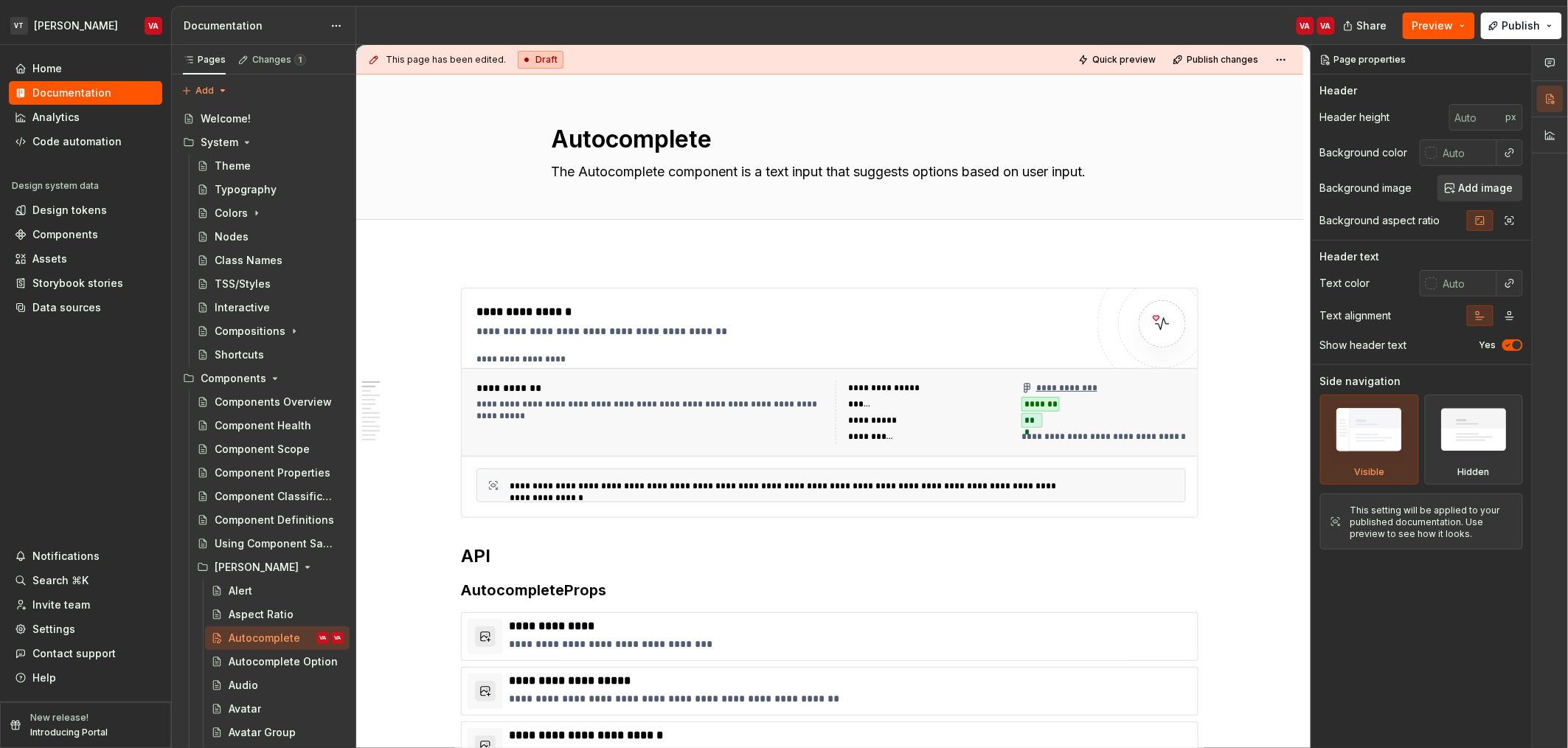
type textarea "*"
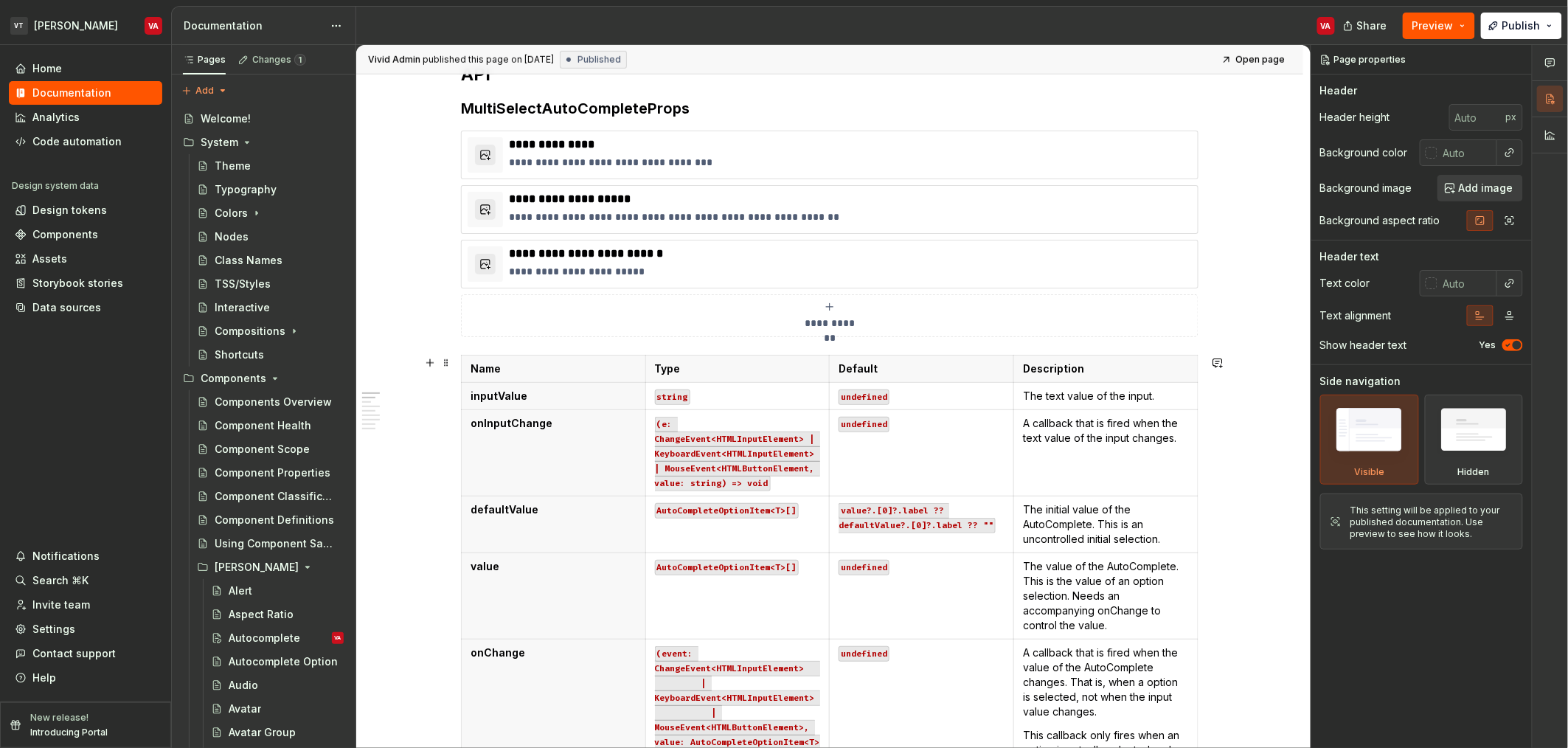
scroll to position [516, 0]
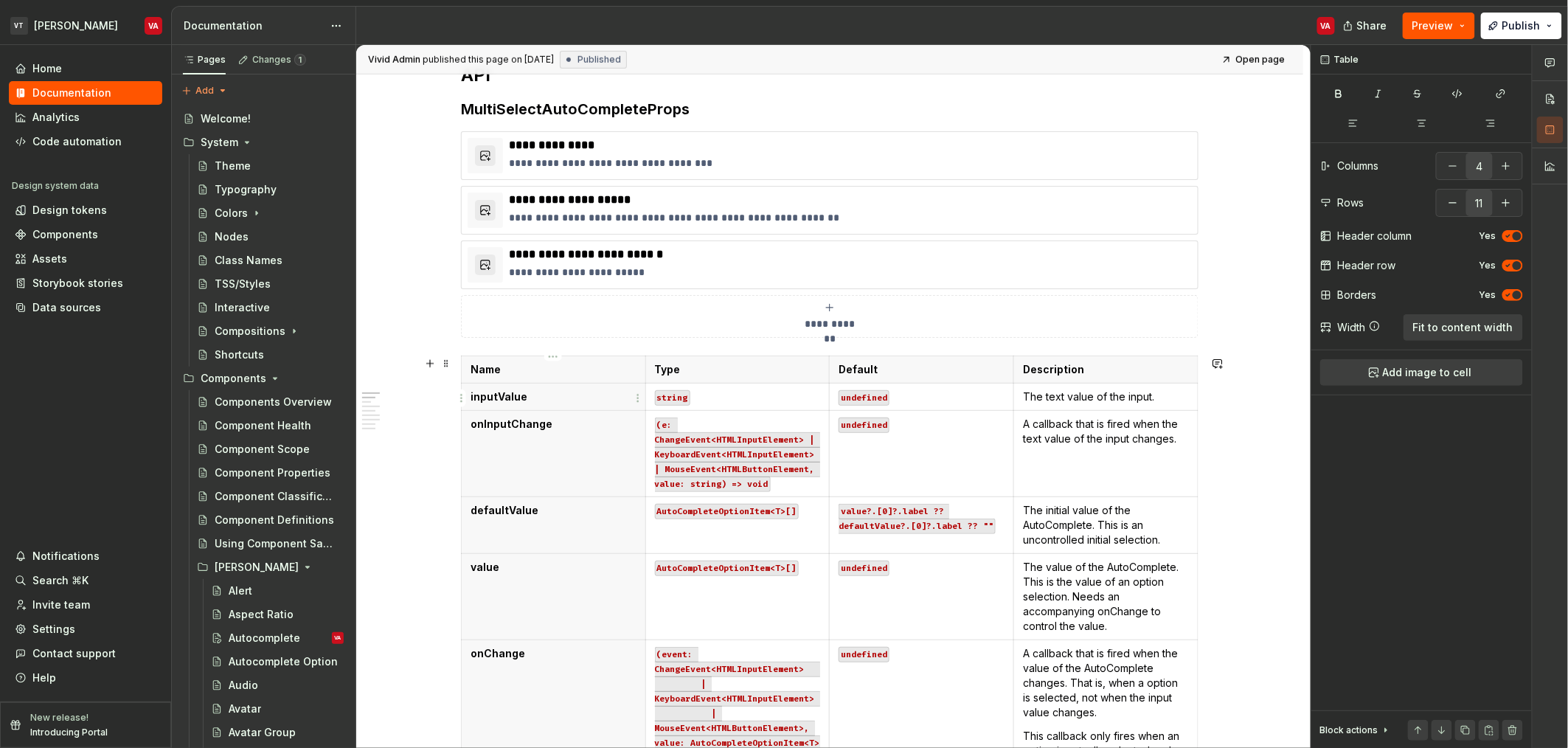
click at [562, 396] on p "inputValue" at bounding box center [553, 396] width 166 height 14
type textarea "*"
click at [555, 397] on p "inputValue" at bounding box center [553, 396] width 166 height 14
click at [456, 396] on html "VT Minerva VA Home Documentation Analytics Code automation Design system data D…" at bounding box center [784, 374] width 1568 height 748
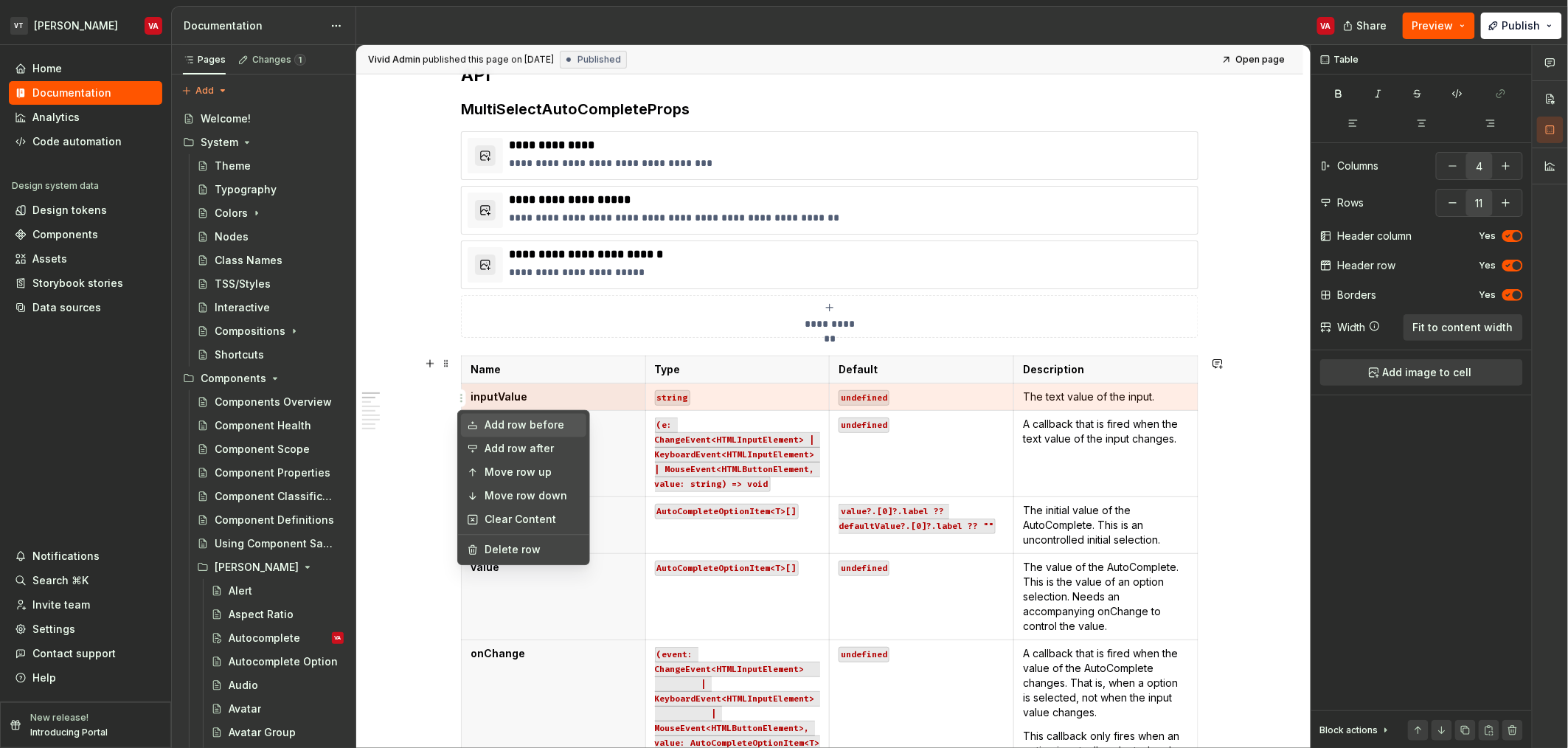
click at [516, 429] on div "Add row before" at bounding box center [533, 425] width 96 height 14
type input "12"
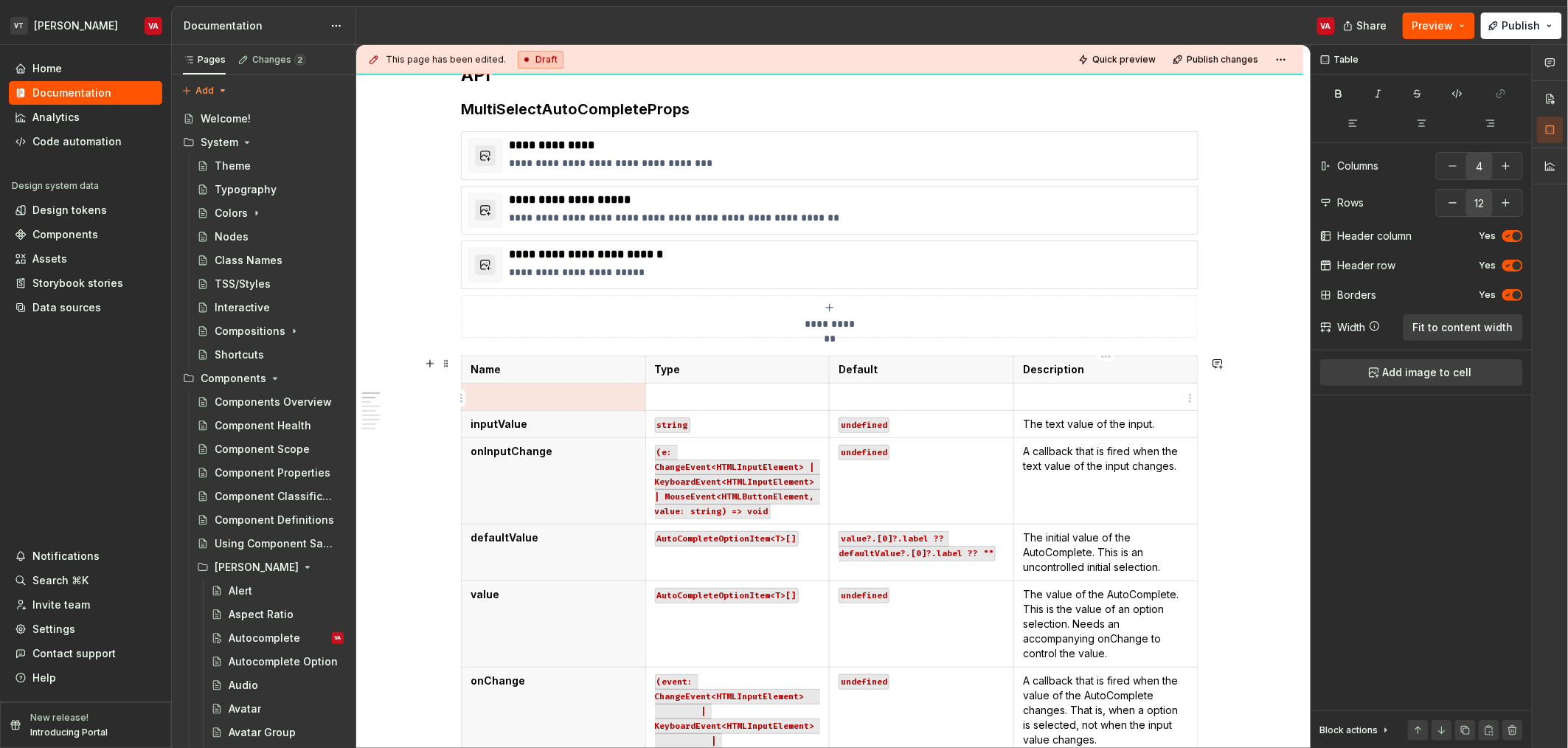
click at [1079, 391] on p at bounding box center [1106, 396] width 166 height 14
type textarea "*"
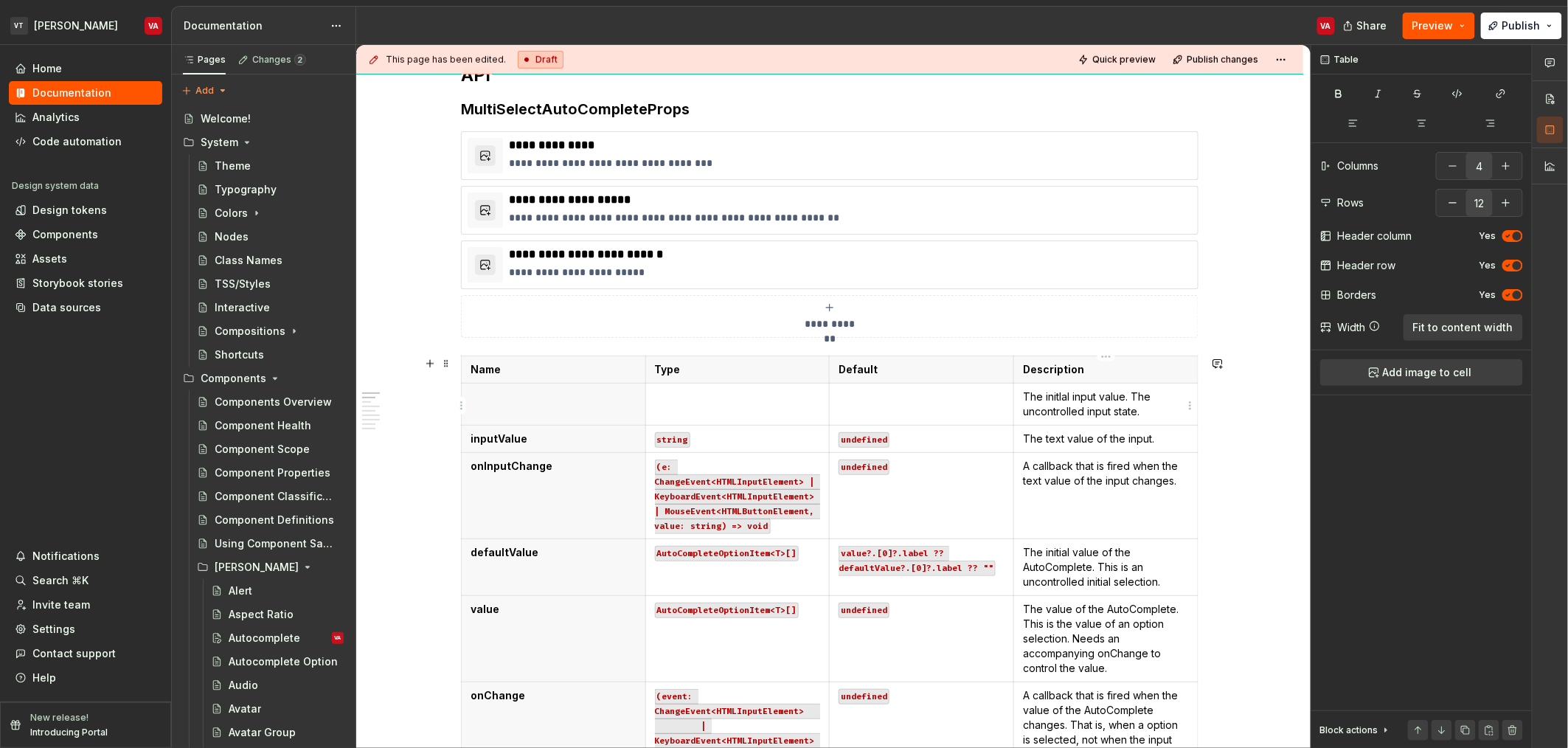
click at [1134, 400] on p "The initlal input value. The uncontrolled input state." at bounding box center [1106, 404] width 166 height 30
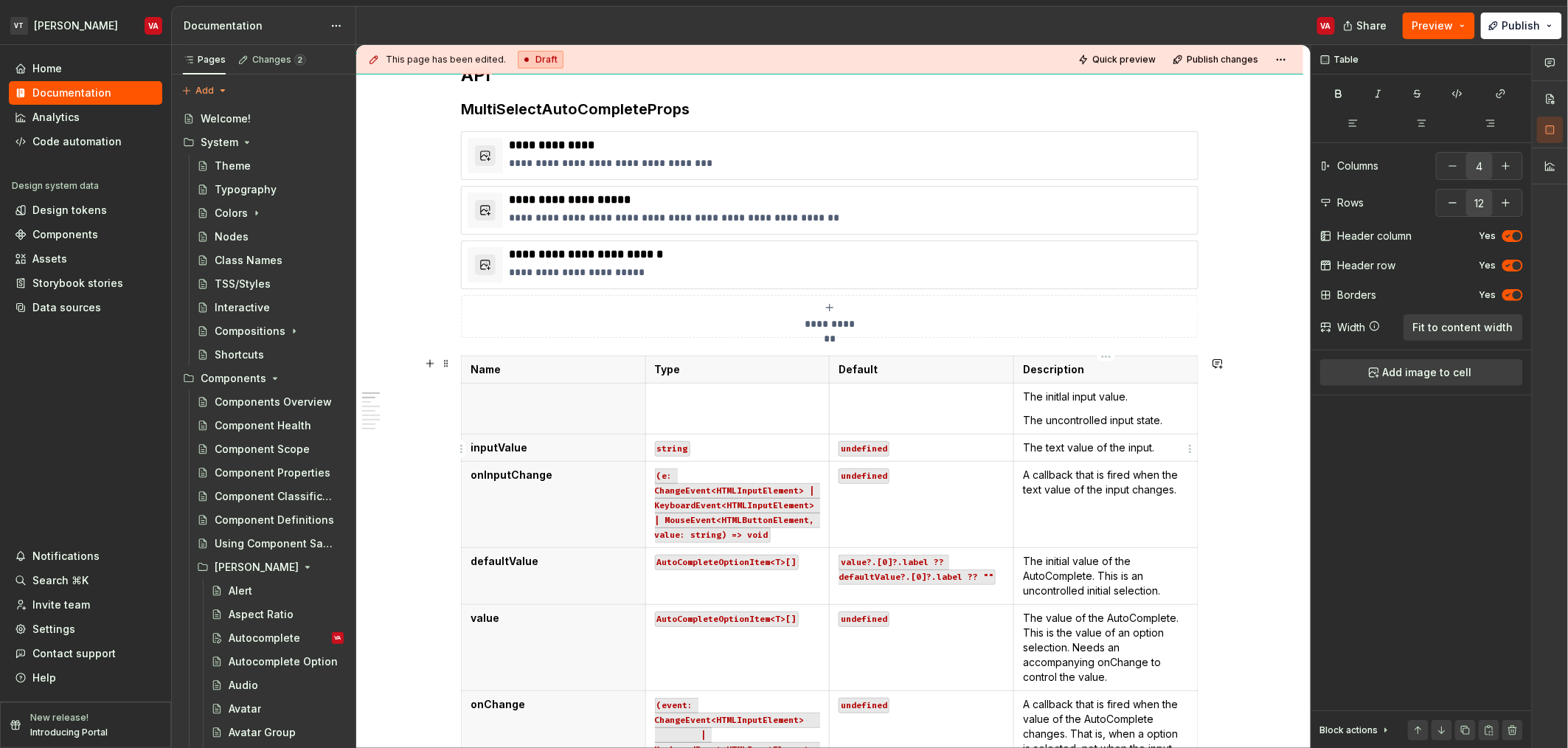
click at [1166, 444] on p "The text value of the input." at bounding box center [1106, 447] width 166 height 14
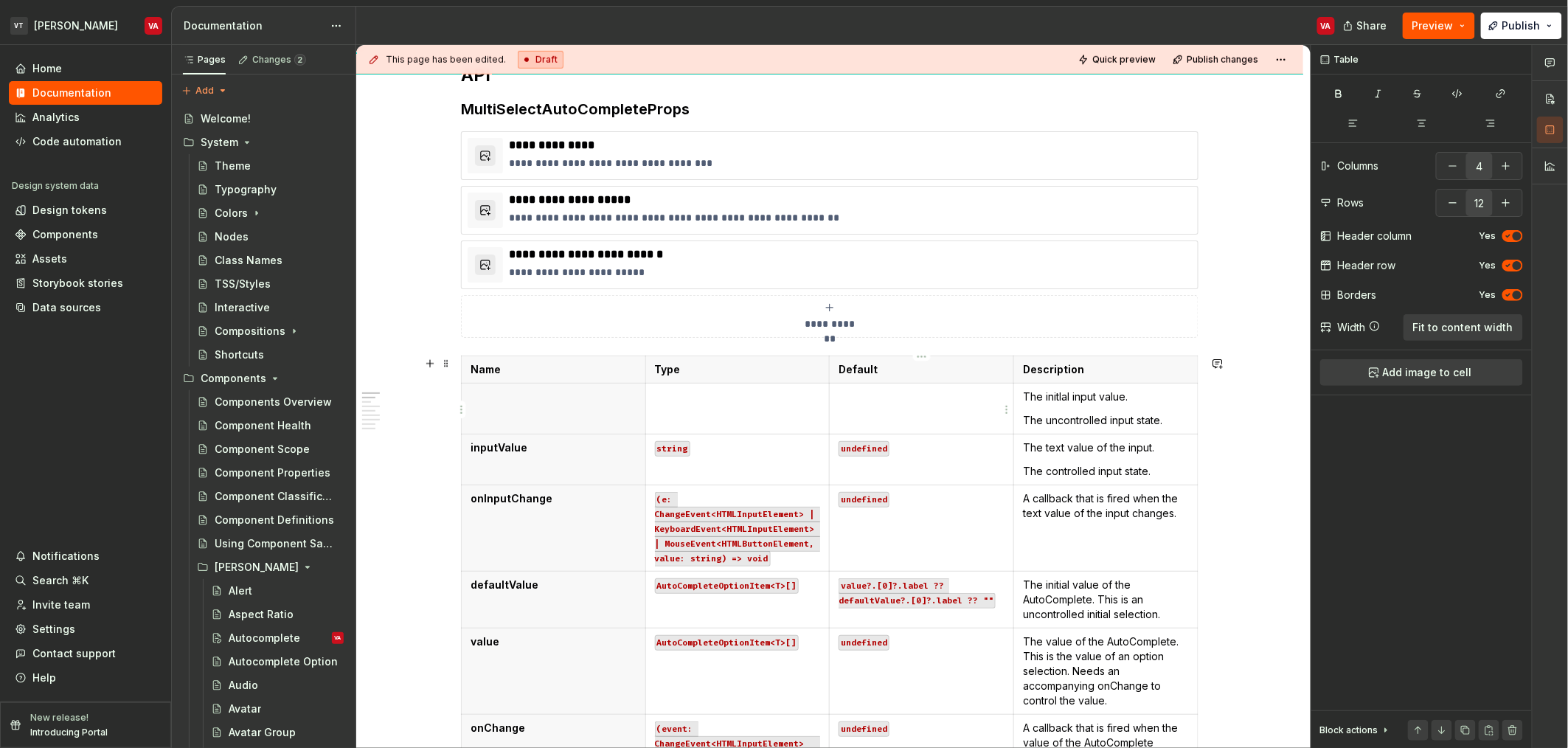
click at [852, 412] on td at bounding box center [922, 408] width 185 height 51
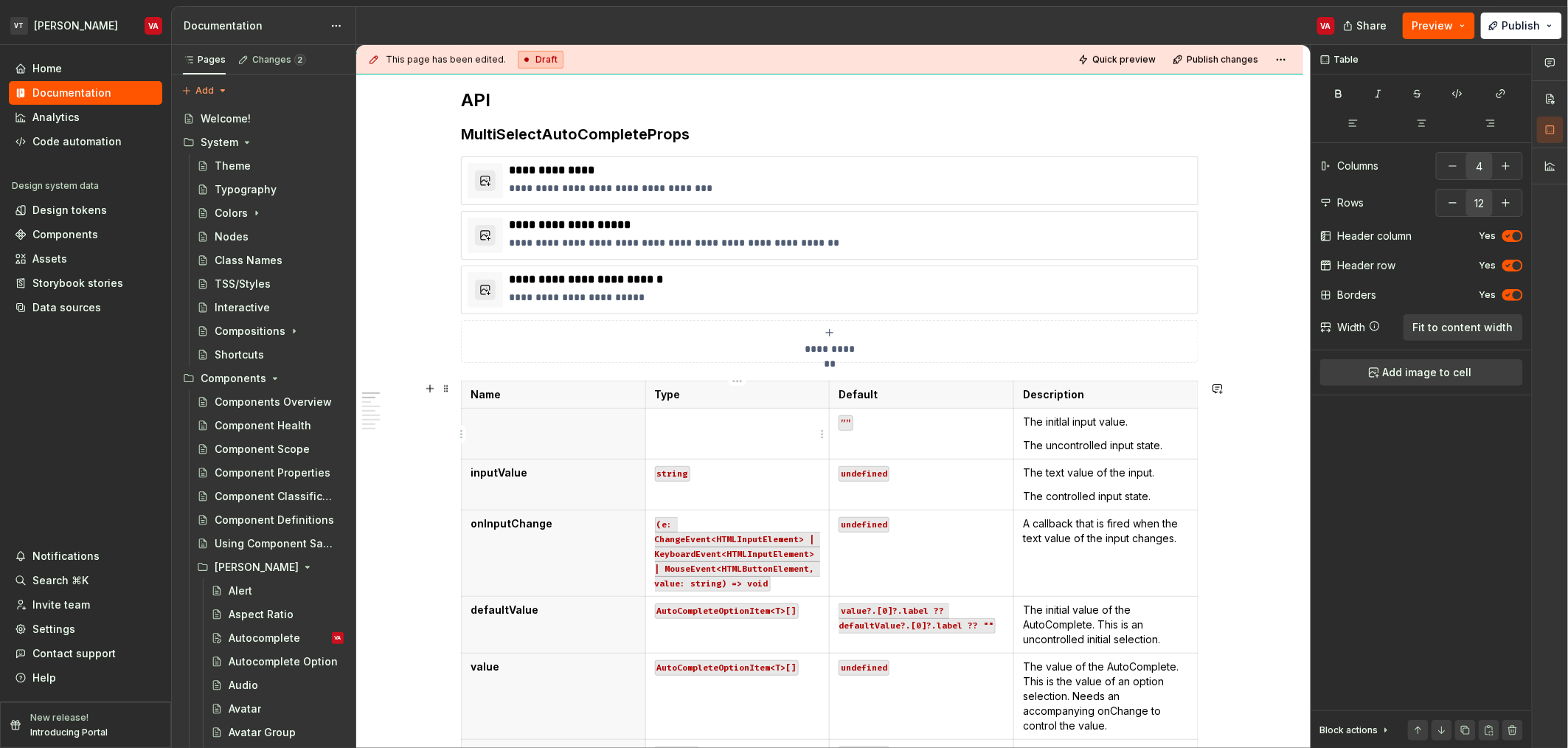
click at [704, 439] on td at bounding box center [737, 433] width 185 height 51
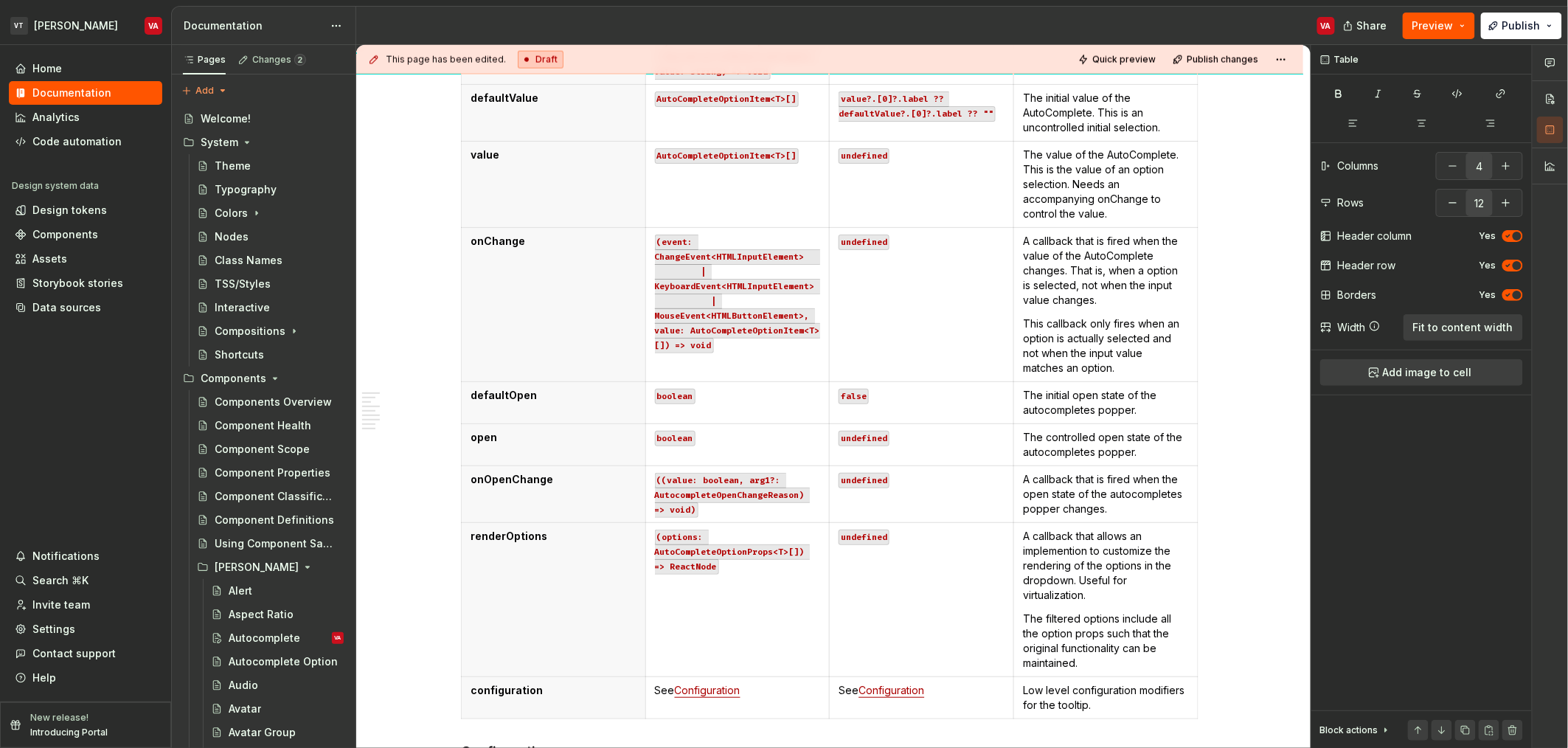
scroll to position [983, 0]
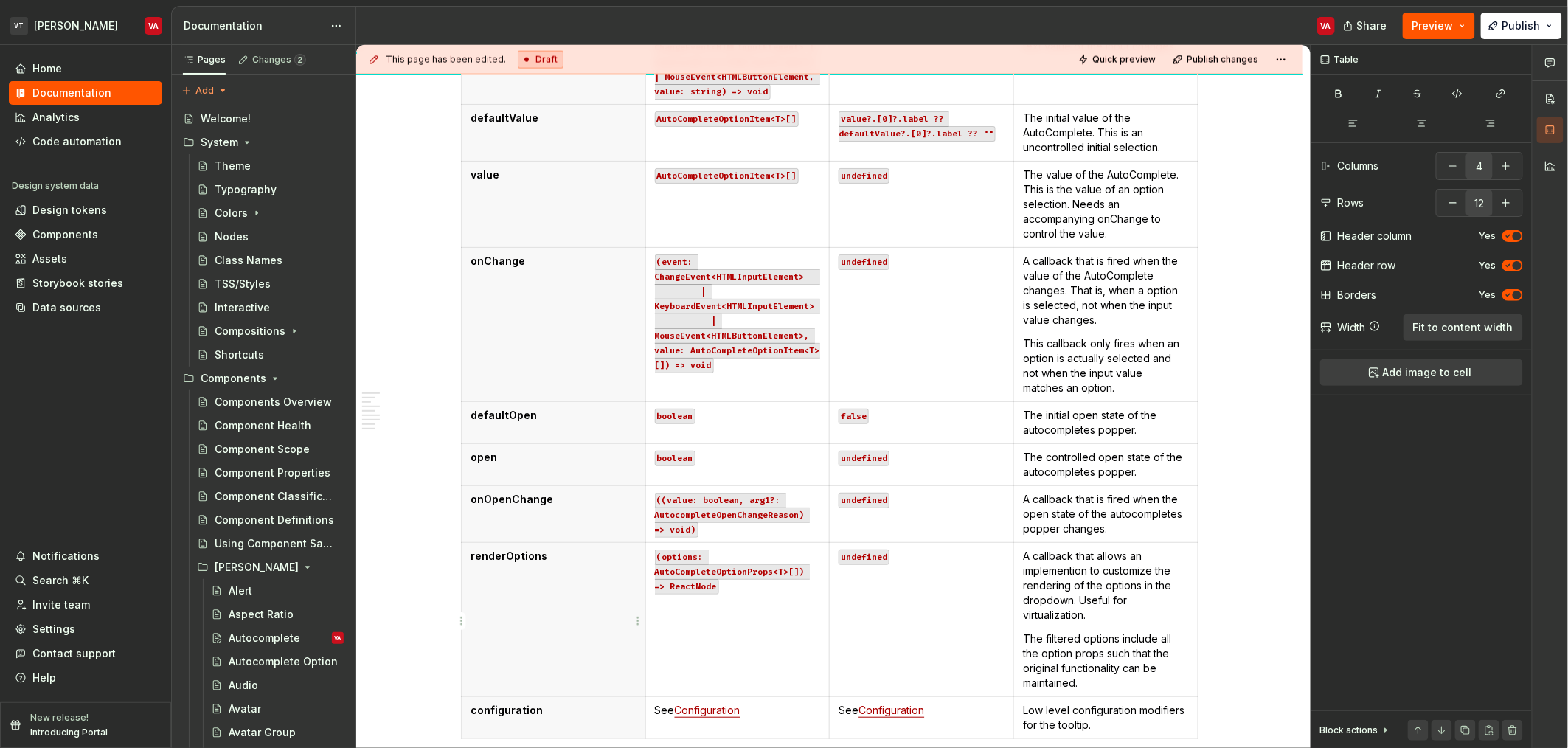
click at [611, 632] on th "renderOptions" at bounding box center [553, 619] width 185 height 154
type textarea "*"
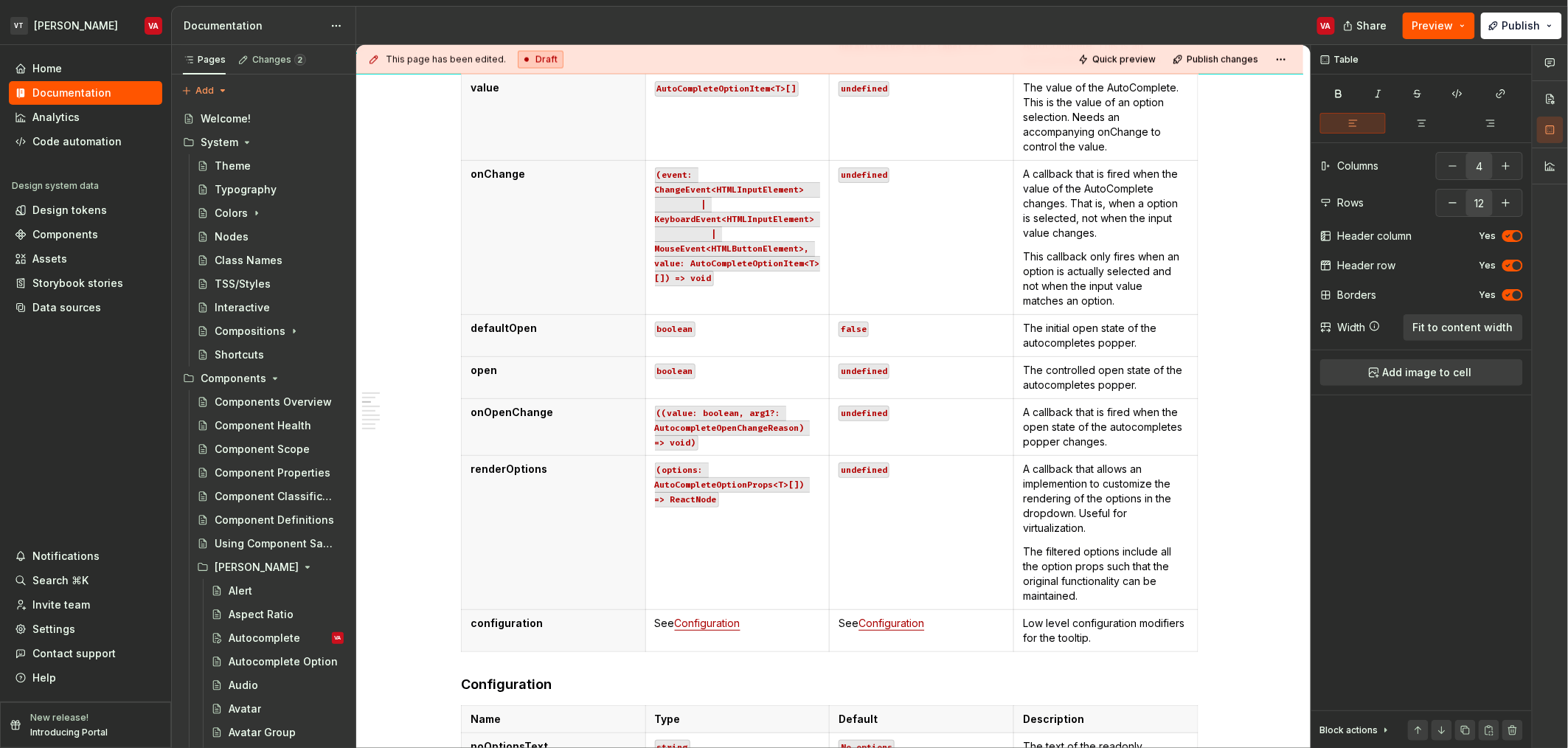
scroll to position [1131, 0]
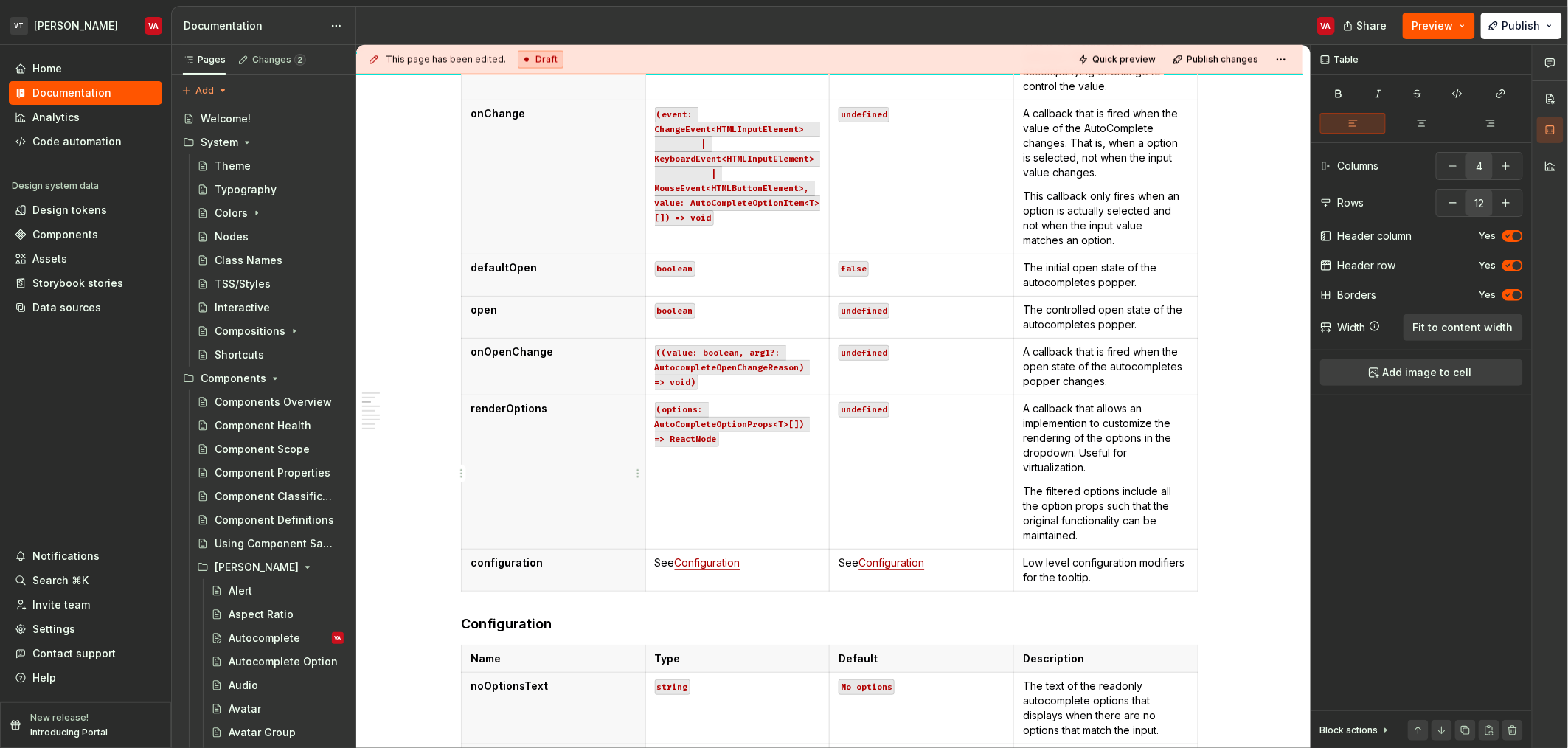
click at [556, 506] on th "renderOptions" at bounding box center [553, 471] width 185 height 154
click at [461, 473] on html "VT Minerva VA Home Documentation Analytics Code automation Design system data D…" at bounding box center [784, 374] width 1568 height 748
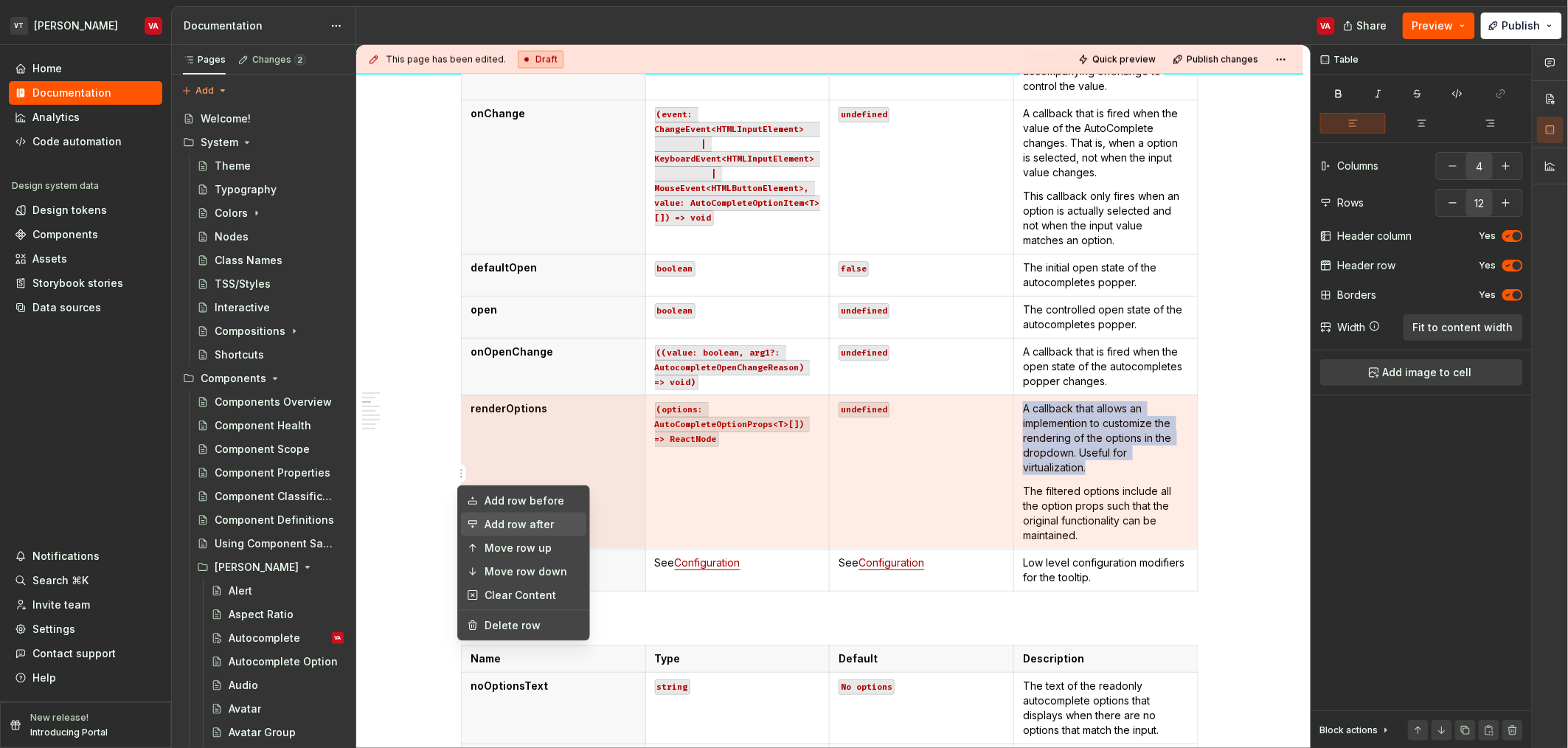
click at [530, 520] on div "Add row after" at bounding box center [533, 524] width 96 height 14
type input "13"
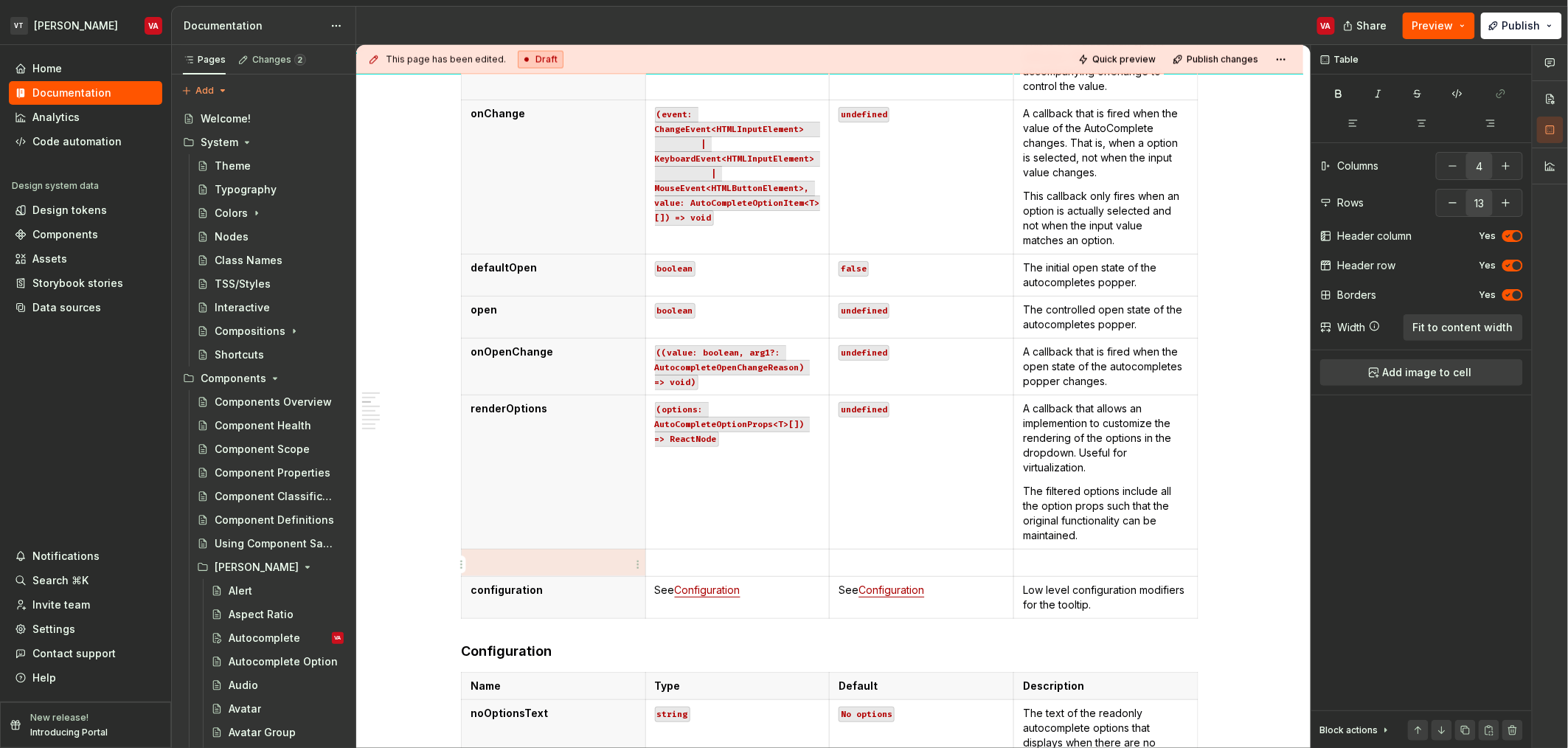
click at [515, 561] on p at bounding box center [553, 562] width 166 height 14
click at [703, 564] on p at bounding box center [738, 562] width 166 height 14
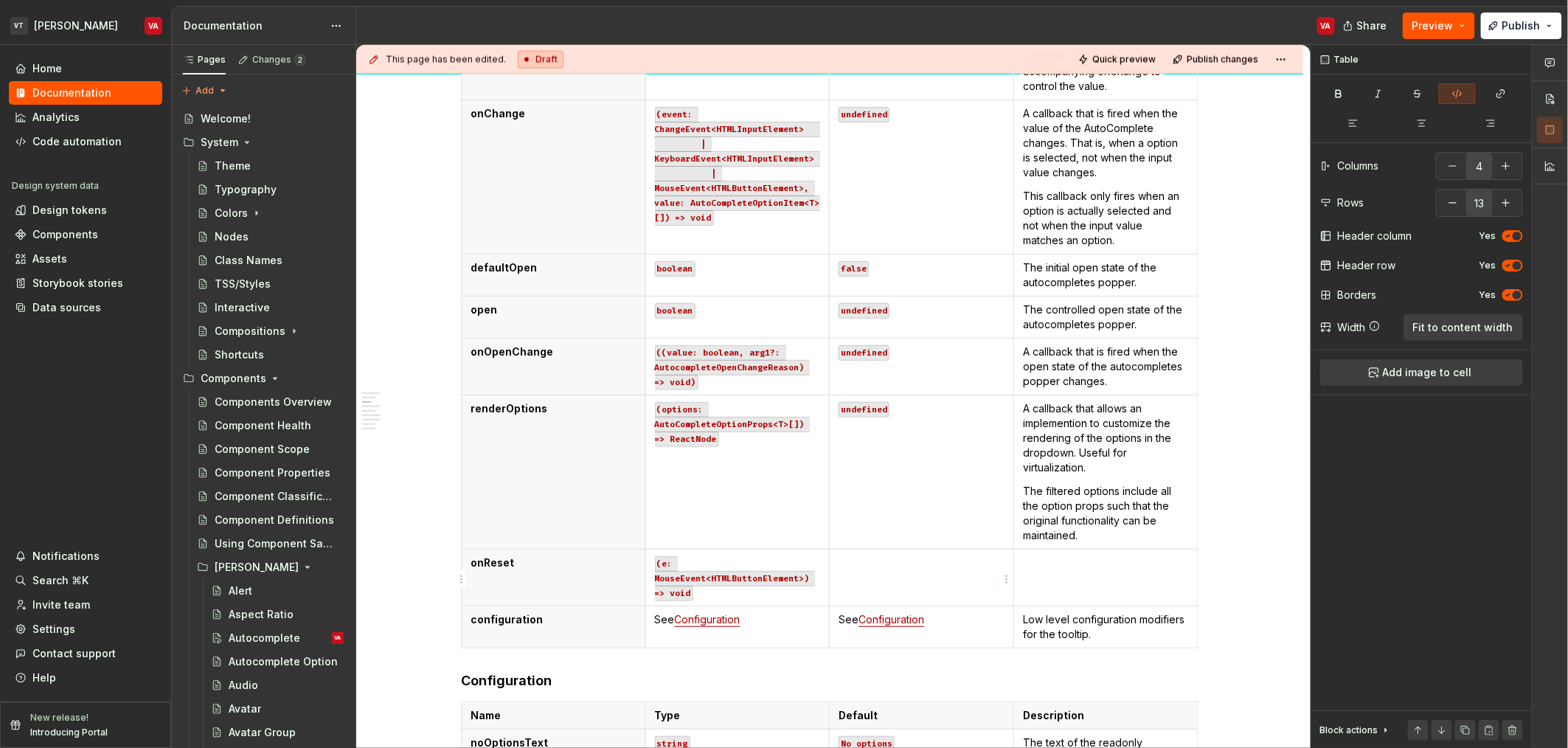
click at [914, 594] on td at bounding box center [922, 577] width 185 height 57
type textarea "*"
click at [1099, 566] on p at bounding box center [1106, 562] width 166 height 14
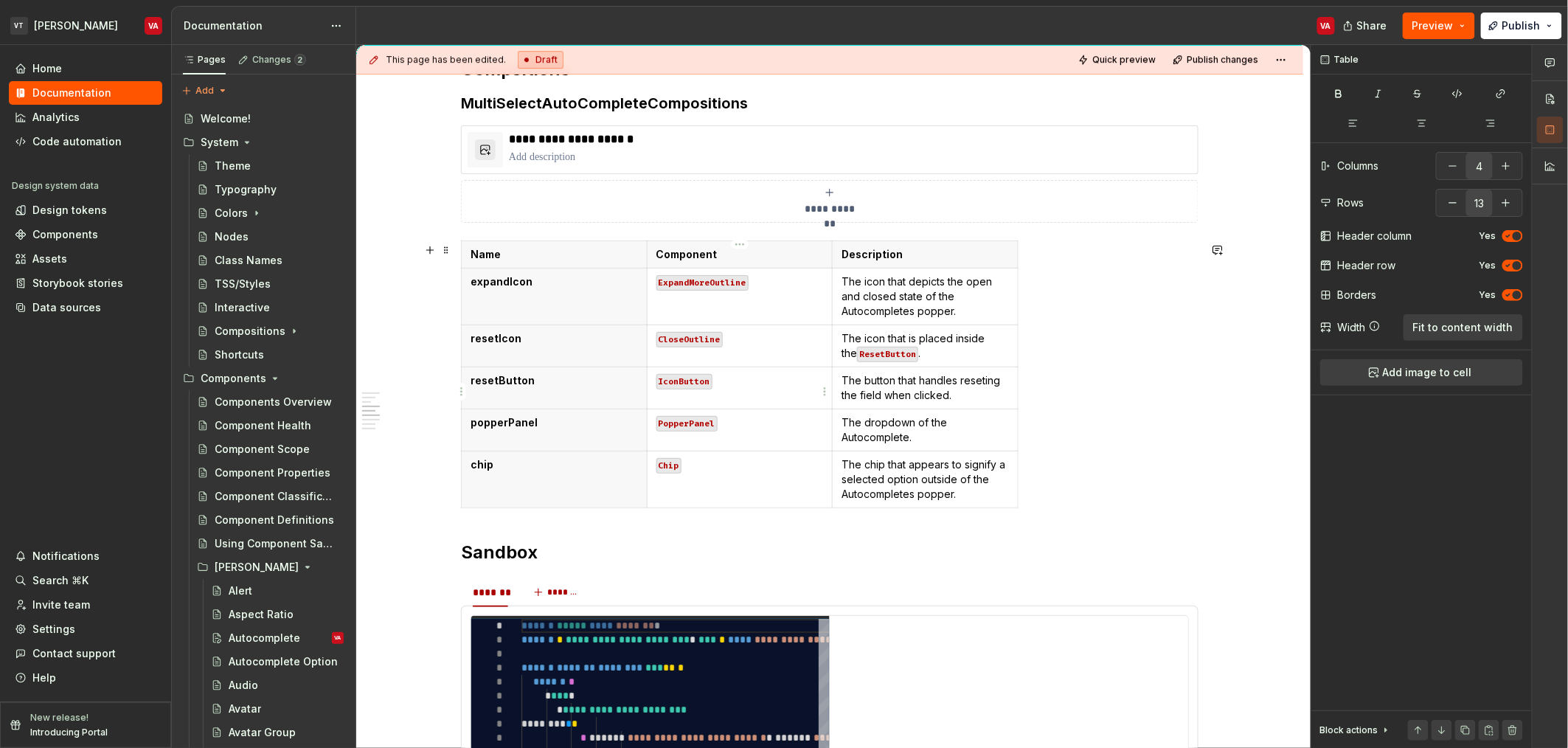
scroll to position [2028, 0]
type input "3"
type input "6"
click at [733, 378] on p "IconButton" at bounding box center [740, 380] width 168 height 14
click at [1466, 329] on span "Fit to content width" at bounding box center [1463, 327] width 100 height 14
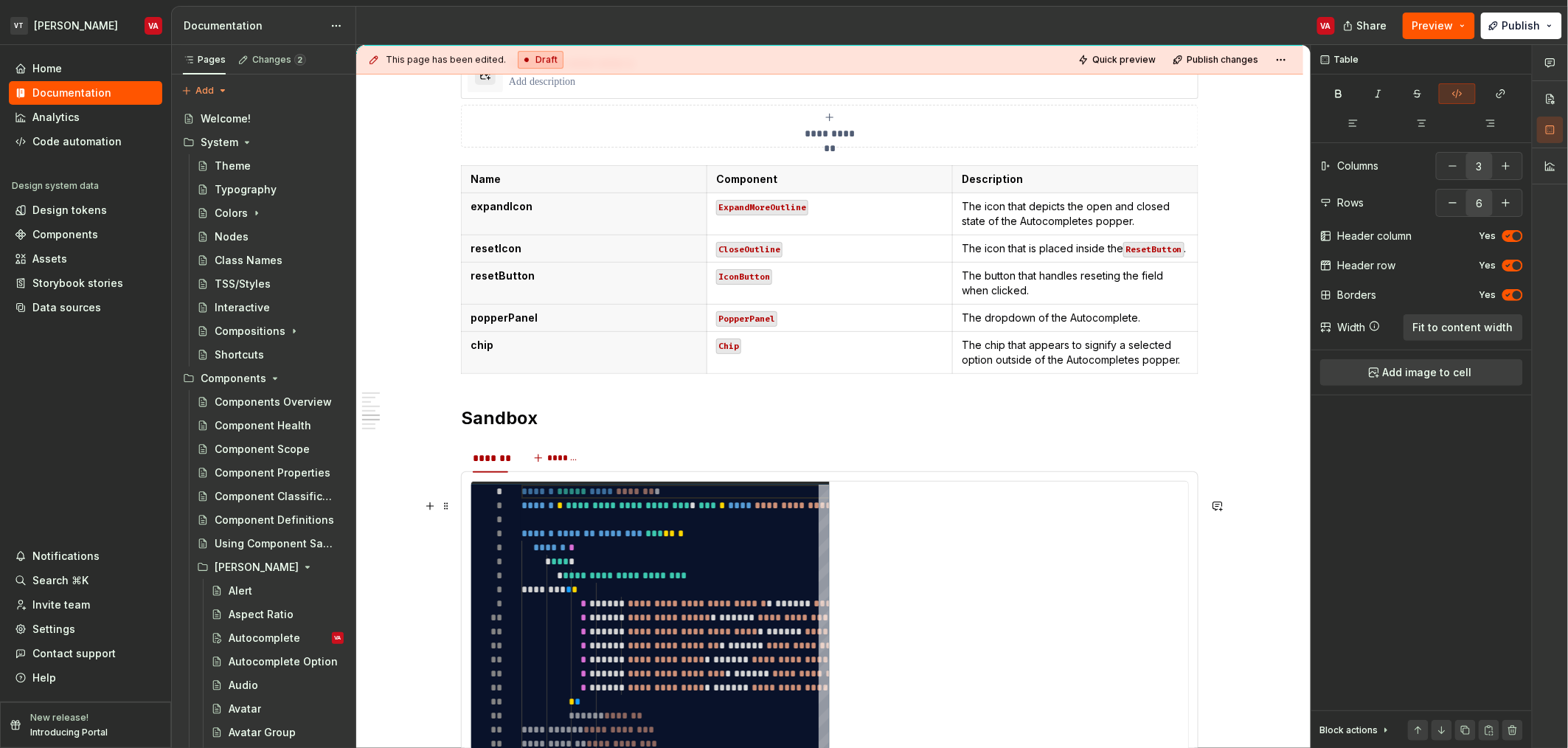
type textarea "*"
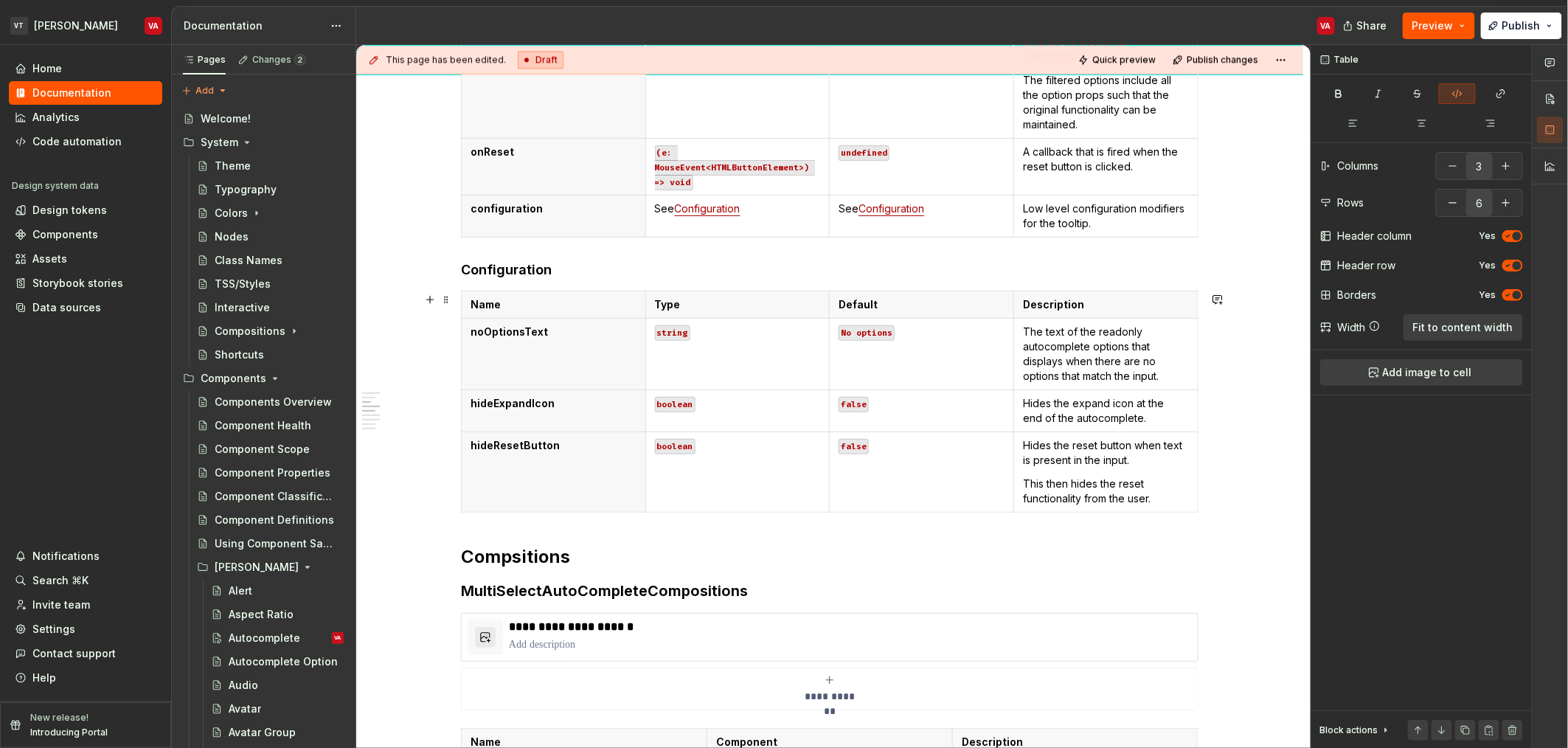
scroll to position [1536, 0]
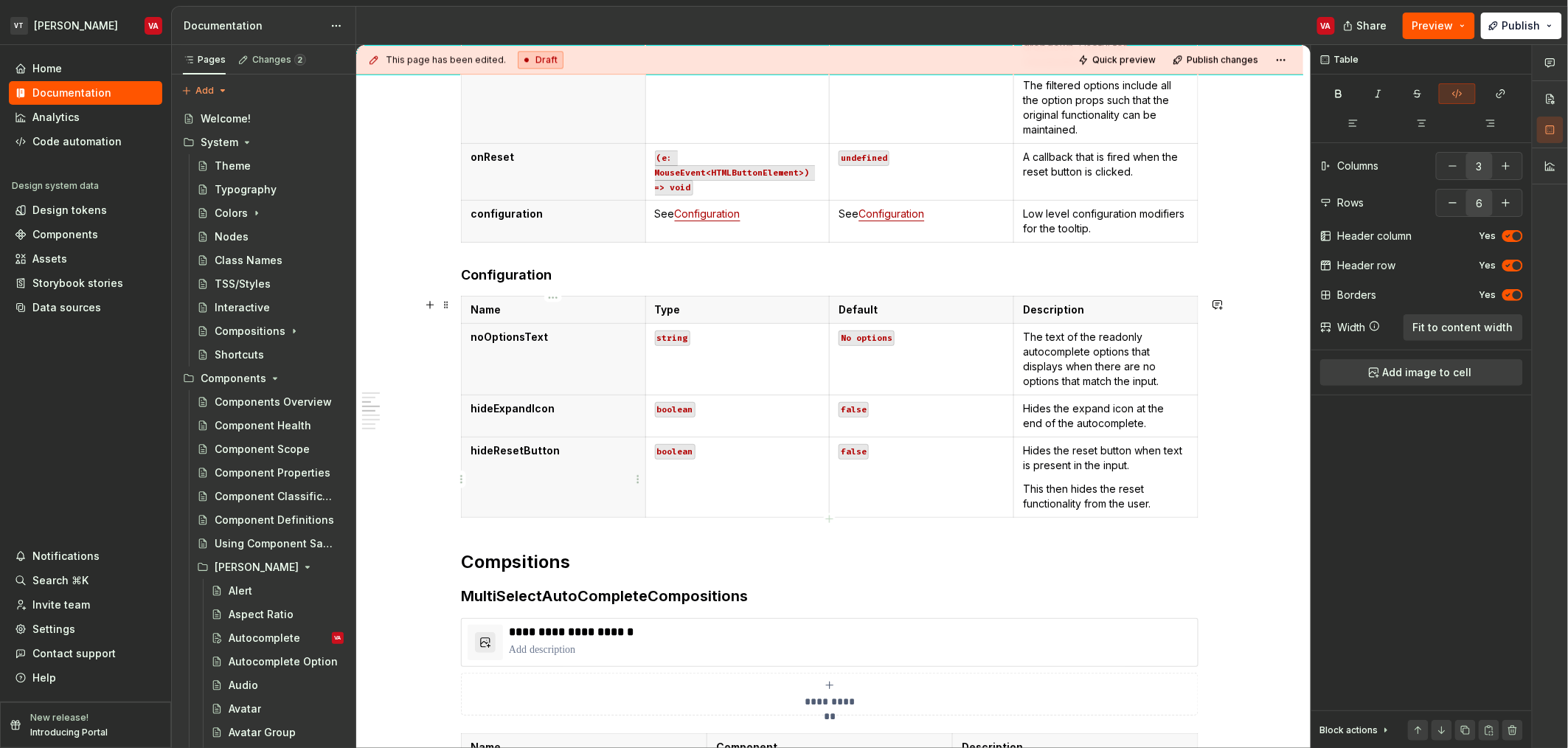
type input "4"
click at [598, 458] on p "hideResetButton" at bounding box center [553, 450] width 166 height 14
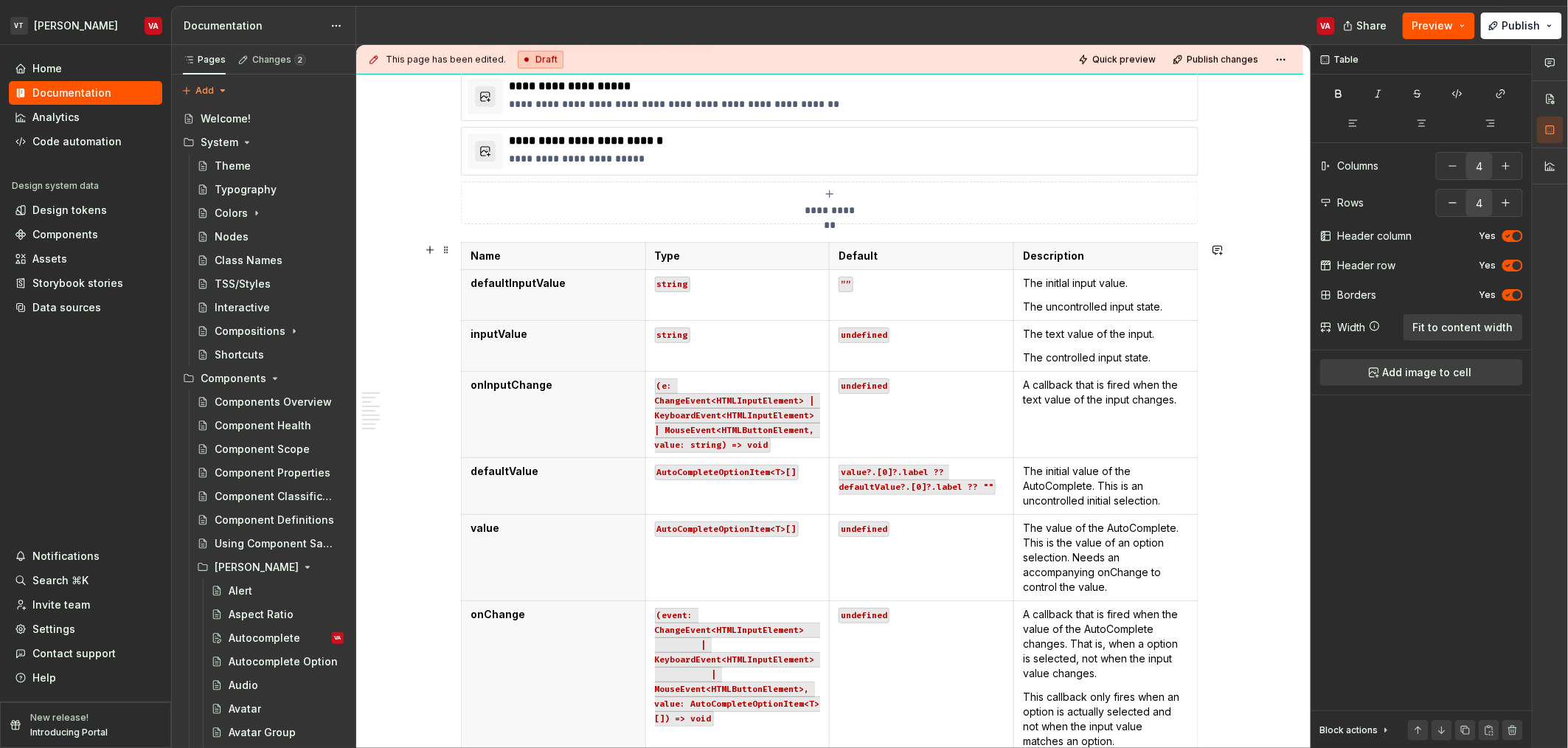
scroll to position [0, 0]
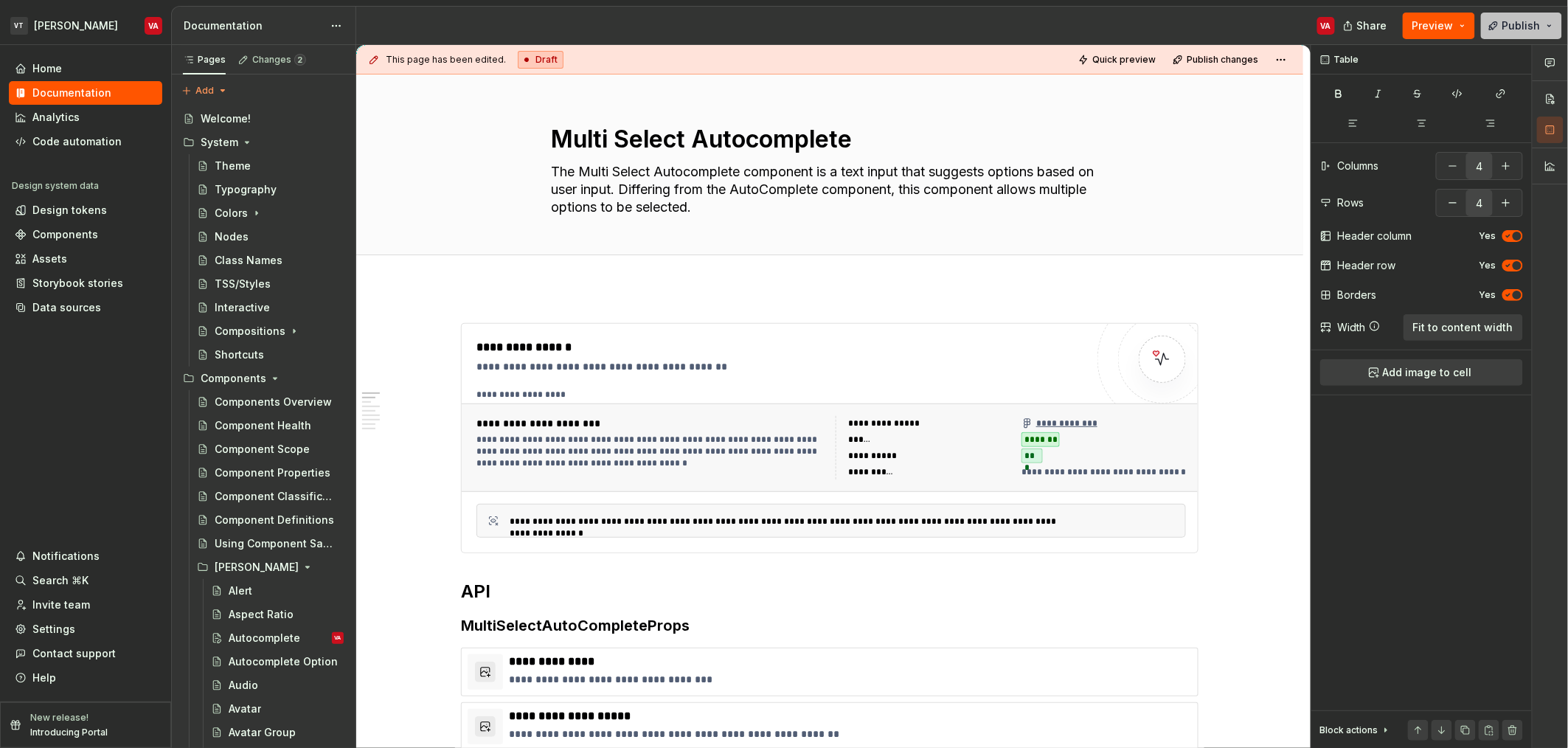
click at [1542, 18] on button "Publish" at bounding box center [1522, 25] width 81 height 26
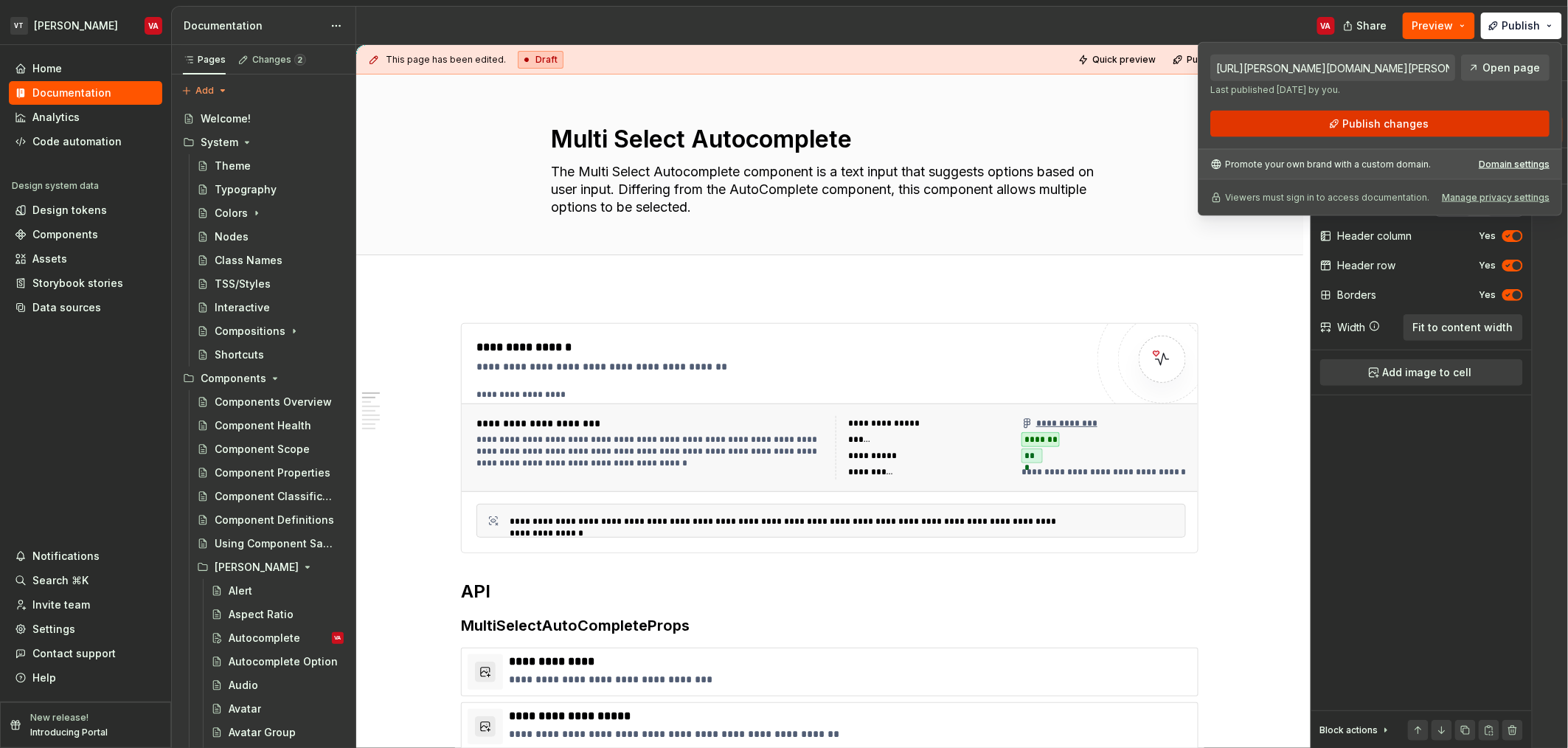
click at [1319, 122] on button "Publish changes" at bounding box center [1380, 123] width 339 height 26
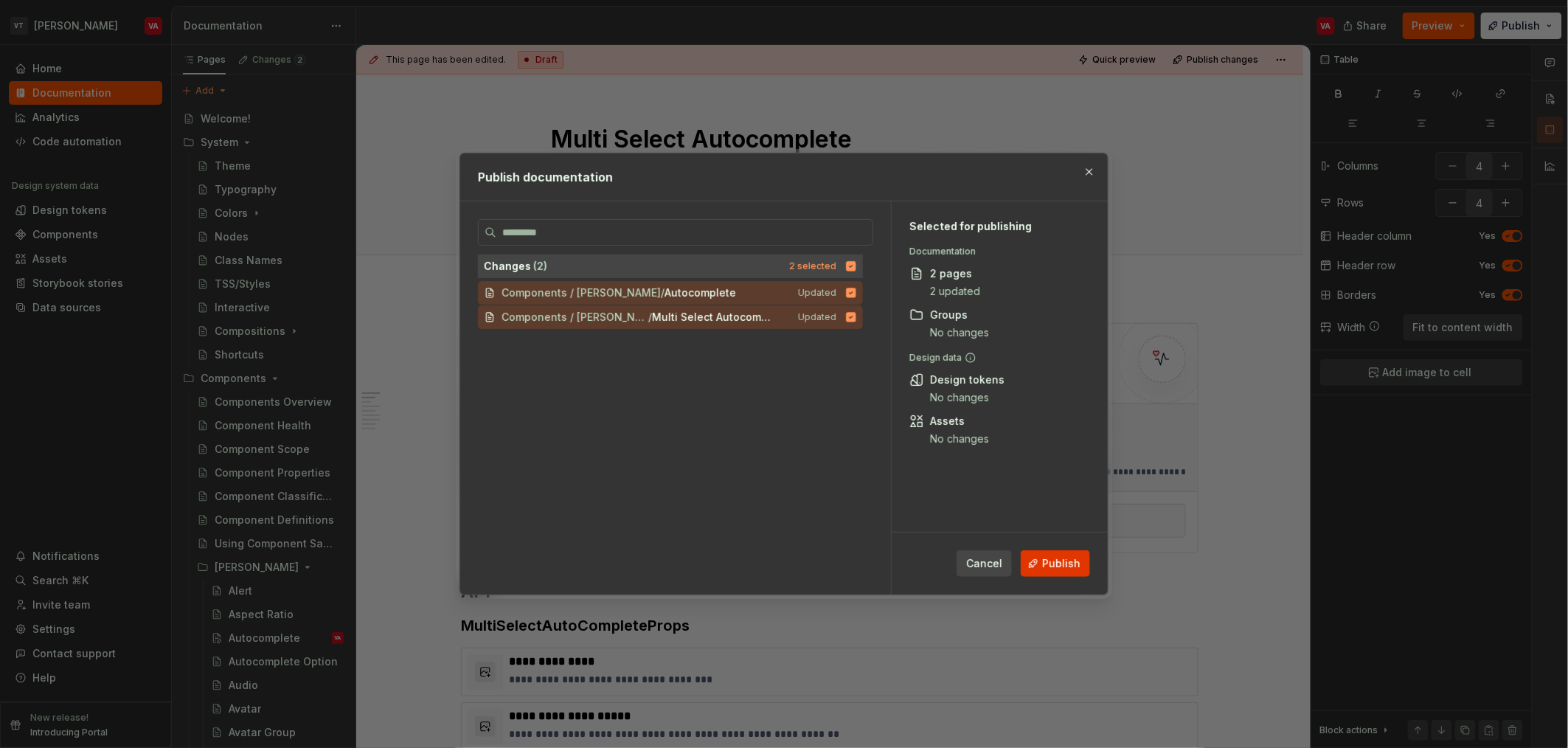
click at [1035, 566] on button "Publish" at bounding box center [1055, 562] width 69 height 26
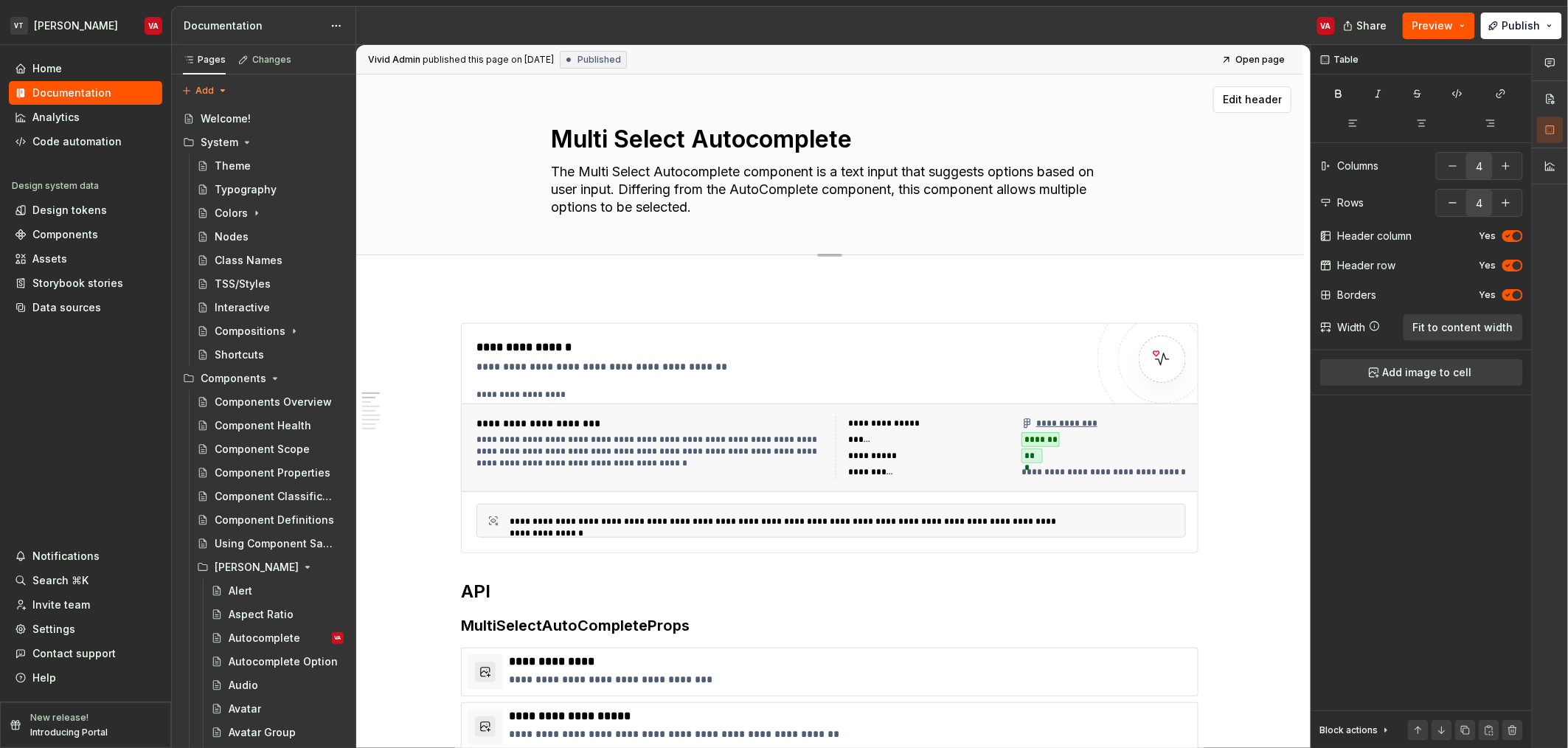
type textarea "*"
